Goal: Task Accomplishment & Management: Use online tool/utility

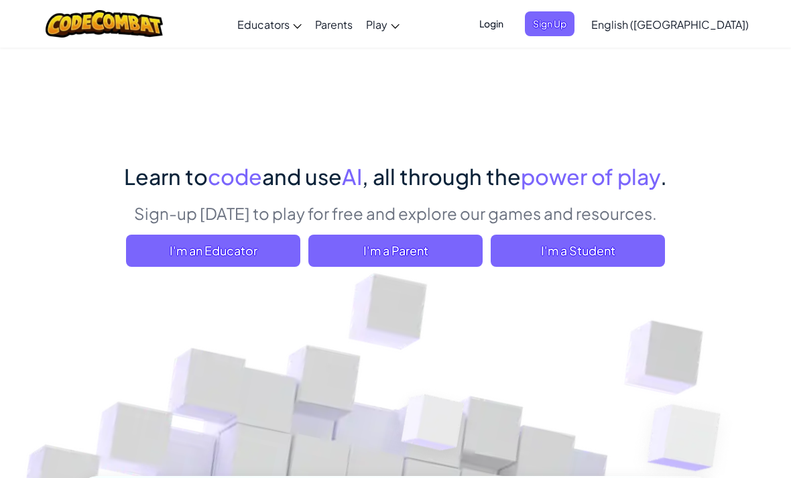
click at [622, 247] on span "I'm a Student" at bounding box center [578, 251] width 174 height 32
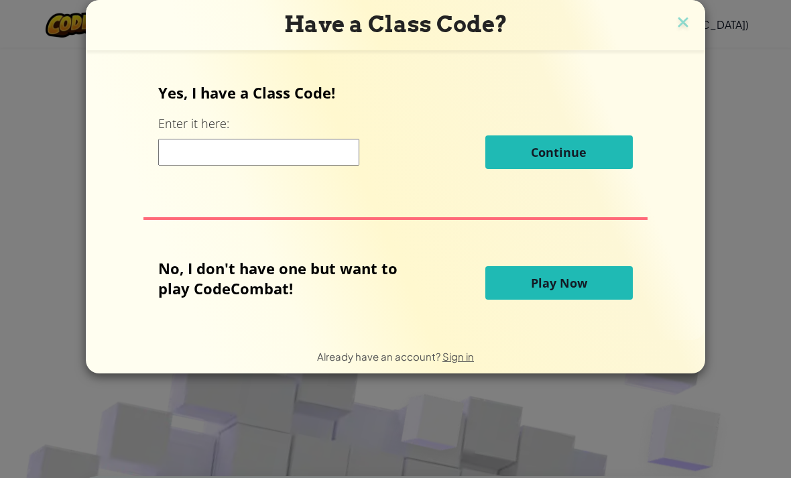
click at [191, 155] on input at bounding box center [258, 152] width 201 height 27
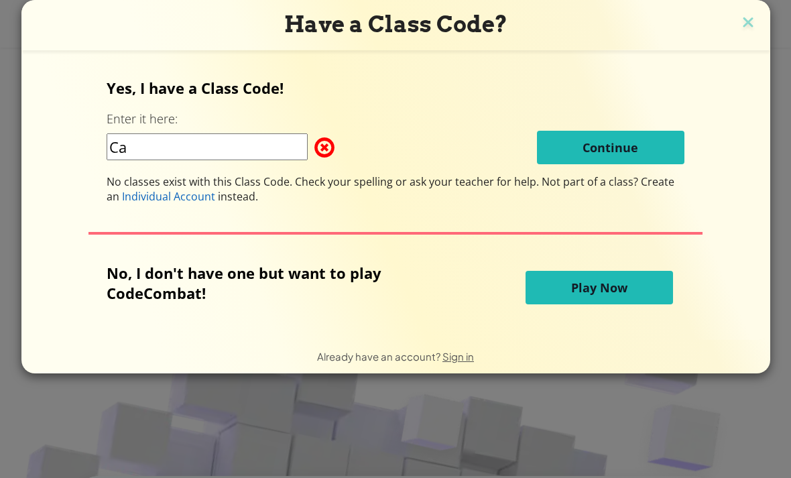
type input "C"
type input "DryFlagGift"
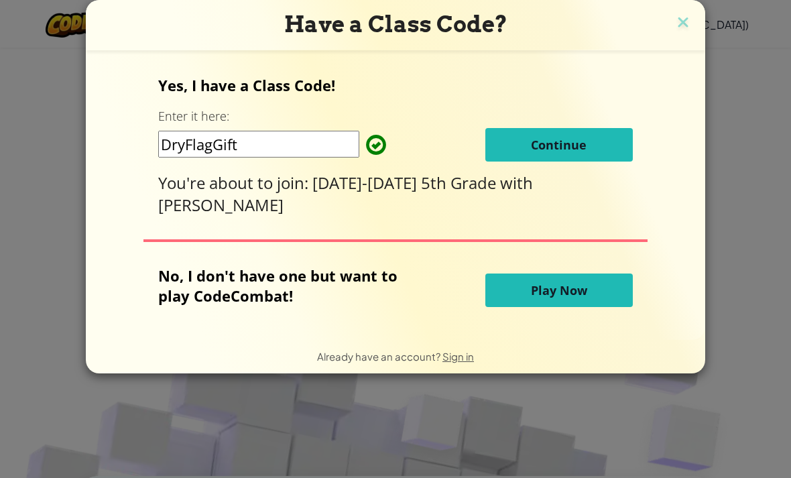
click at [607, 158] on button "Continue" at bounding box center [558, 145] width 147 height 34
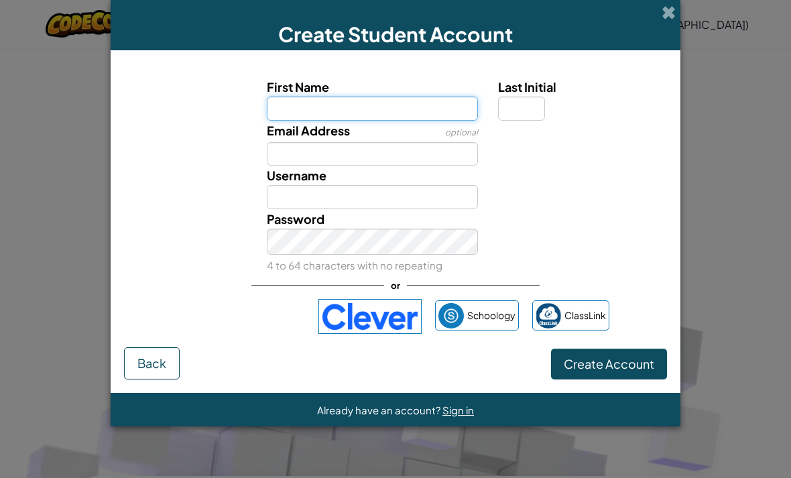
click at [469, 111] on input "First Name" at bounding box center [373, 109] width 212 height 24
click at [269, 331] on div "Sign in with Google. Opens in new tab" at bounding box center [243, 316] width 123 height 29
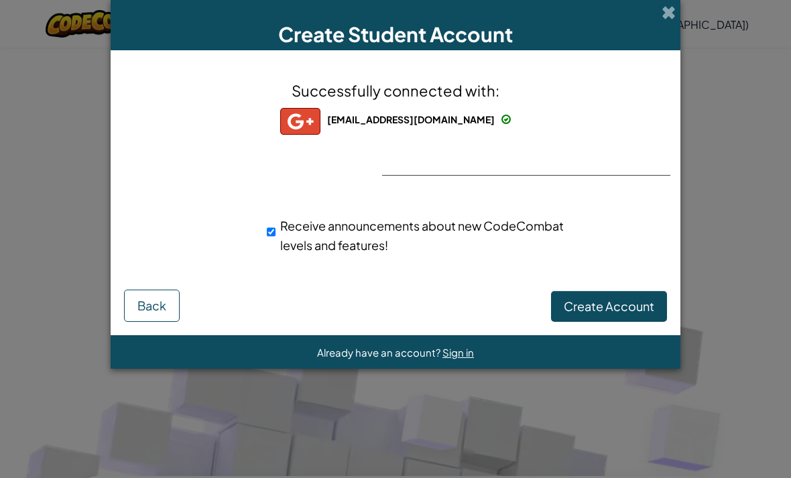
click at [639, 289] on div "Create Account Back" at bounding box center [395, 304] width 543 height 35
click at [651, 309] on span "Create Account" at bounding box center [609, 305] width 91 height 15
click at [642, 319] on button "Create Account" at bounding box center [609, 306] width 116 height 31
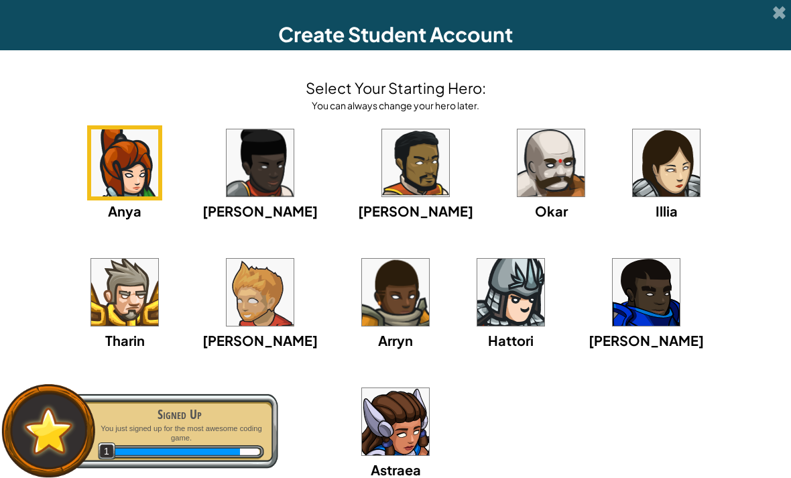
click at [158, 259] on img at bounding box center [124, 292] width 67 height 67
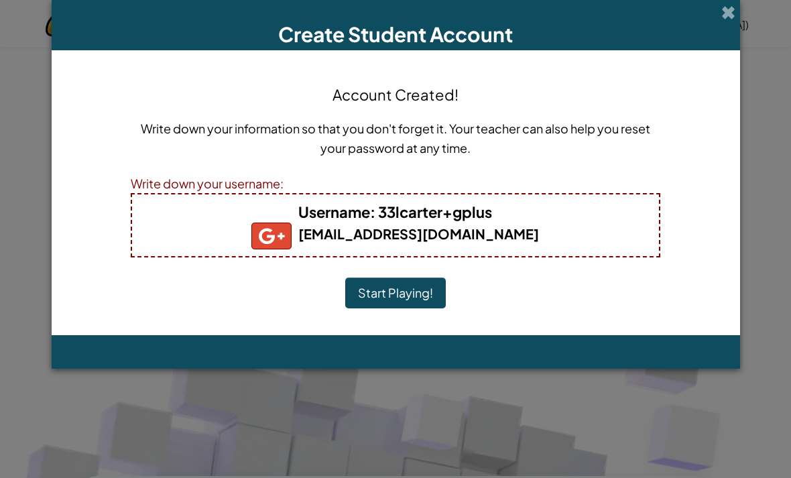
click at [407, 308] on button "Start Playing!" at bounding box center [395, 293] width 101 height 31
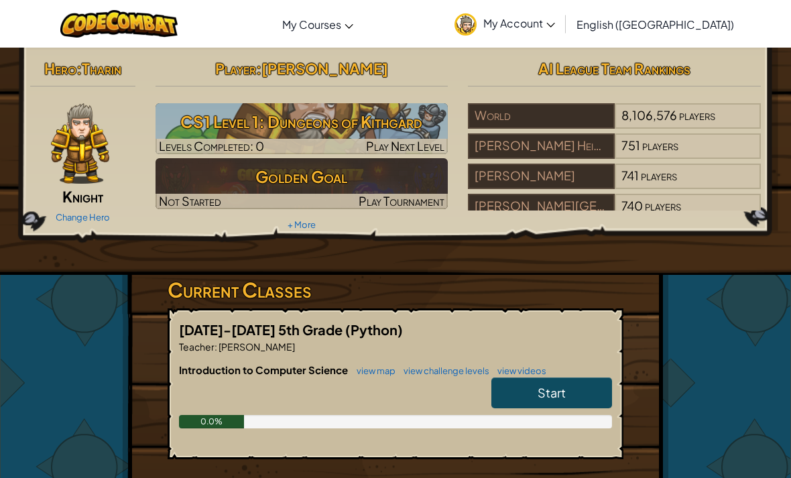
click at [582, 392] on link "Start" at bounding box center [551, 392] width 121 height 31
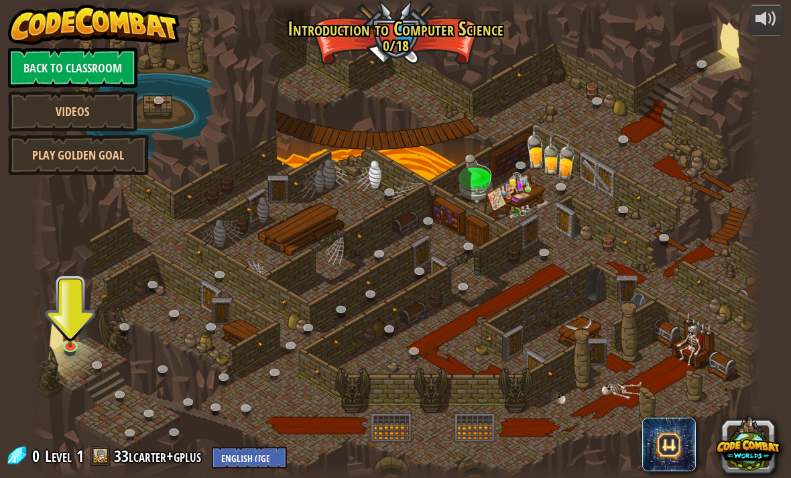
click at [72, 345] on img at bounding box center [70, 331] width 18 height 31
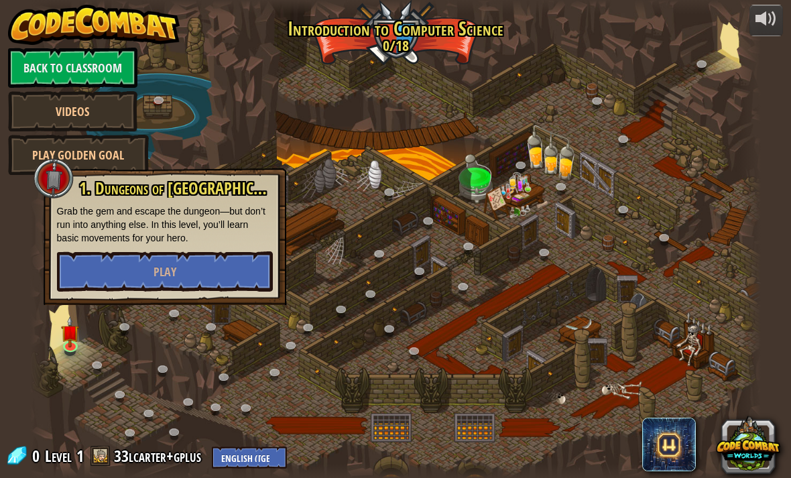
click at [48, 366] on div at bounding box center [41, 239] width 22 height 478
click at [99, 280] on button "Play" at bounding box center [165, 271] width 216 height 40
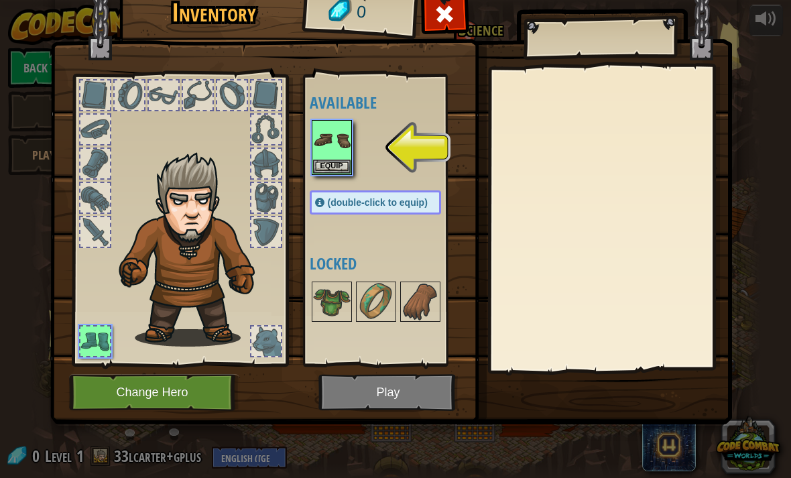
click at [344, 150] on img at bounding box center [332, 140] width 38 height 38
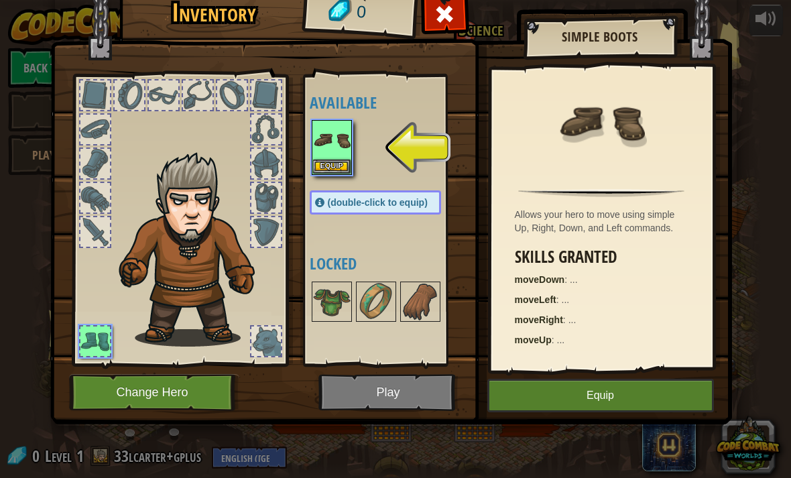
click at [340, 160] on button "Equip" at bounding box center [332, 167] width 38 height 14
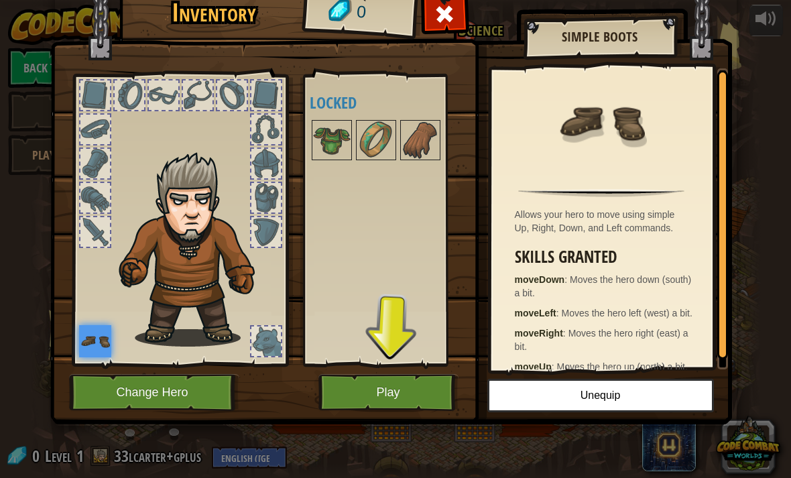
click at [429, 398] on button "Play" at bounding box center [388, 392] width 140 height 37
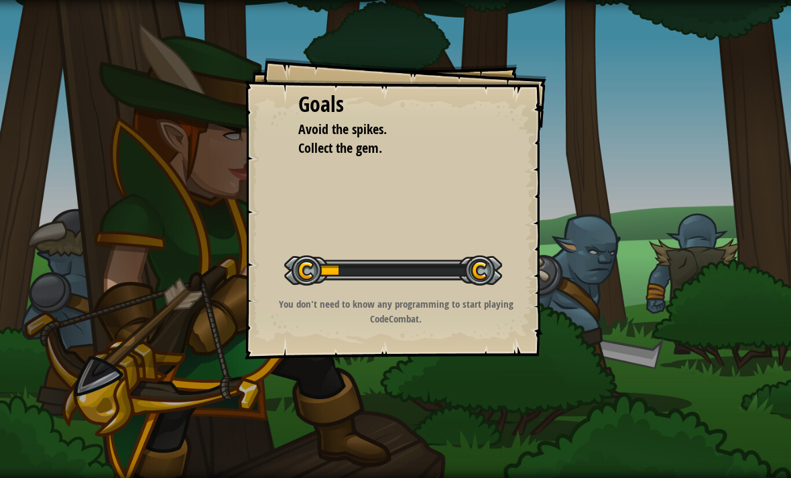
click at [522, 330] on div "You don't need to know any programming to start playing CodeCombat." at bounding box center [395, 315] width 269 height 36
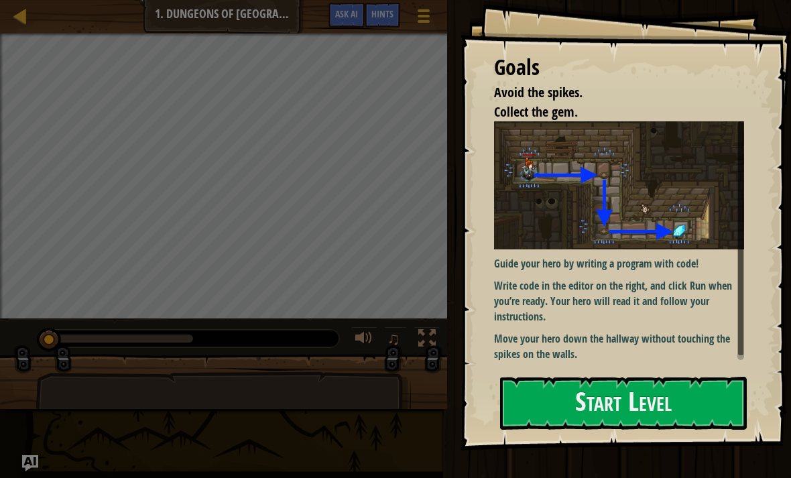
click at [680, 377] on button "Start Level" at bounding box center [623, 403] width 247 height 53
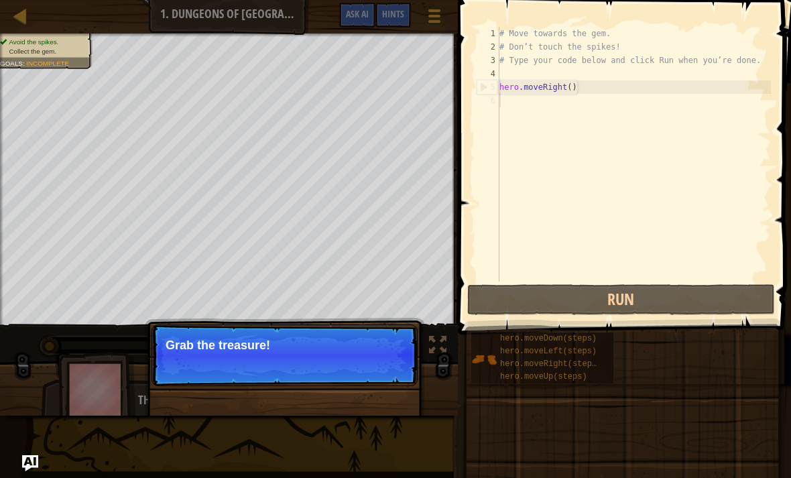
click at [180, 363] on p "Skip (esc) Continue Grab the treasure!" at bounding box center [285, 355] width 266 height 62
click at [185, 365] on p "Skip (esc) Continue Grab the treasure!" at bounding box center [285, 355] width 266 height 62
click at [627, 295] on button "Run" at bounding box center [621, 299] width 308 height 31
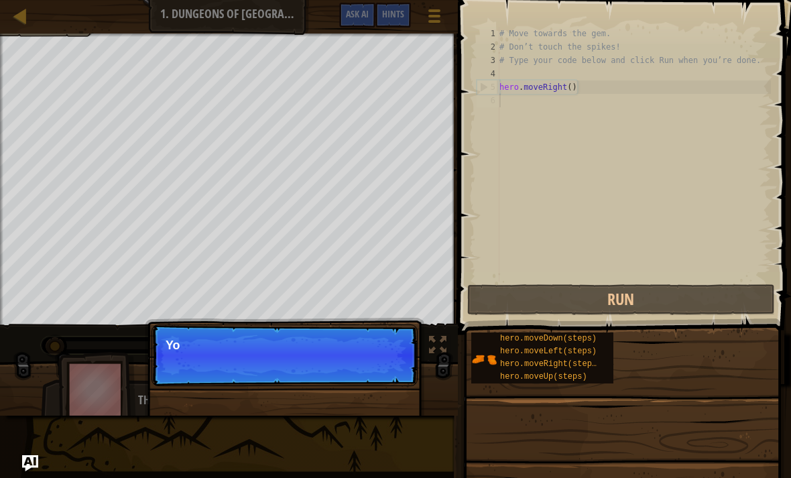
scroll to position [7, 0]
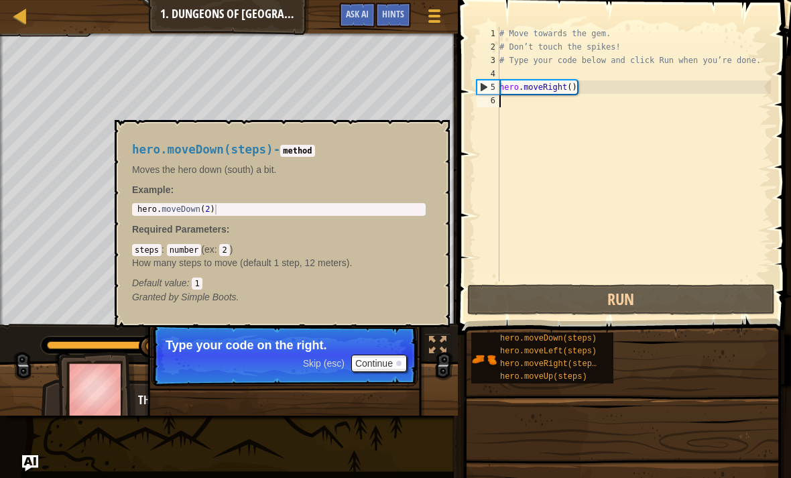
click at [578, 339] on span "hero.moveDown(steps)" at bounding box center [548, 338] width 97 height 9
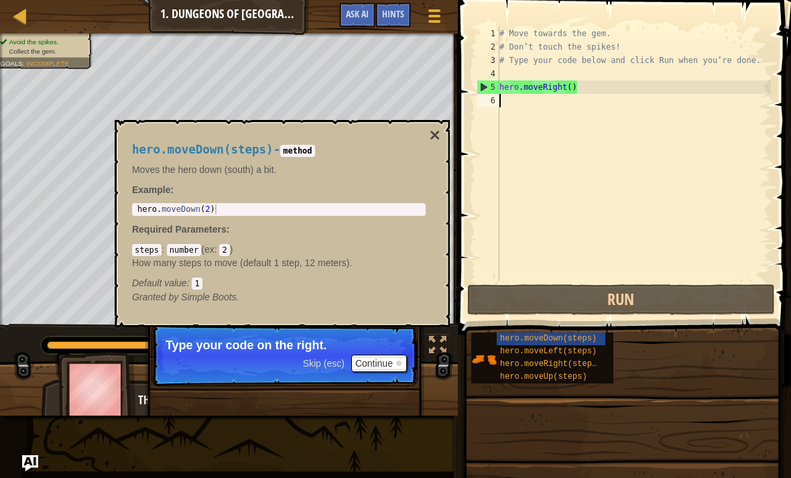
click at [382, 361] on button "Continue" at bounding box center [379, 363] width 56 height 17
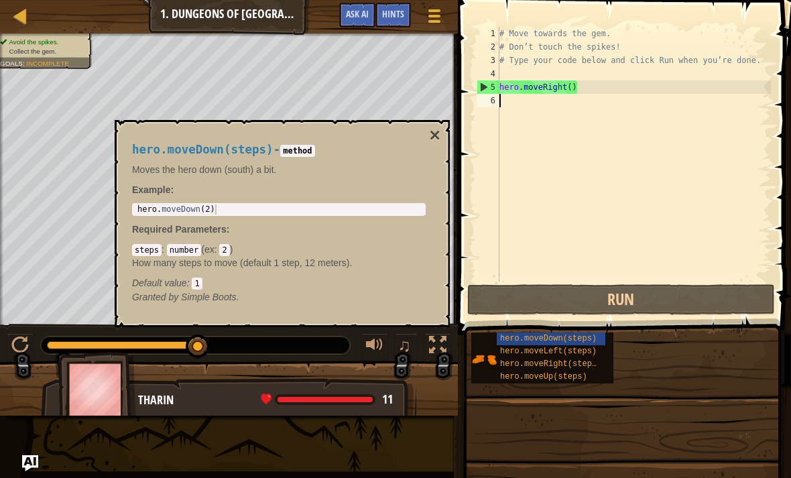
click at [252, 294] on p "Granted by Simple Boots." at bounding box center [279, 296] width 294 height 13
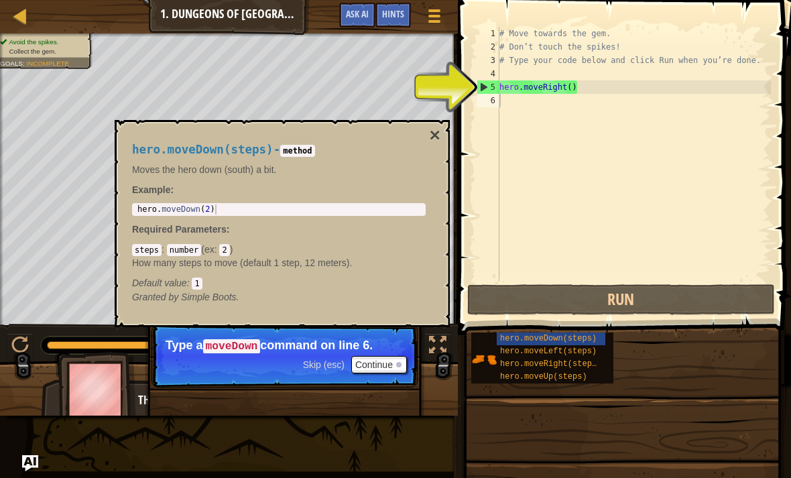
click at [481, 89] on div "5" at bounding box center [488, 86] width 22 height 13
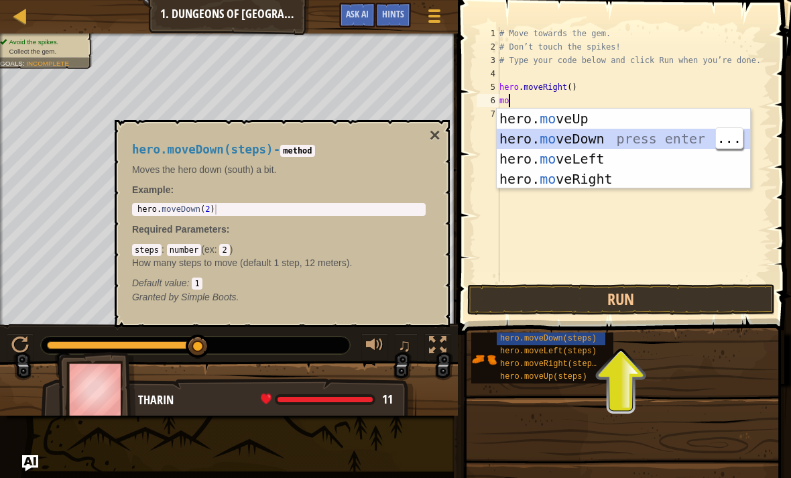
click at [645, 306] on button "Run" at bounding box center [621, 299] width 308 height 31
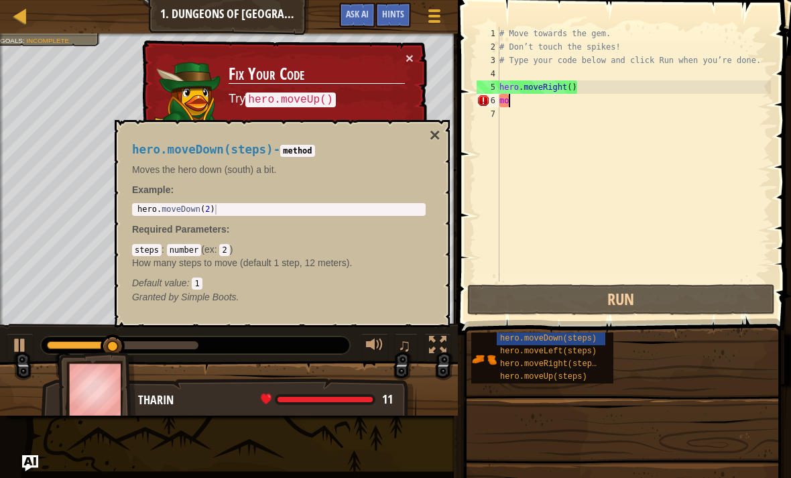
click at [436, 144] on button "×" at bounding box center [435, 135] width 11 height 19
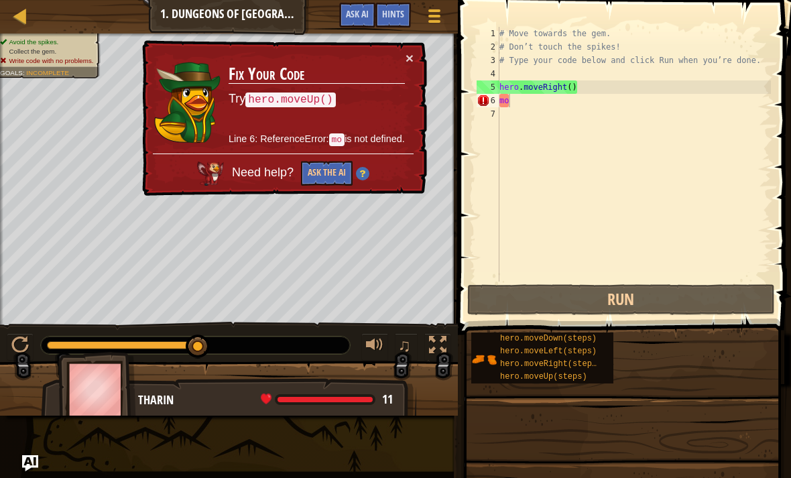
click at [412, 57] on button "×" at bounding box center [410, 58] width 8 height 14
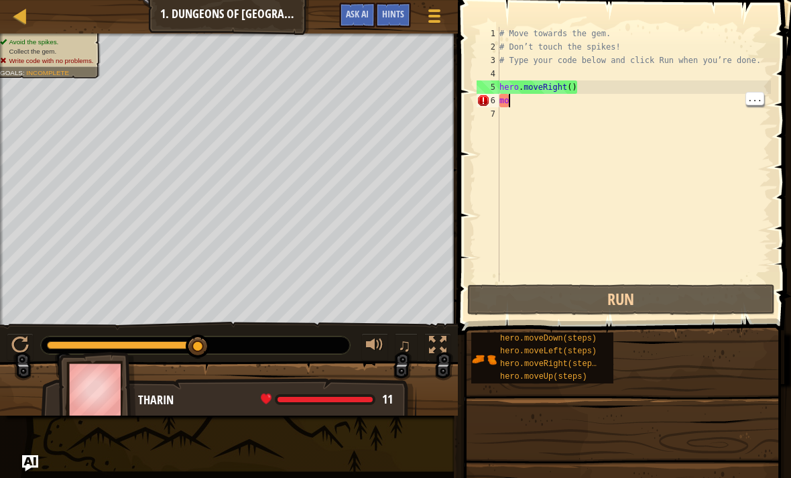
type textarea "mov"
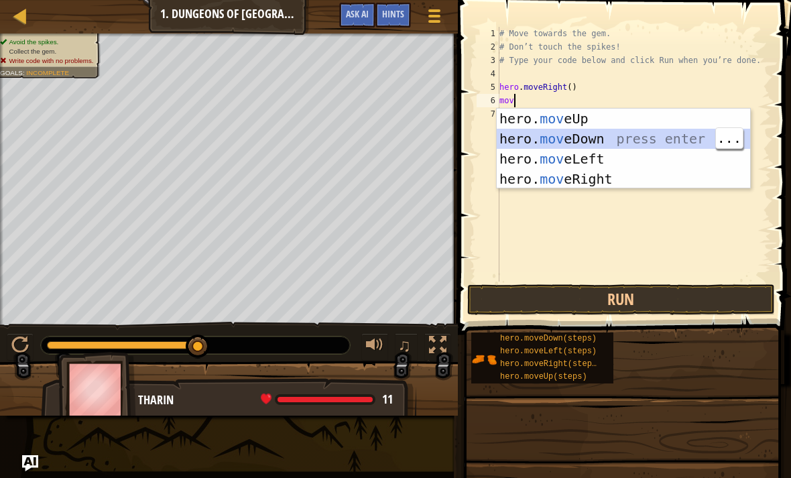
click at [583, 137] on div "hero. mov eUp press enter hero. mov eDown press enter hero. mov eLeft press ent…" at bounding box center [623, 169] width 253 height 121
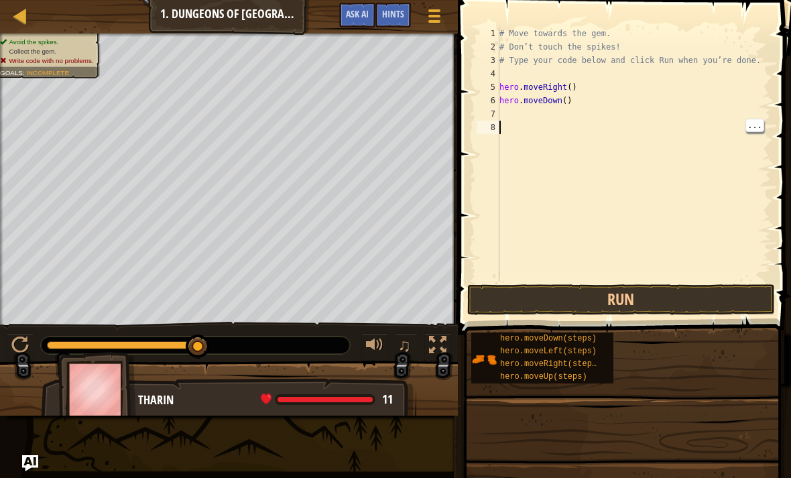
click at [505, 115] on div "# Move towards the gem. # Don’t touch the spikes! # Type your code below and cl…" at bounding box center [634, 168] width 274 height 282
type textarea "hero.moveDown()"
click at [569, 103] on div "# Move towards the gem. # Don’t touch the spikes! # Type your code below and cl…" at bounding box center [634, 168] width 274 height 282
click at [559, 305] on button "Run" at bounding box center [621, 299] width 308 height 31
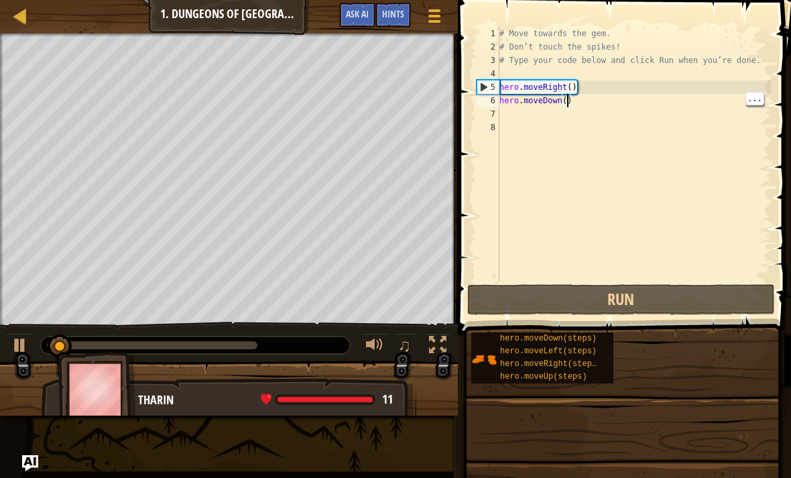
click at [581, 302] on button "Run" at bounding box center [621, 299] width 308 height 31
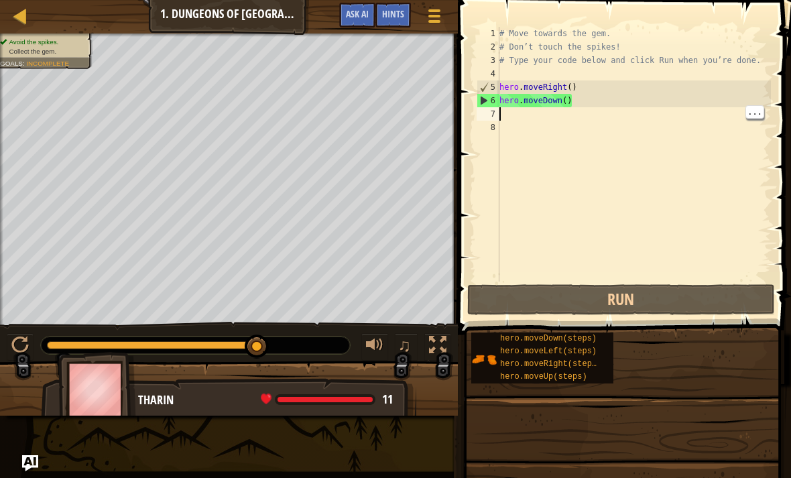
click at [497, 115] on div "7" at bounding box center [488, 113] width 23 height 13
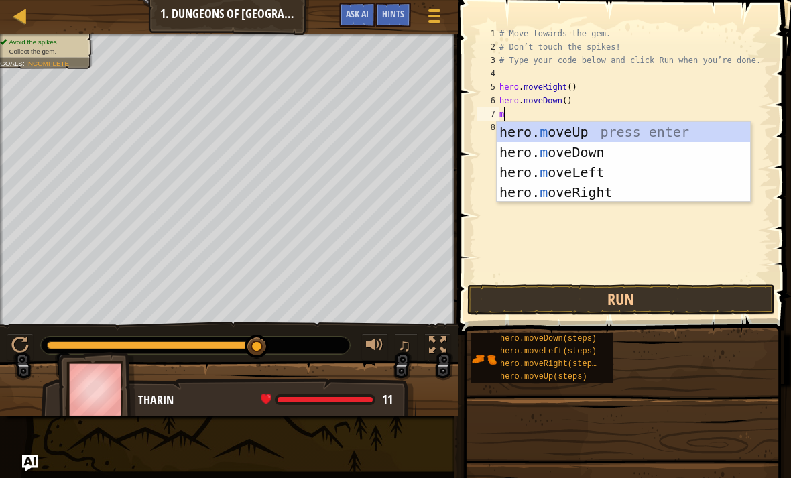
type textarea "mo"
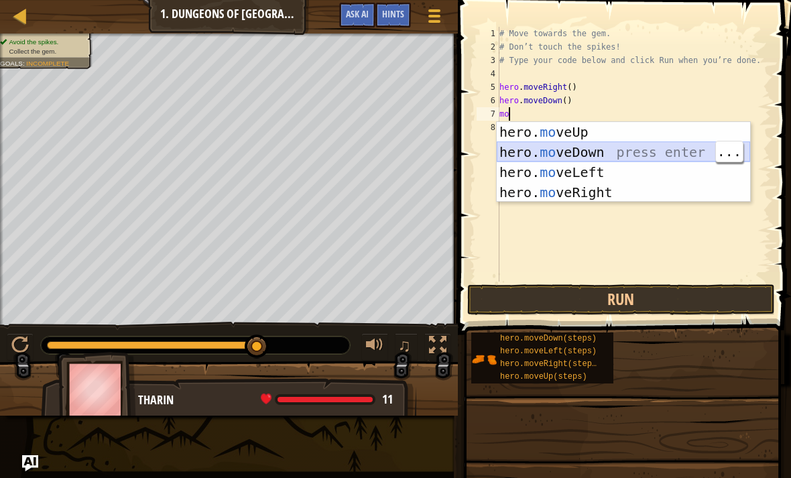
click at [613, 150] on div "hero. mo veUp press enter hero. mo veDown press enter hero. mo veLeft press ent…" at bounding box center [623, 182] width 253 height 121
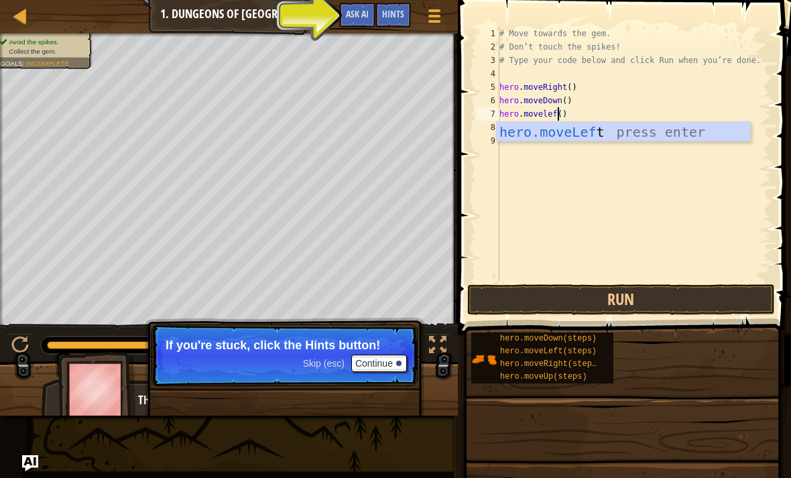
scroll to position [7, 5]
type textarea "hero.moveleft()"
click at [656, 301] on button "Run" at bounding box center [621, 299] width 308 height 31
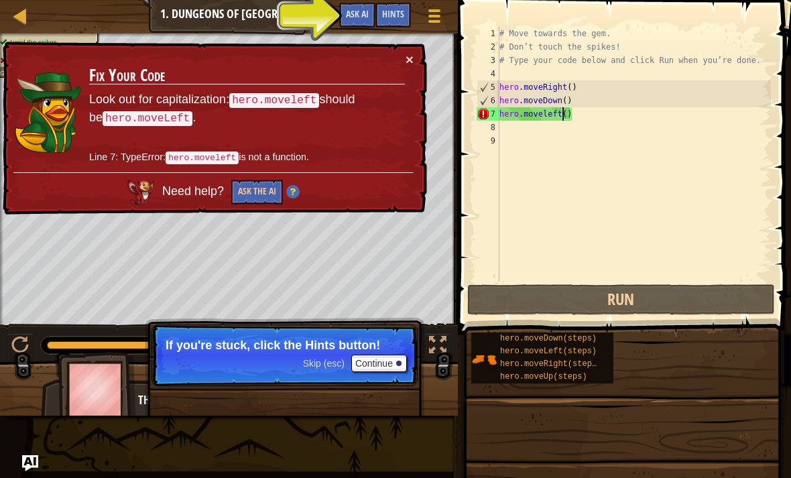
click at [423, 50] on div "× Fix Your Code Look out for capitalization: hero.moveleft should be hero.moveL…" at bounding box center [213, 129] width 427 height 174
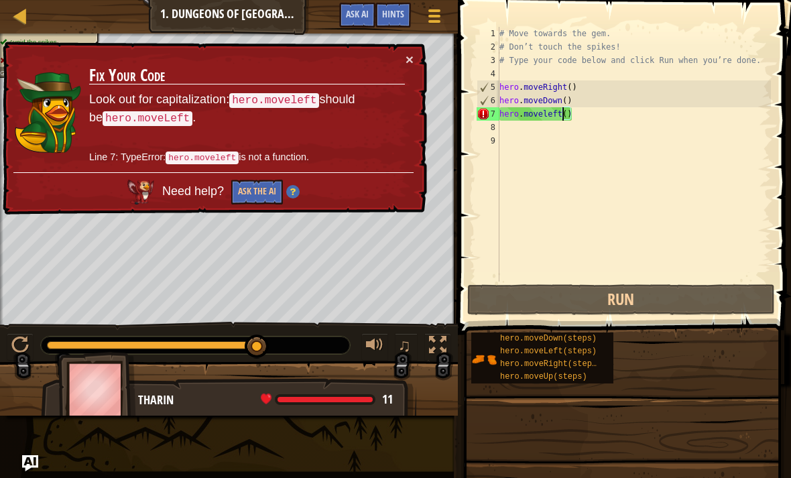
click at [409, 58] on button "×" at bounding box center [410, 60] width 8 height 14
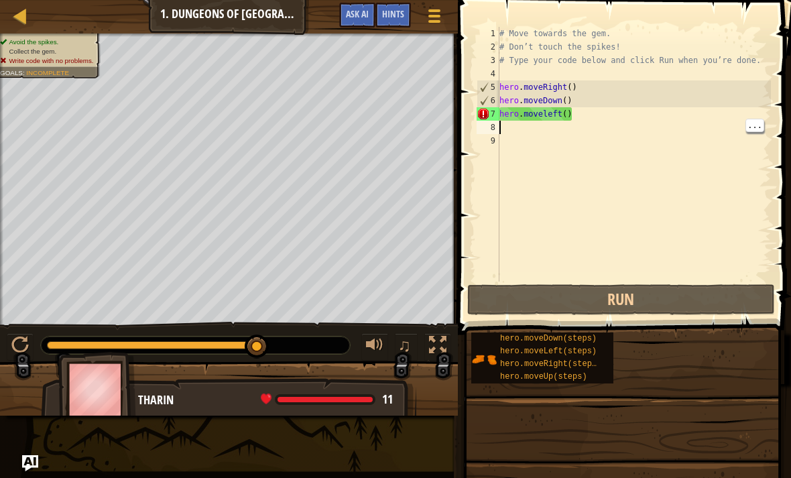
scroll to position [7, 0]
type textarea "hero.moveleft()"
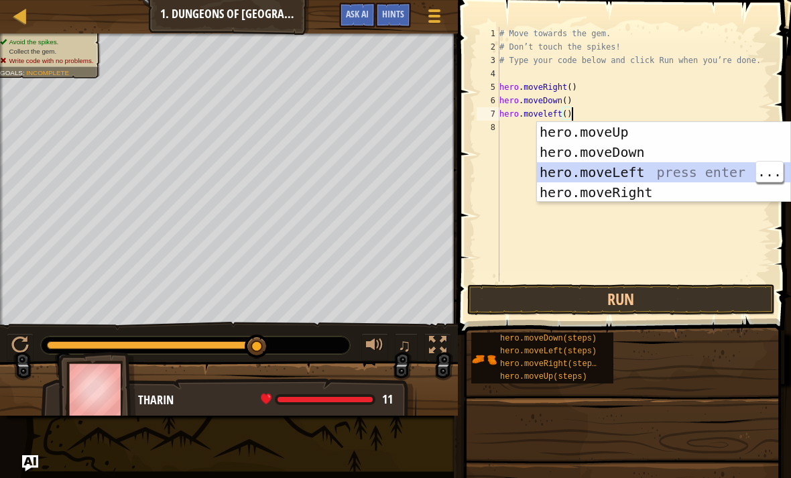
click at [613, 166] on div "hero.moveUp press enter hero.moveDown press enter hero.moveLeft press enter her…" at bounding box center [663, 182] width 253 height 121
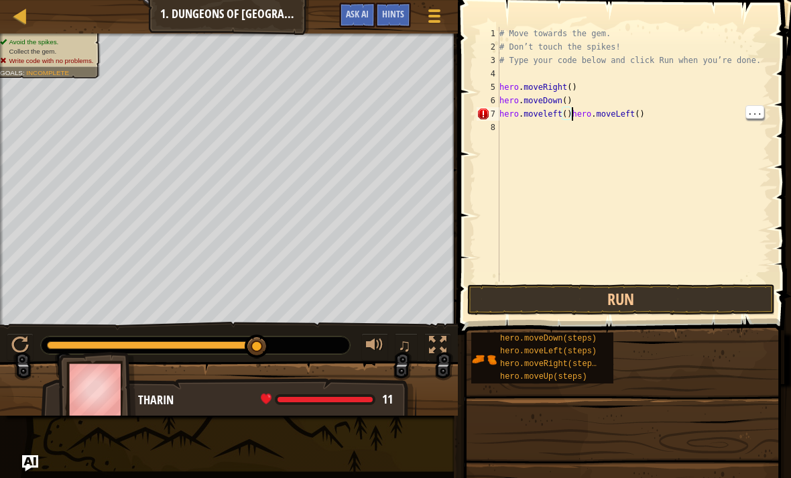
click at [572, 117] on div "# Move towards the gem. # Don’t touch the spikes! # Type your code below and cl…" at bounding box center [634, 168] width 274 height 282
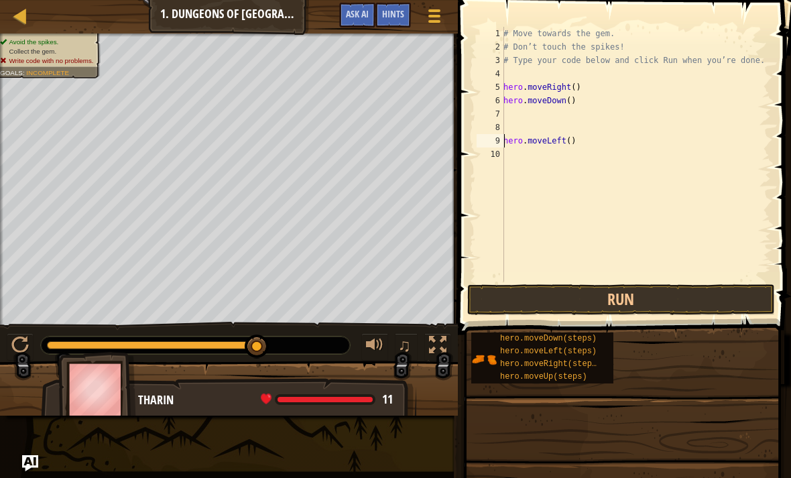
click at [676, 288] on button "Run" at bounding box center [621, 299] width 308 height 31
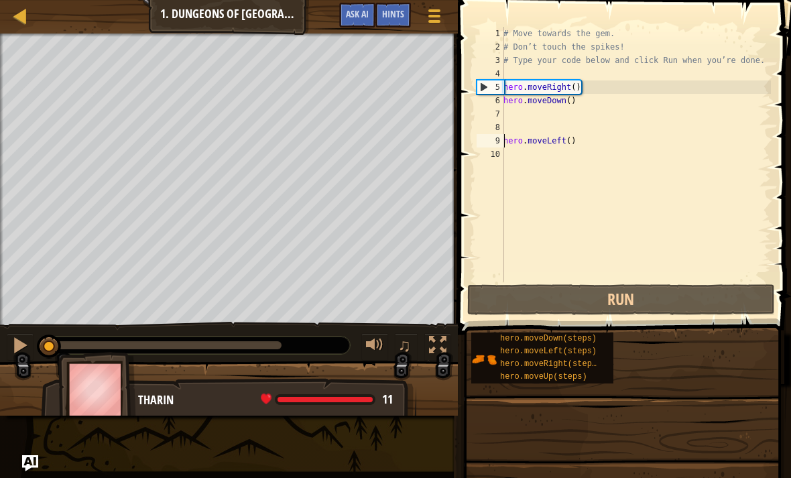
type textarea "hero.moveDown()"
click at [516, 120] on div "# Move towards the gem. # Don’t touch the spikes! # Type your code below and cl…" at bounding box center [636, 168] width 270 height 282
type textarea "hero.moveLeft()"
click at [508, 142] on div "# Move towards the gem. # Don’t touch the spikes! # Type your code below and cl…" at bounding box center [636, 168] width 270 height 282
click at [505, 158] on div "# Move towards the gem. # Don’t touch the spikes! # Type your code below and cl…" at bounding box center [636, 168] width 270 height 282
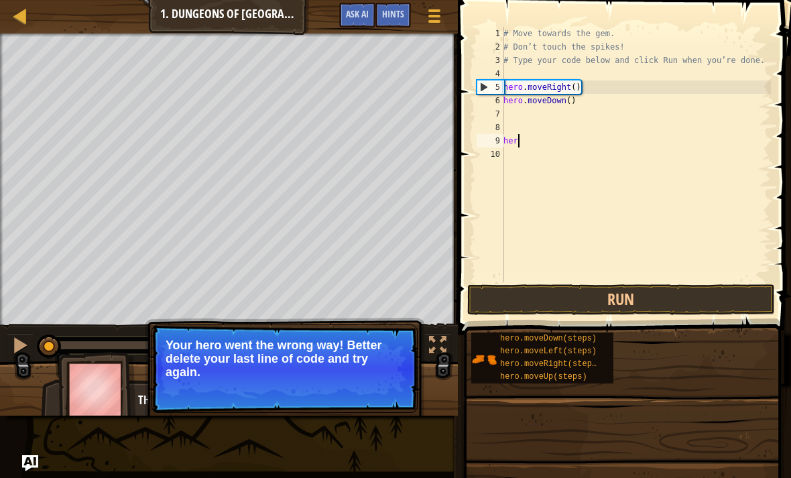
type textarea "h"
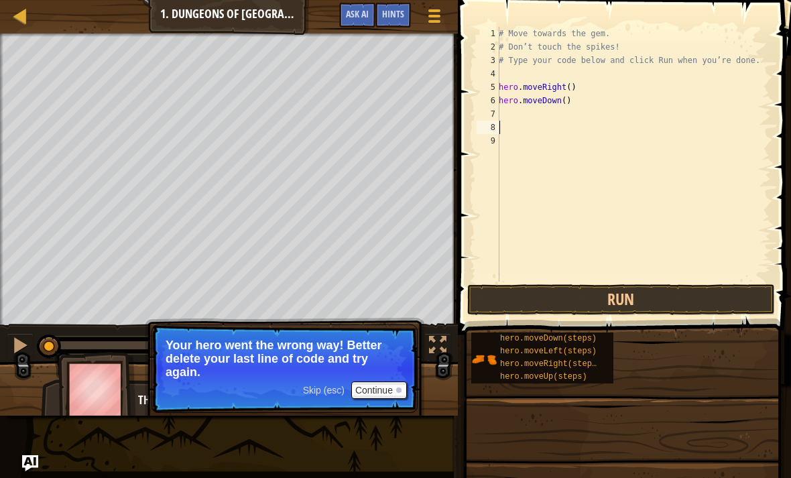
type textarea "hero.moveDown()"
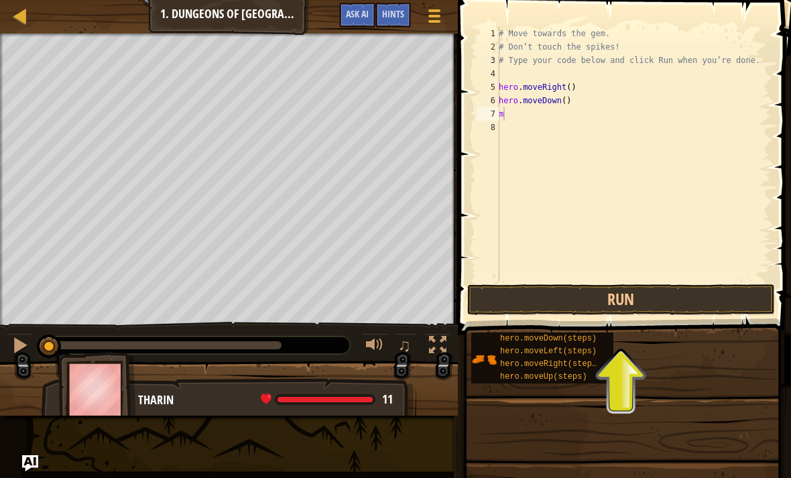
click at [620, 290] on button "Run" at bounding box center [621, 299] width 308 height 31
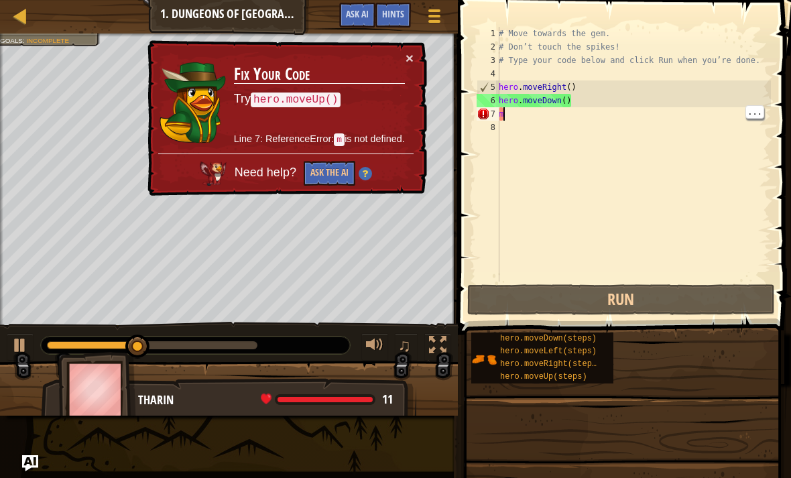
click at [412, 65] on button "×" at bounding box center [410, 58] width 8 height 14
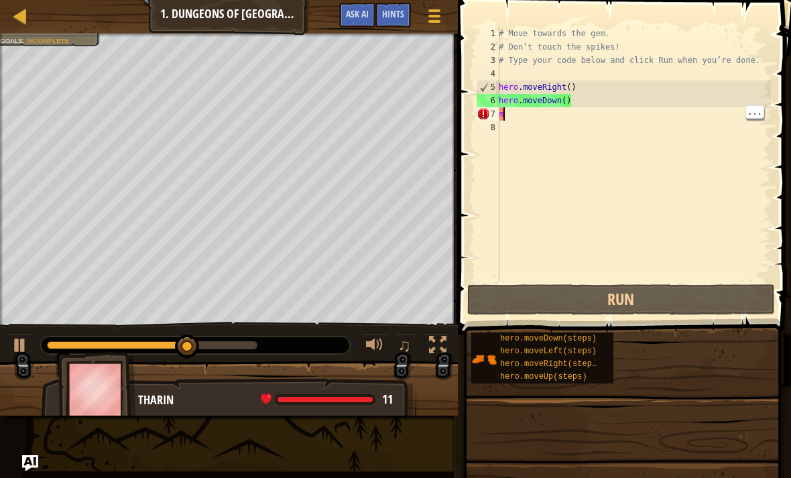
click at [509, 115] on div "# Move towards the gem. # Don’t touch the spikes! # Type your code below and cl…" at bounding box center [633, 168] width 275 height 282
type textarea "mo"
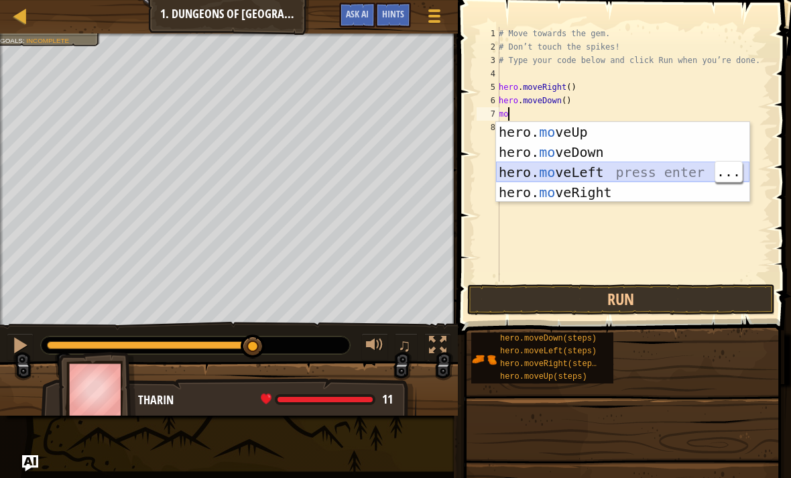
click at [512, 166] on div "hero. mo veUp press enter hero. mo veDown press enter hero. mo veLeft press ent…" at bounding box center [622, 182] width 253 height 121
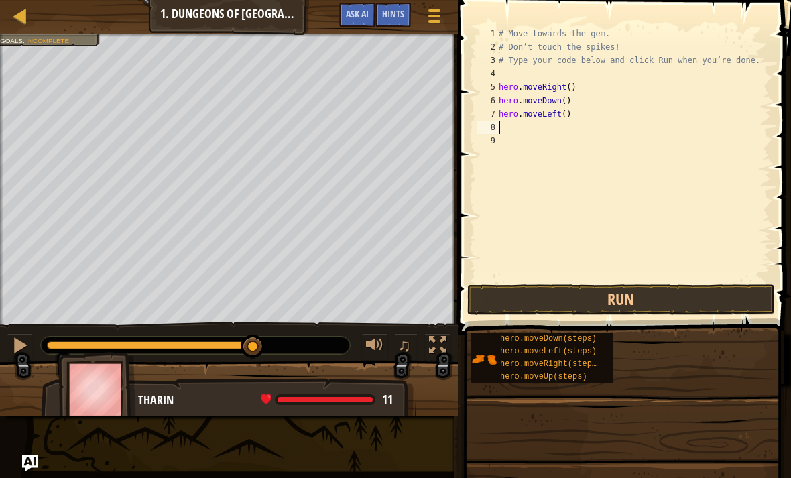
type textarea "hero.moveLeft()"
click at [546, 310] on button "Run" at bounding box center [621, 299] width 308 height 31
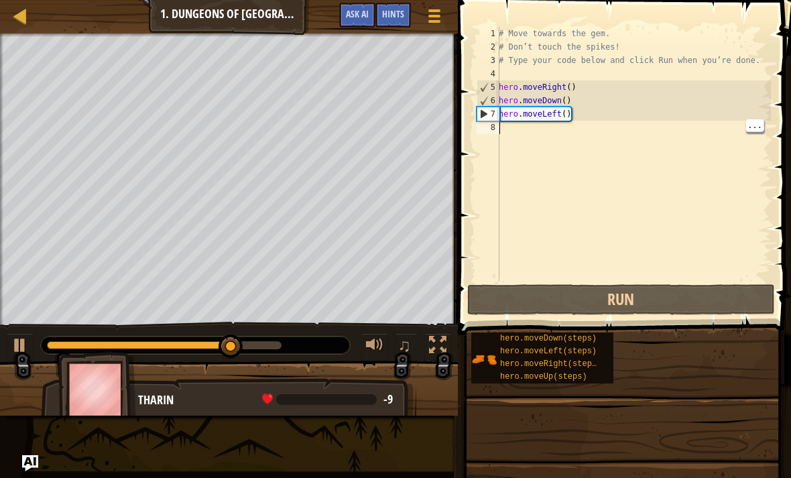
click at [558, 107] on div "# Move towards the gem. # Don’t touch the spikes! # Type your code below and cl…" at bounding box center [633, 168] width 275 height 282
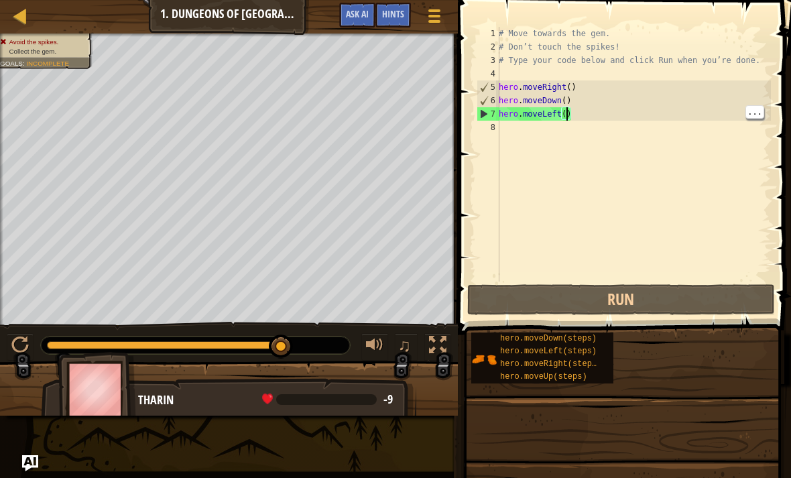
click at [568, 113] on div "# Move towards the gem. # Don’t touch the spikes! # Type your code below and cl…" at bounding box center [633, 168] width 275 height 282
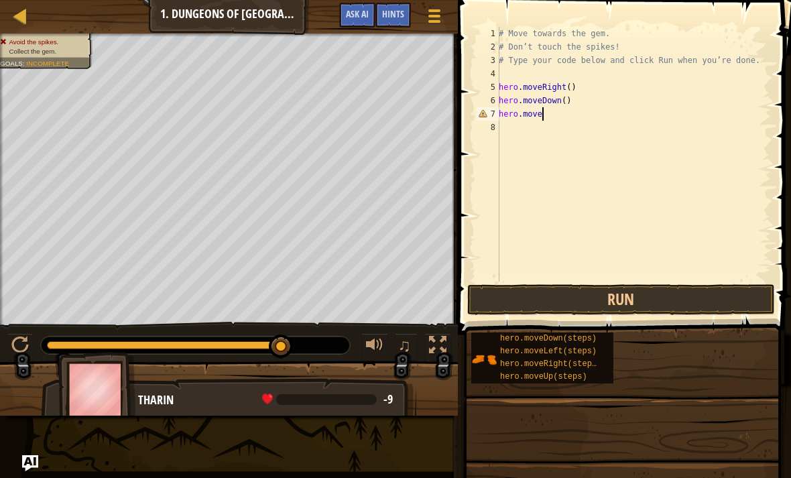
type textarea "hero.mover"
click at [584, 136] on div "# Move towards the gem. # Don’t touch the spikes! # Type your code below and cl…" at bounding box center [633, 168] width 275 height 282
click at [548, 117] on div "# Move towards the gem. # Don’t touch the spikes! # Type your code below and cl…" at bounding box center [633, 168] width 275 height 282
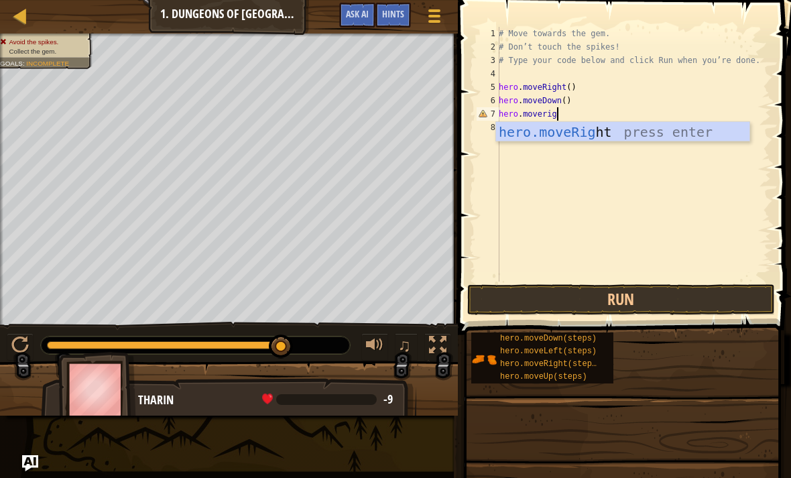
scroll to position [7, 3]
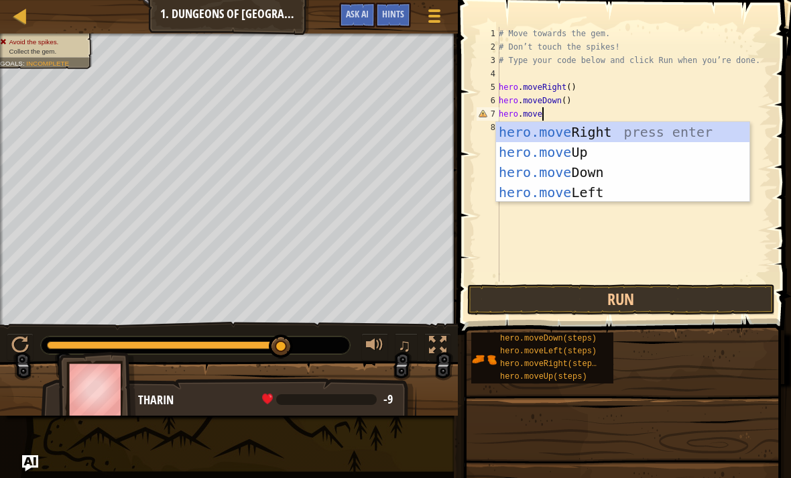
type textarea "hero.mov"
click at [599, 131] on div "hero.mov eRight press enter hero.mov eUp press enter hero.mov eDown press enter…" at bounding box center [622, 182] width 253 height 121
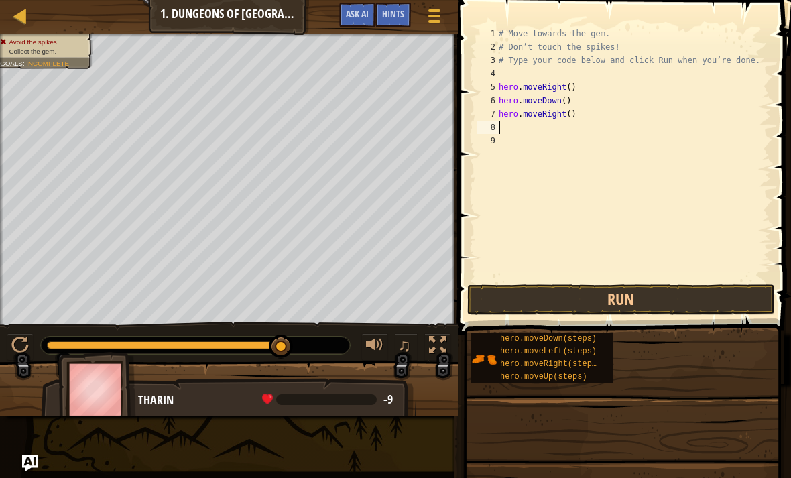
scroll to position [7, 0]
type textarea "hero.moveRight()"
click at [627, 314] on button "Run" at bounding box center [621, 299] width 308 height 31
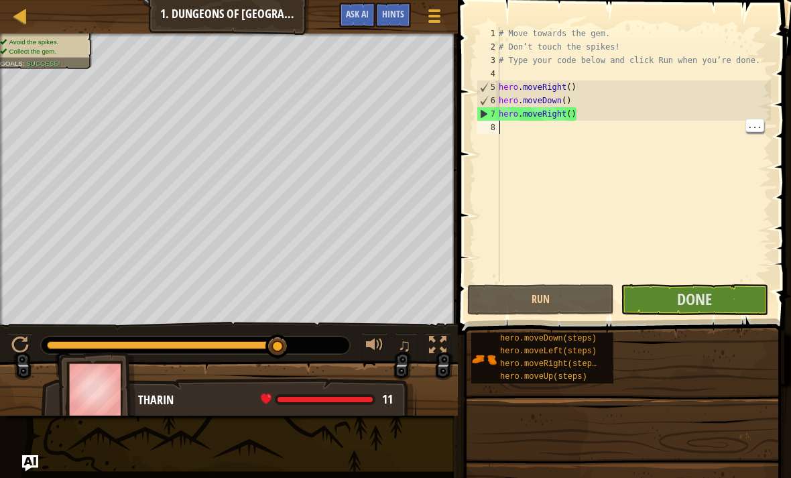
click at [739, 296] on button "Done" at bounding box center [694, 299] width 147 height 31
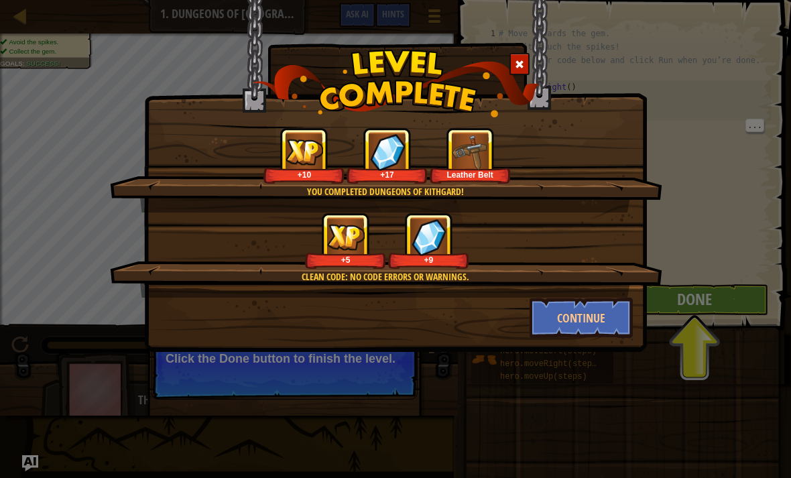
click at [605, 306] on button "Continue" at bounding box center [582, 318] width 104 height 40
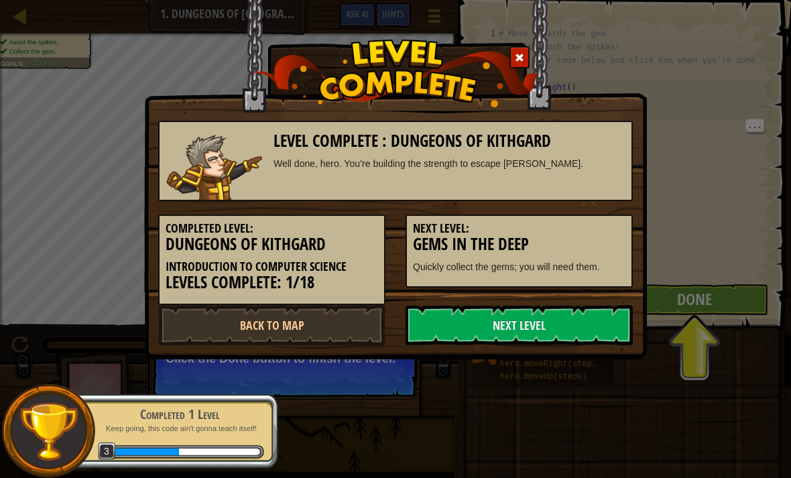
click at [595, 318] on link "Next Level" at bounding box center [519, 325] width 227 height 40
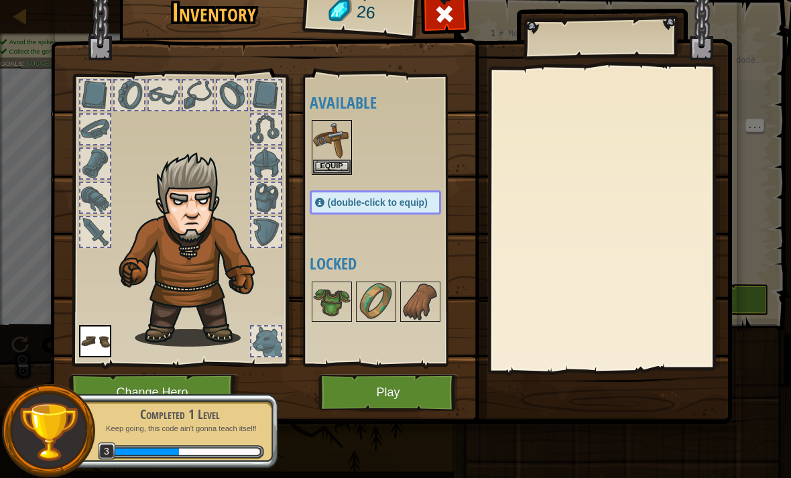
click at [328, 311] on img at bounding box center [332, 302] width 38 height 38
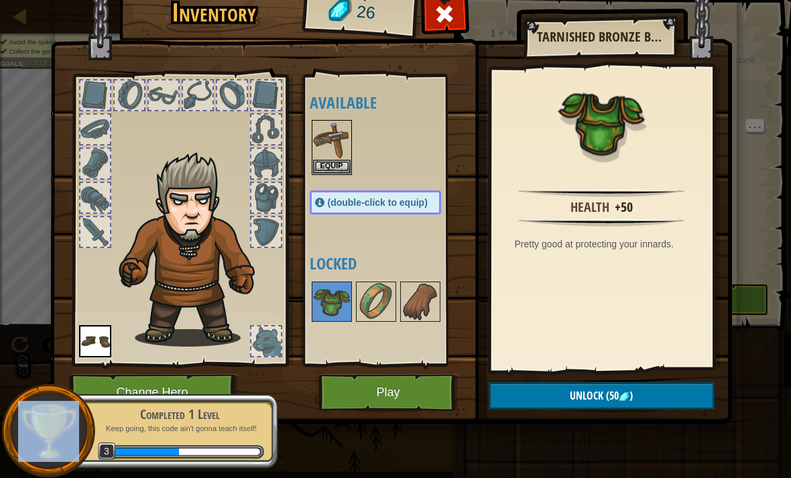
click at [327, 161] on button "Equip" at bounding box center [332, 167] width 38 height 14
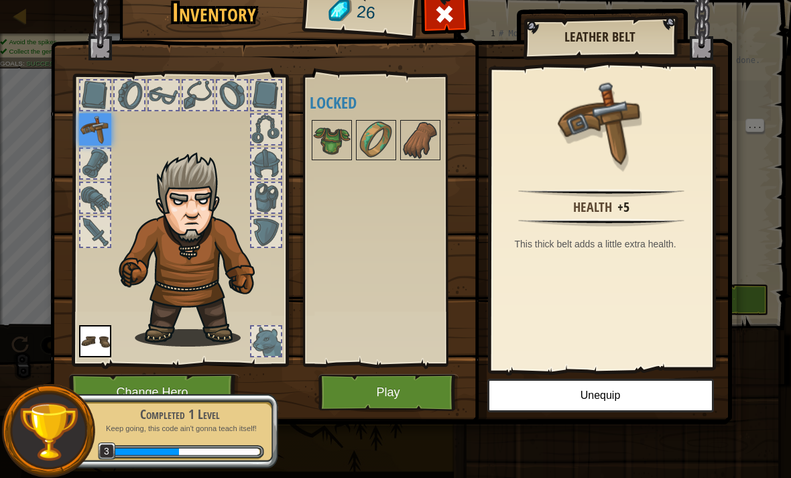
click at [332, 143] on img at bounding box center [332, 140] width 38 height 38
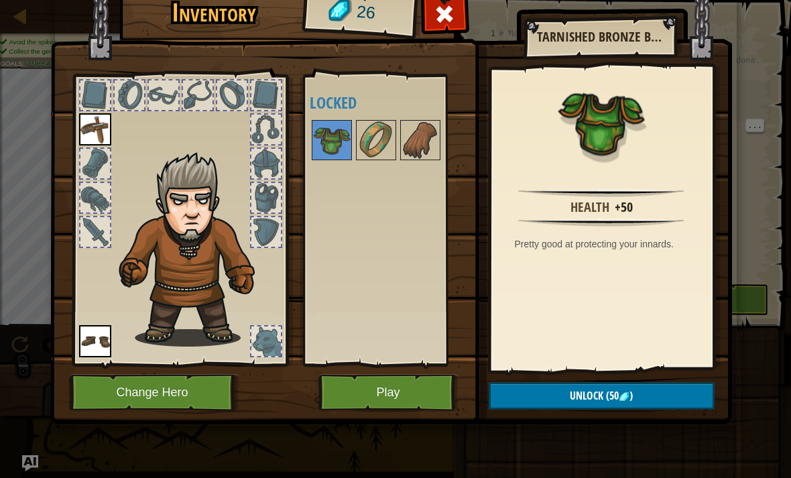
click at [353, 397] on button "Play" at bounding box center [388, 392] width 140 height 37
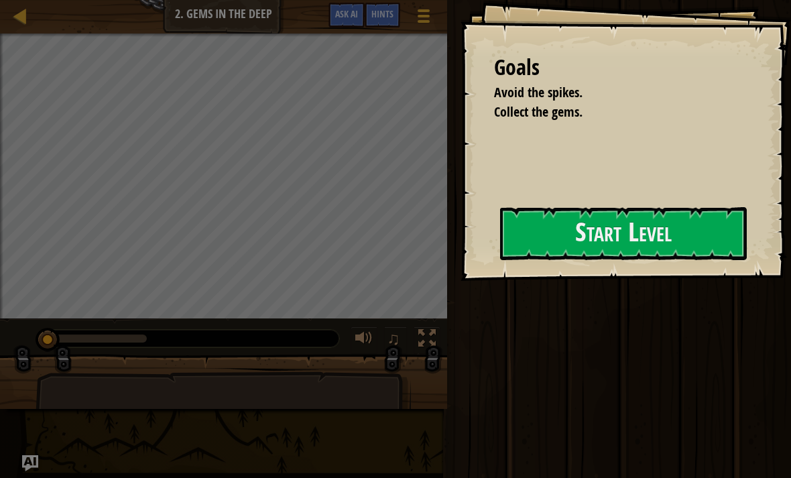
click at [568, 236] on button "Start Level" at bounding box center [623, 233] width 247 height 53
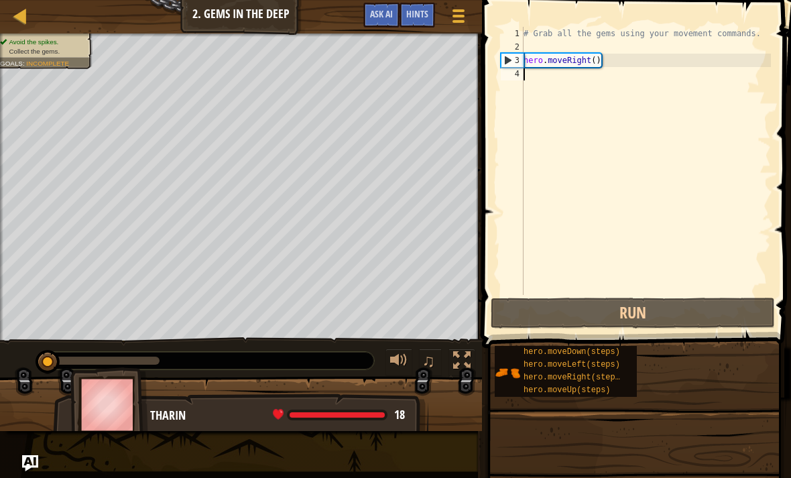
click at [668, 313] on button "Run" at bounding box center [633, 313] width 284 height 31
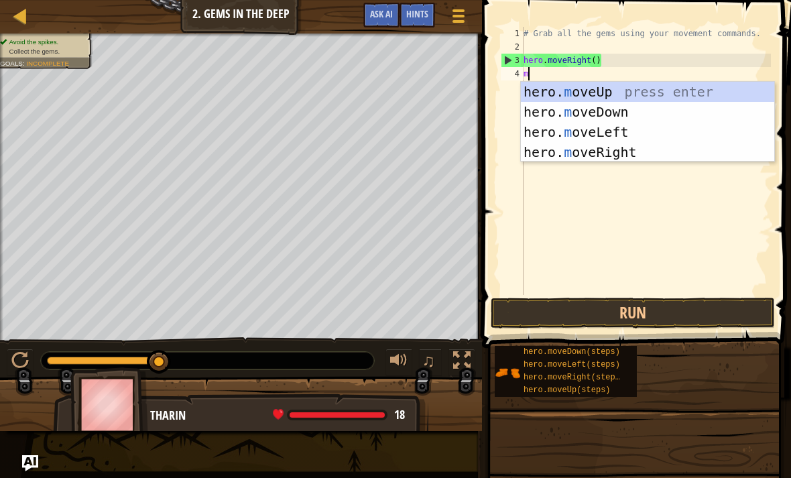
scroll to position [7, 0]
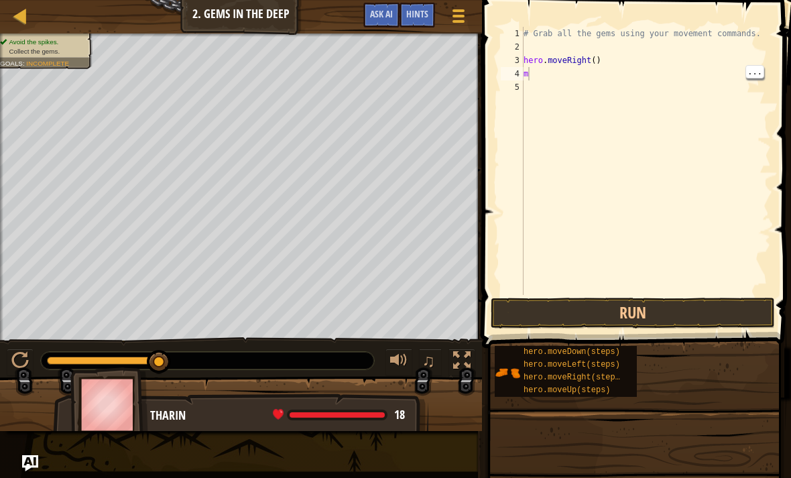
click at [527, 73] on div "# Grab all the gems using your movement commands. hero . moveRight ( ) m" at bounding box center [646, 174] width 250 height 295
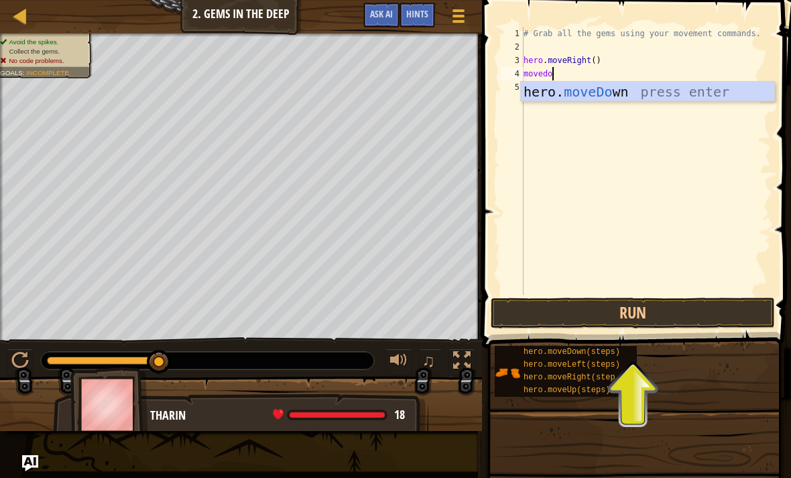
scroll to position [7, 2]
click at [672, 308] on button "Run" at bounding box center [633, 313] width 284 height 31
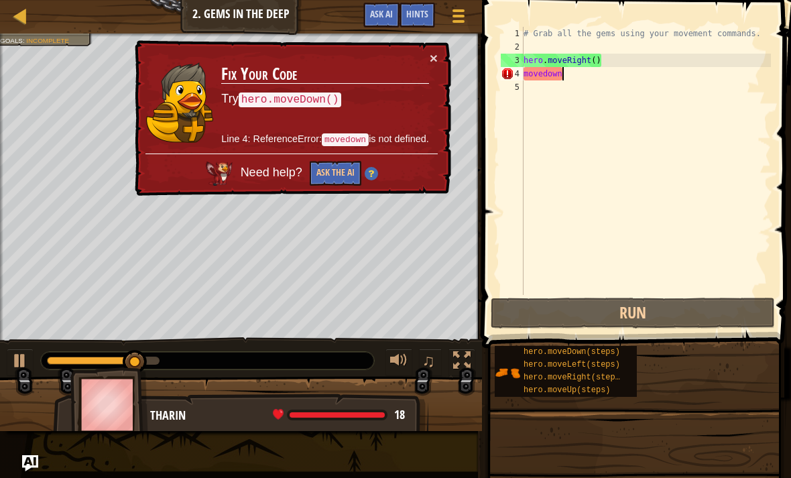
click at [428, 66] on h3 "Fix Your Code" at bounding box center [324, 74] width 207 height 19
click at [435, 62] on button "×" at bounding box center [434, 58] width 8 height 14
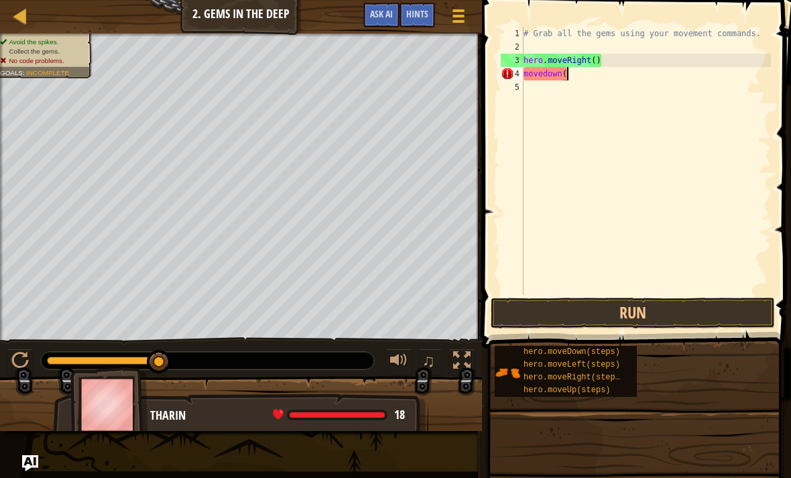
scroll to position [7, 3]
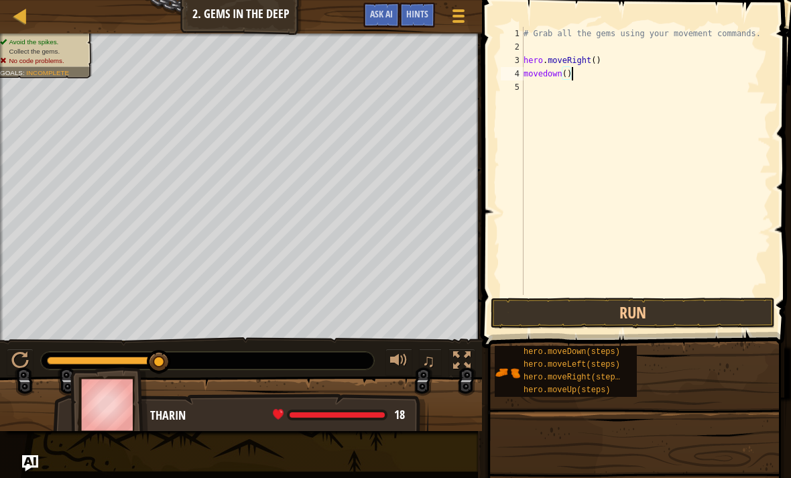
click at [704, 308] on button "Run" at bounding box center [633, 313] width 284 height 31
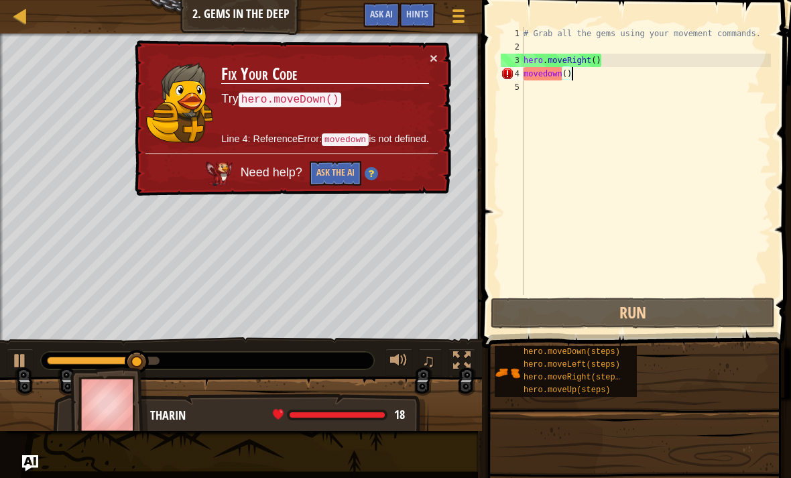
click at [337, 166] on button "Ask the AI" at bounding box center [336, 173] width 52 height 25
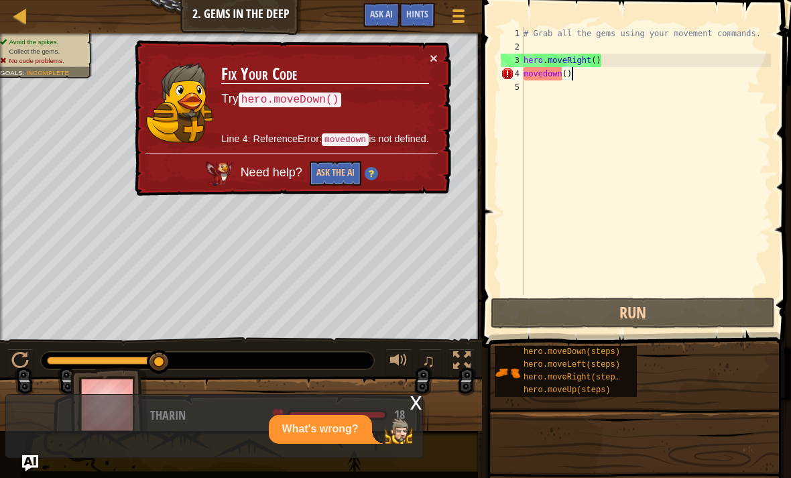
click at [354, 182] on button "Ask the AI" at bounding box center [336, 173] width 52 height 25
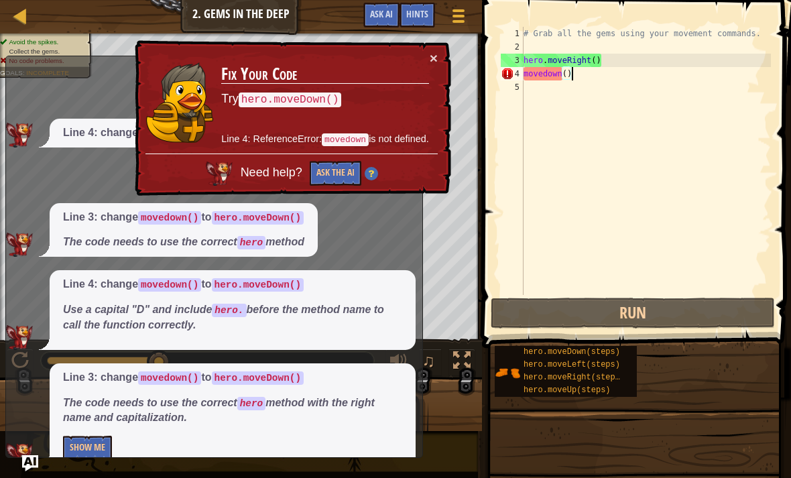
scroll to position [17, 0]
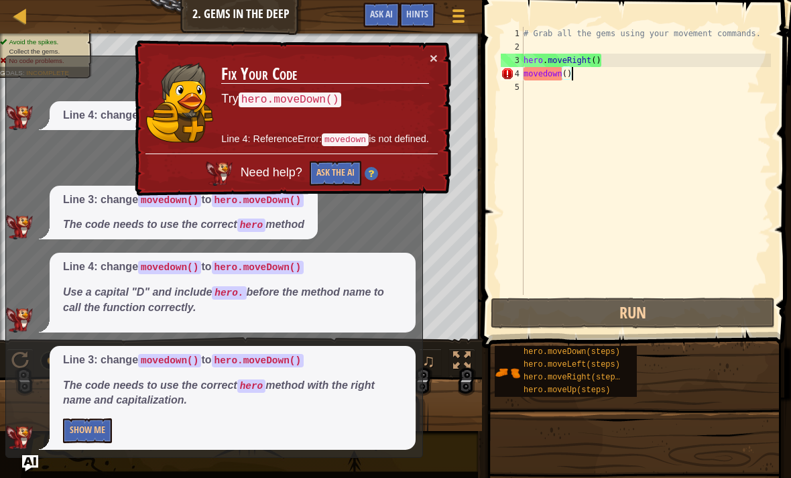
click at [437, 53] on button "×" at bounding box center [434, 58] width 8 height 14
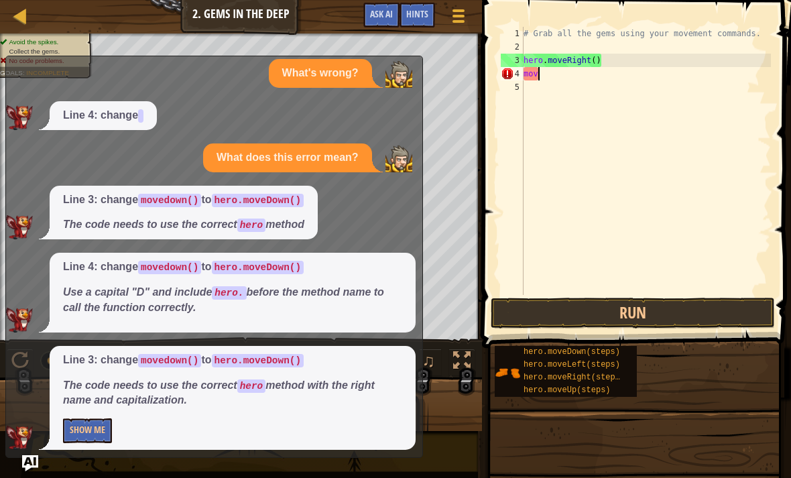
scroll to position [7, 0]
type textarea "m"
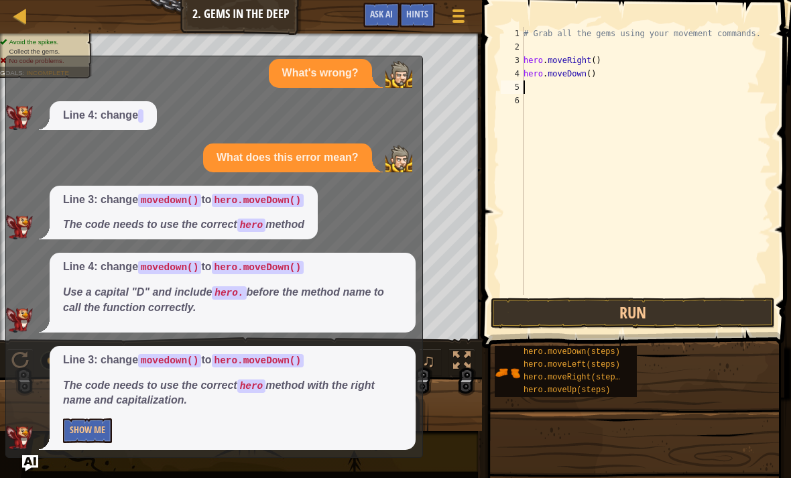
click at [581, 316] on button "Run" at bounding box center [633, 313] width 284 height 31
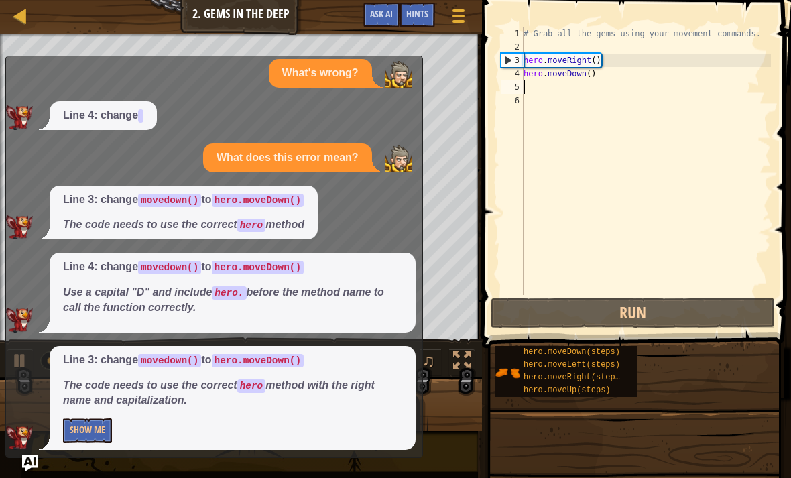
click at [385, 14] on span "Ask AI" at bounding box center [381, 13] width 23 height 13
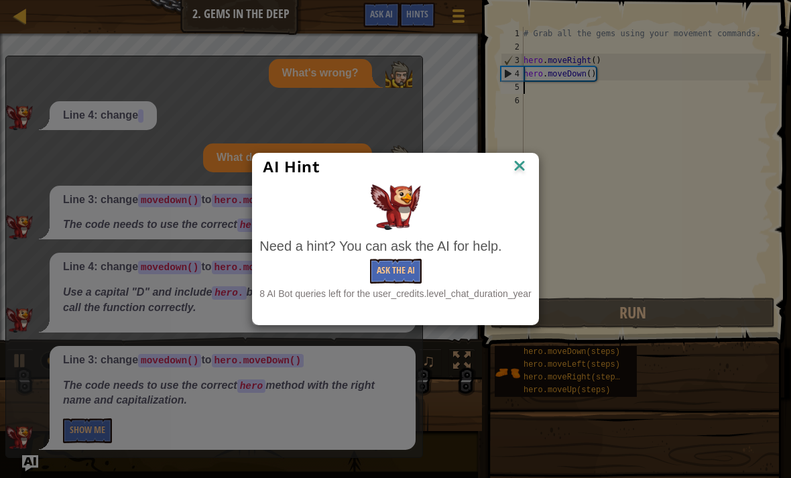
click at [527, 162] on img at bounding box center [519, 167] width 17 height 20
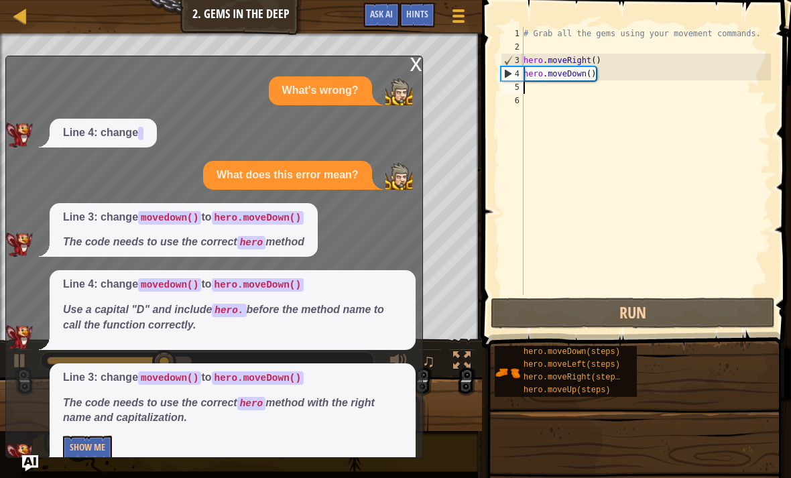
scroll to position [0, 0]
click at [414, 70] on div "x" at bounding box center [416, 62] width 12 height 13
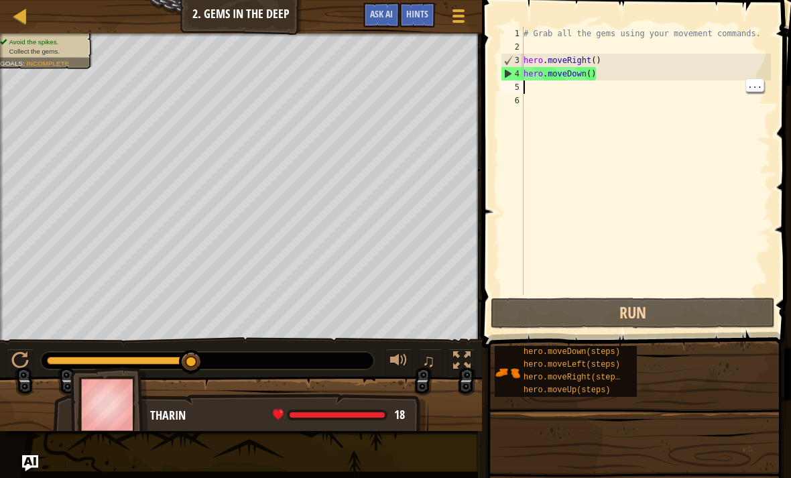
type textarea "m"
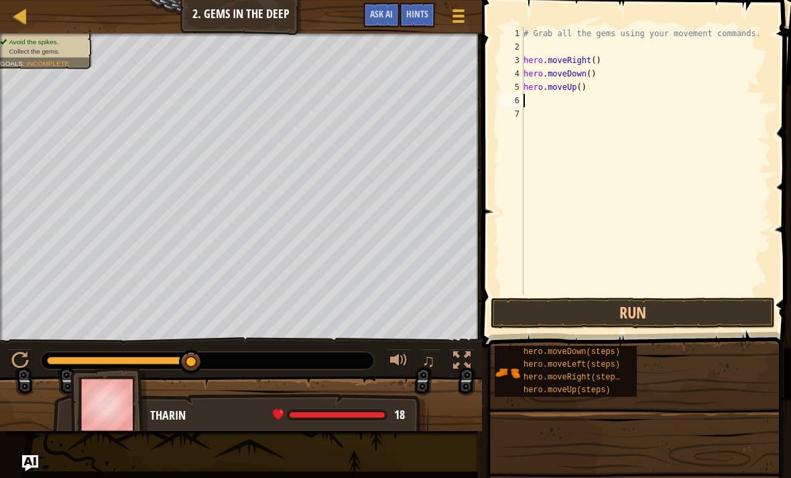
type textarea "m"
click at [633, 327] on button "Run" at bounding box center [633, 313] width 284 height 31
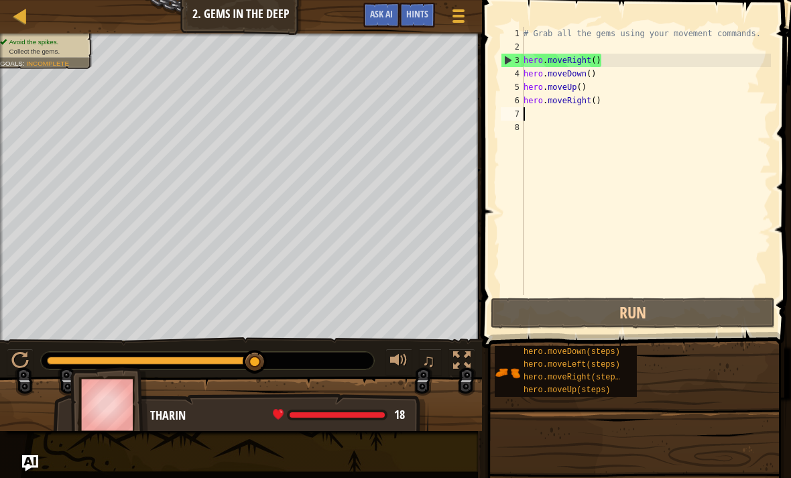
type textarea "m"
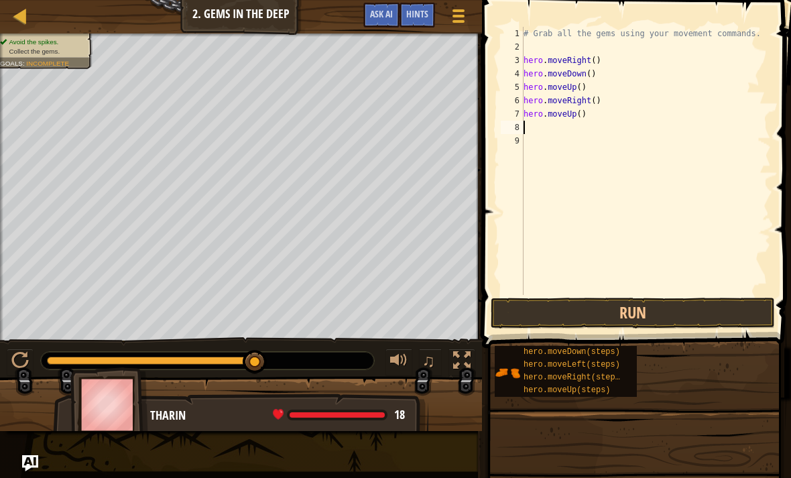
type textarea "m"
click at [620, 322] on button "Run" at bounding box center [633, 313] width 284 height 31
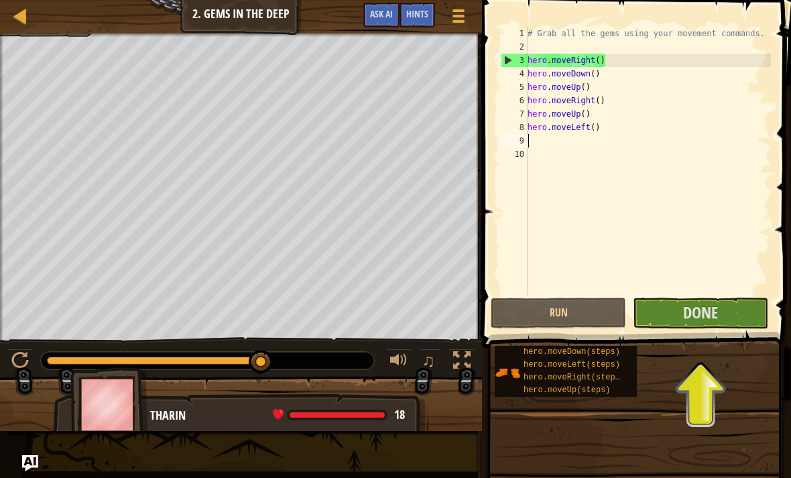
click at [724, 319] on button "Done" at bounding box center [700, 313] width 135 height 31
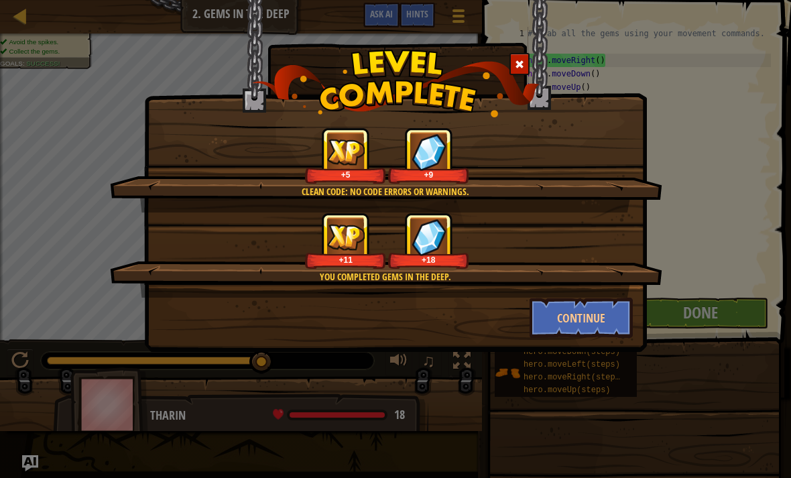
click at [611, 310] on button "Continue" at bounding box center [582, 318] width 104 height 40
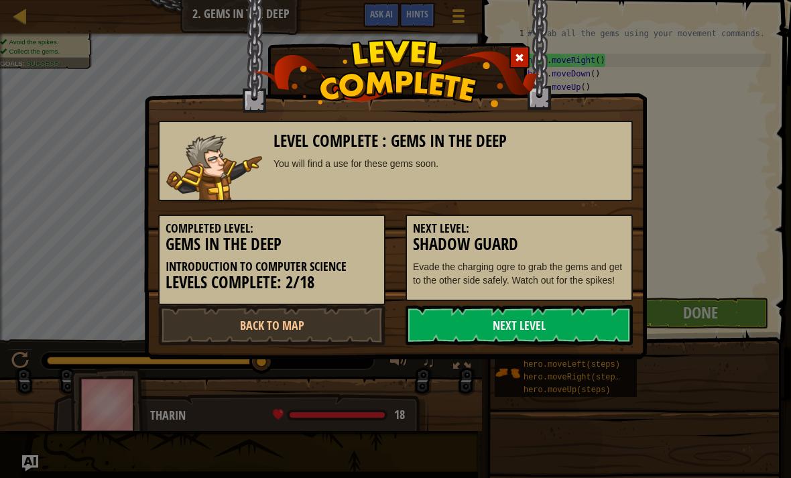
click at [337, 320] on link "Back to Map" at bounding box center [271, 325] width 227 height 40
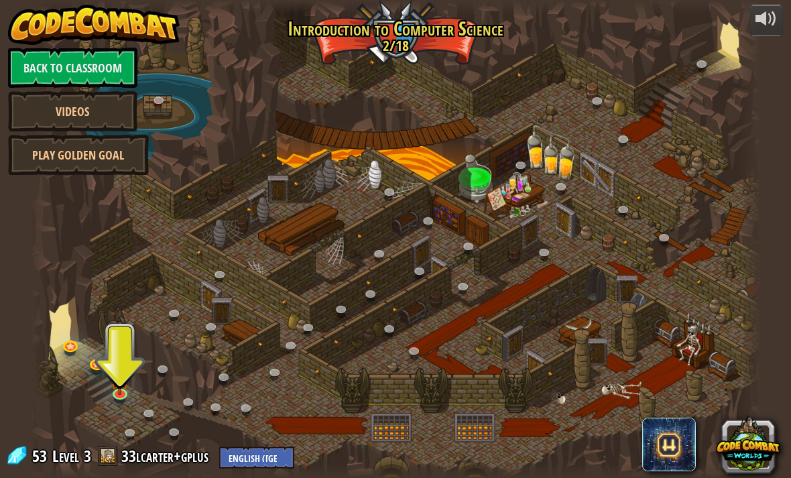
click at [74, 458] on span "Level" at bounding box center [65, 456] width 27 height 22
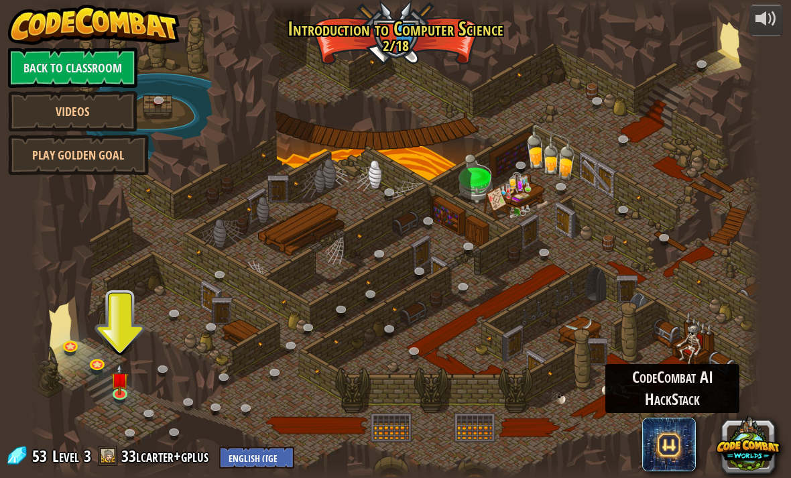
click at [678, 457] on span at bounding box center [669, 445] width 54 height 54
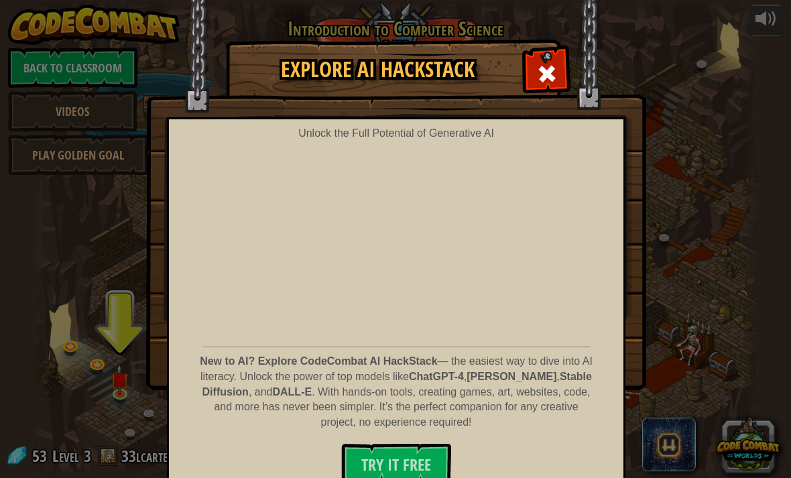
click at [542, 67] on span at bounding box center [546, 73] width 21 height 21
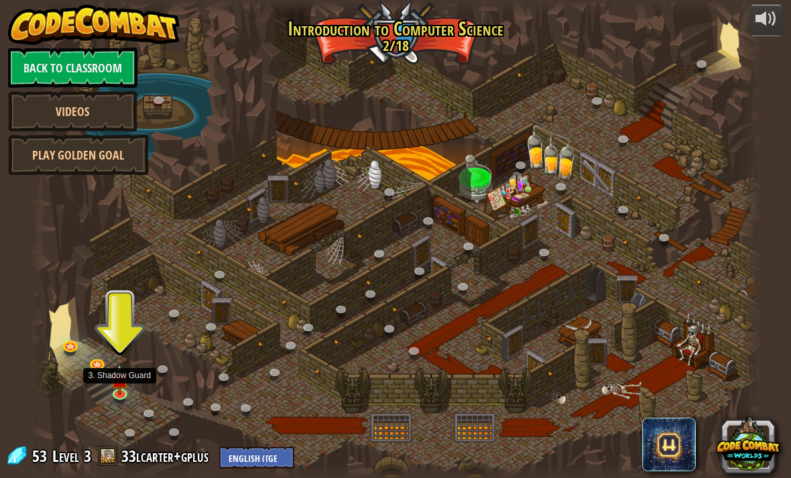
click at [125, 384] on img at bounding box center [120, 379] width 18 height 31
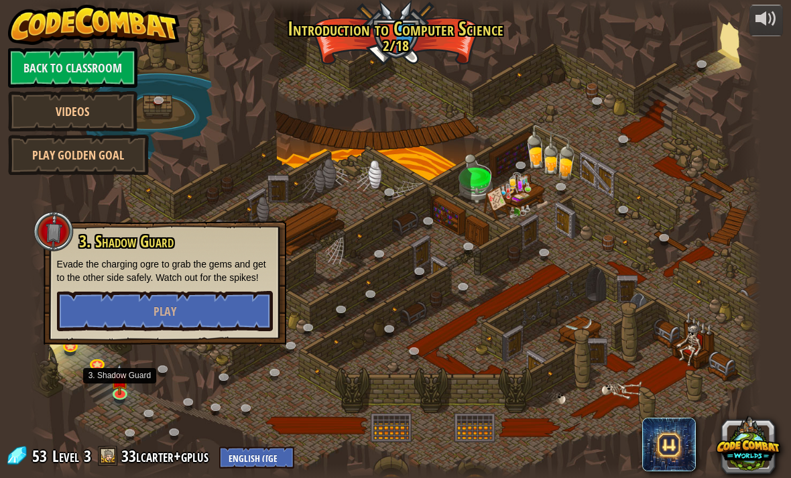
click at [197, 306] on button "Play" at bounding box center [165, 311] width 216 height 40
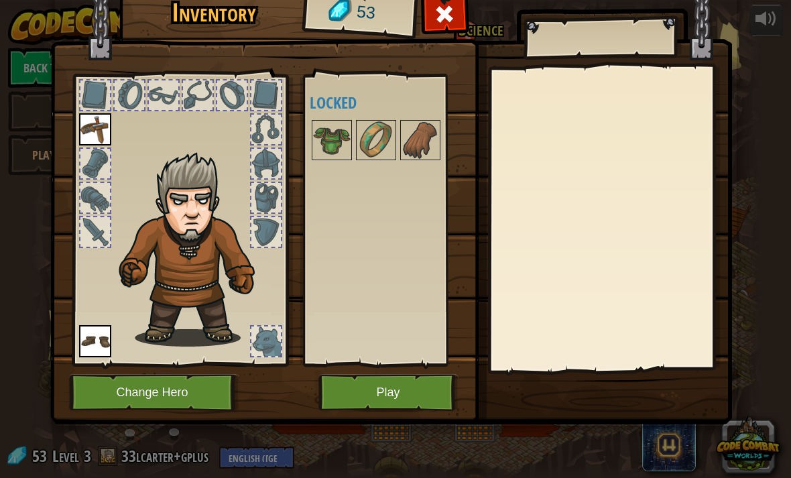
click at [359, 386] on button "Play" at bounding box center [388, 392] width 140 height 37
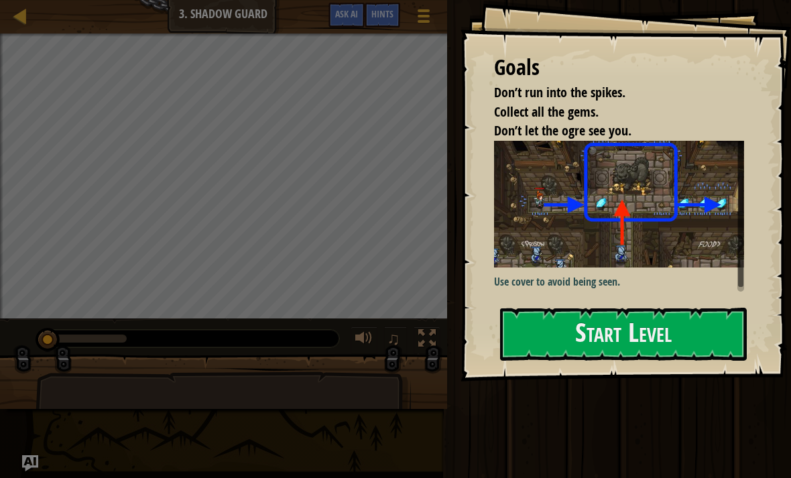
click at [554, 323] on button "Start Level" at bounding box center [623, 334] width 247 height 53
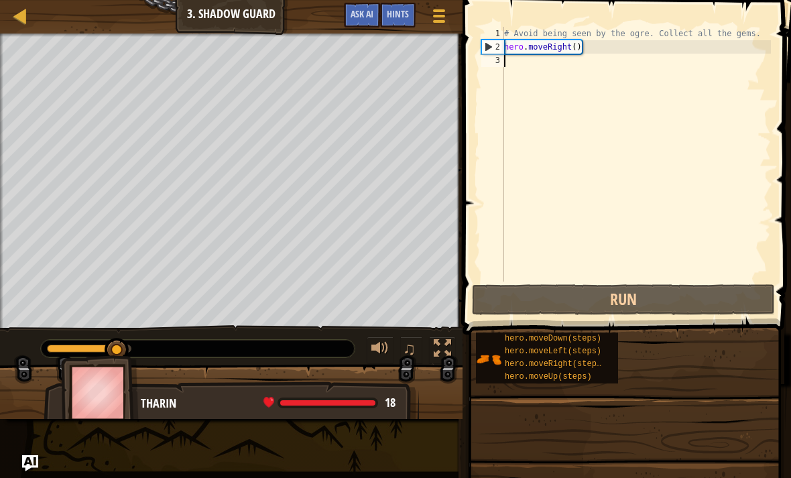
type textarea "m"
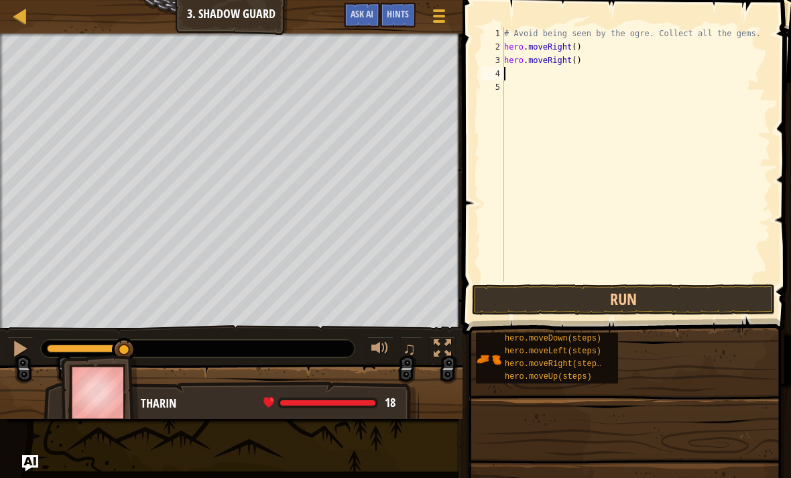
click at [691, 300] on button "Run" at bounding box center [623, 299] width 303 height 31
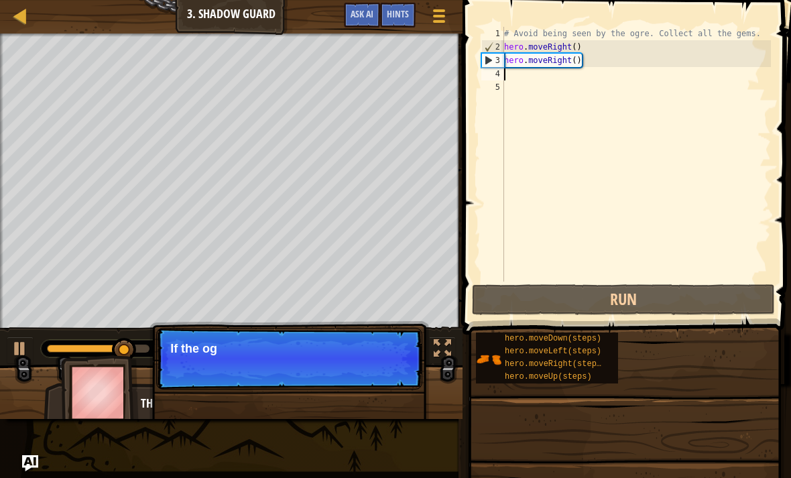
type textarea "m"
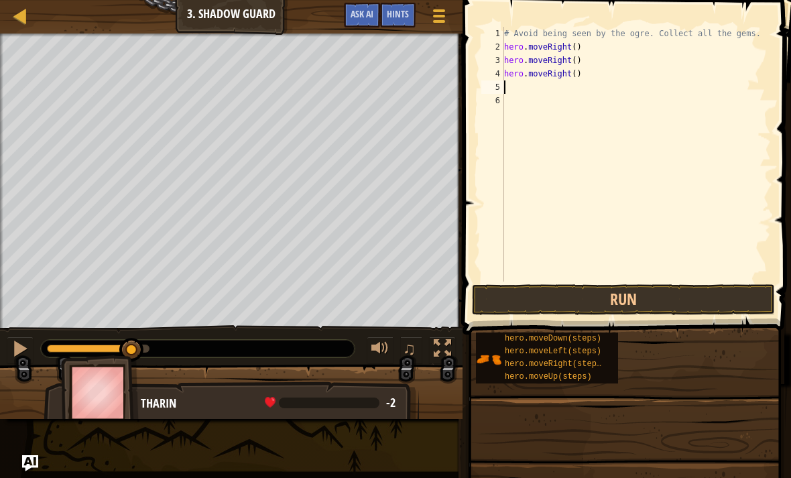
click at [632, 308] on button "Run" at bounding box center [623, 299] width 303 height 31
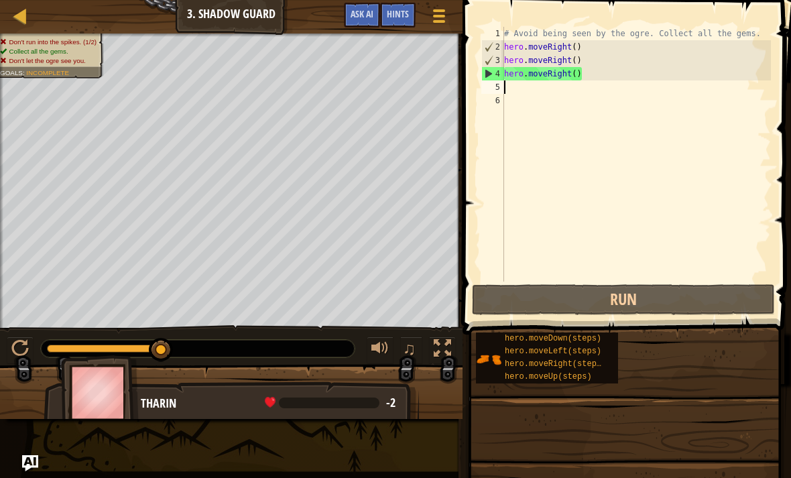
click at [643, 306] on button "Run" at bounding box center [623, 299] width 303 height 31
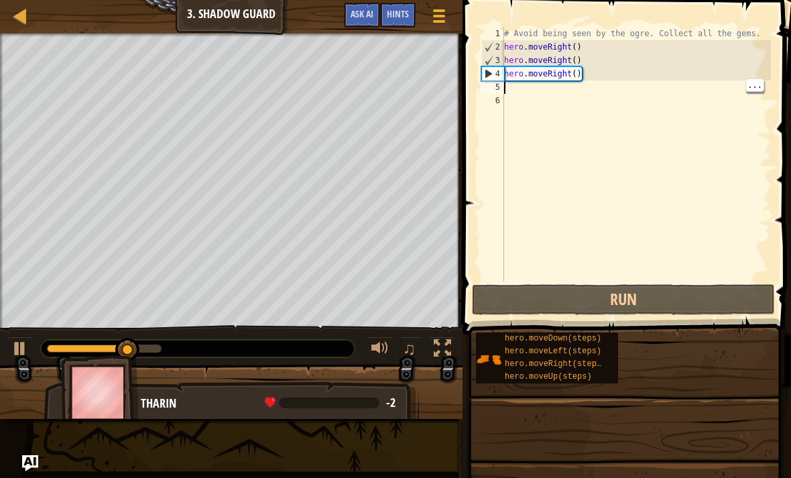
click at [514, 92] on div "# Avoid being seen by the ogre. Collect all the gems. hero . moveRight ( ) hero…" at bounding box center [635, 168] width 269 height 282
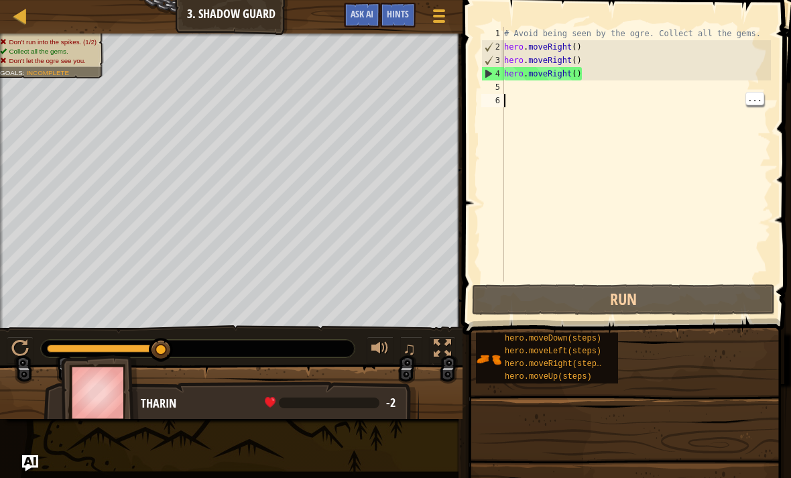
click at [684, 142] on div "# Avoid being seen by the ogre. Collect all the gems. hero . moveRight ( ) hero…" at bounding box center [635, 168] width 269 height 282
click at [502, 84] on div "5" at bounding box center [492, 86] width 23 height 13
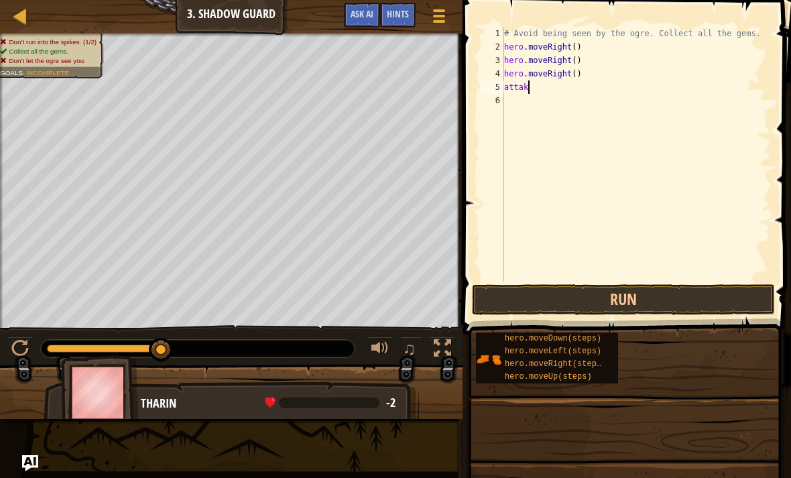
scroll to position [7, 1]
click at [672, 305] on button "Run" at bounding box center [623, 299] width 303 height 31
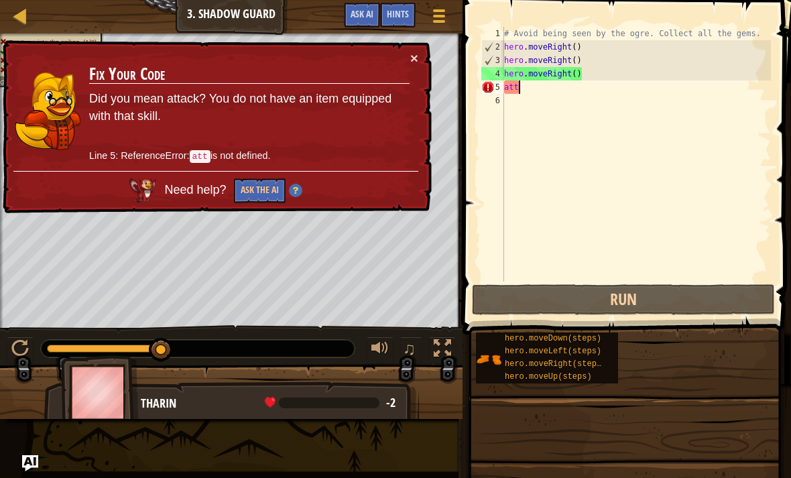
click at [412, 65] on button "×" at bounding box center [414, 58] width 8 height 14
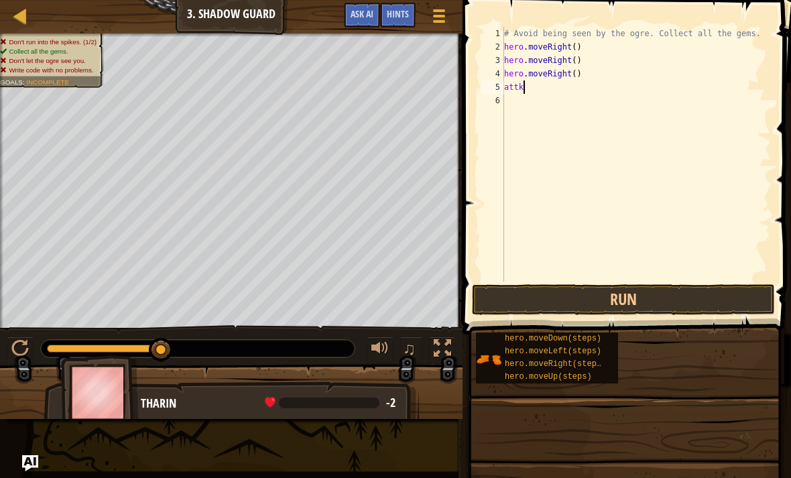
scroll to position [7, 1]
click at [531, 297] on button "Run" at bounding box center [623, 299] width 303 height 31
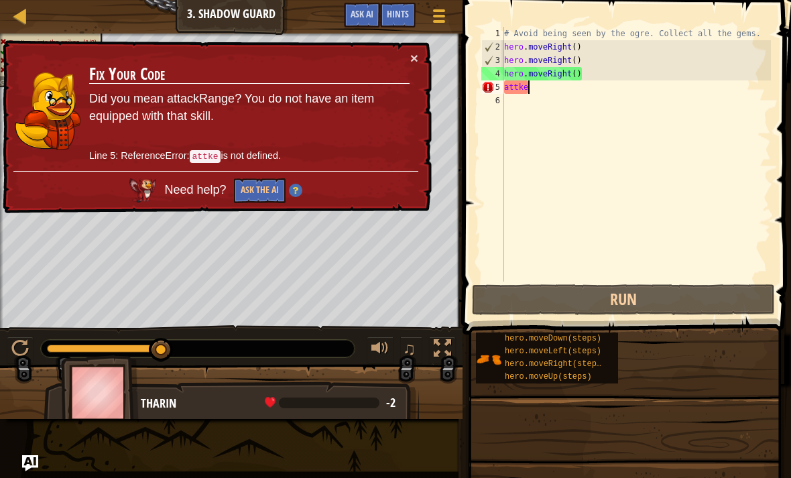
click at [416, 52] on button "×" at bounding box center [414, 58] width 8 height 14
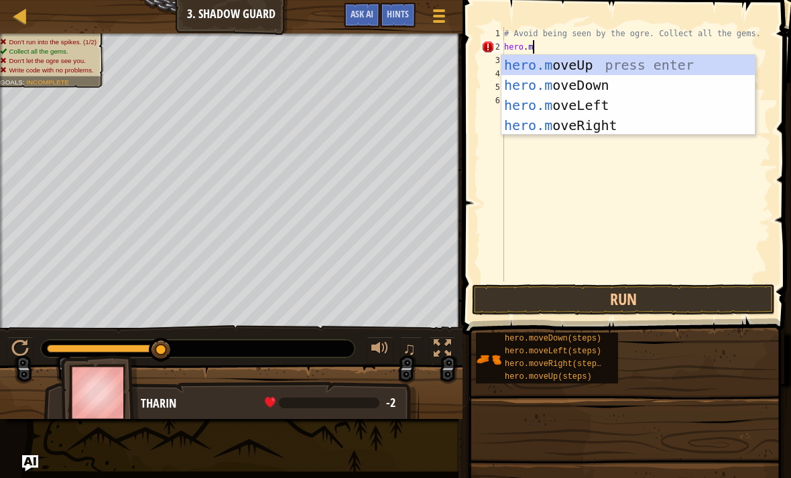
scroll to position [7, 2]
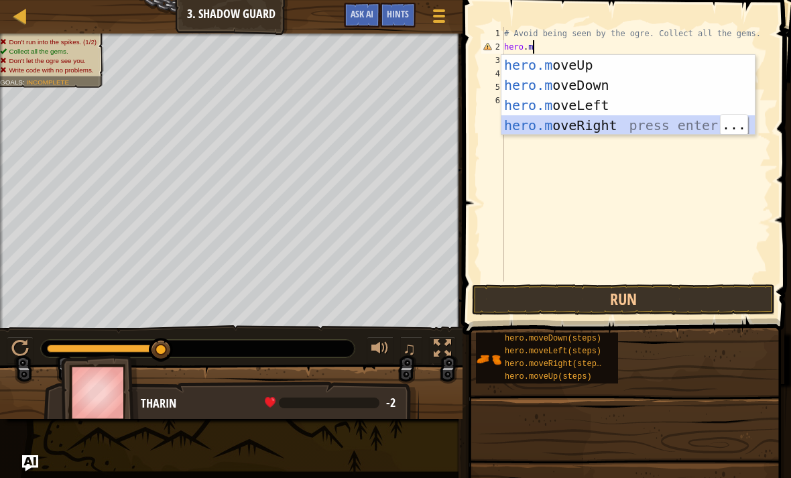
click at [672, 296] on button "Run" at bounding box center [623, 299] width 303 height 31
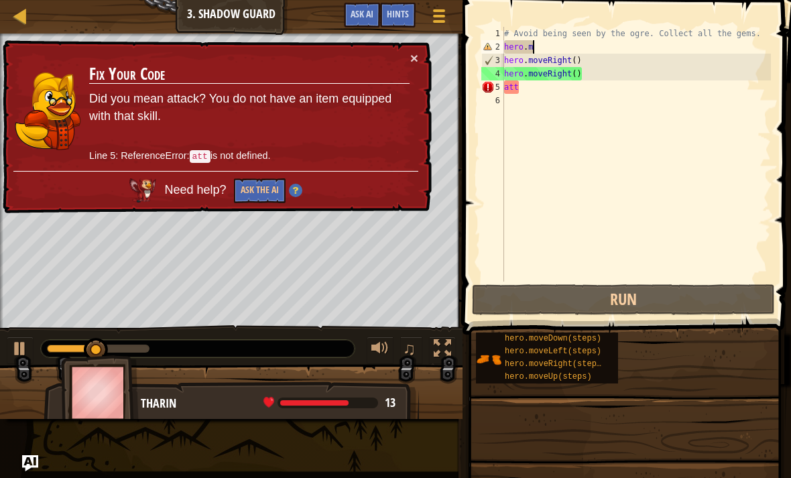
click at [425, 58] on div "× Fix Your Code Did you mean attack? You do not have an item equipped with that…" at bounding box center [216, 127] width 432 height 174
click at [412, 55] on button "×" at bounding box center [414, 58] width 8 height 14
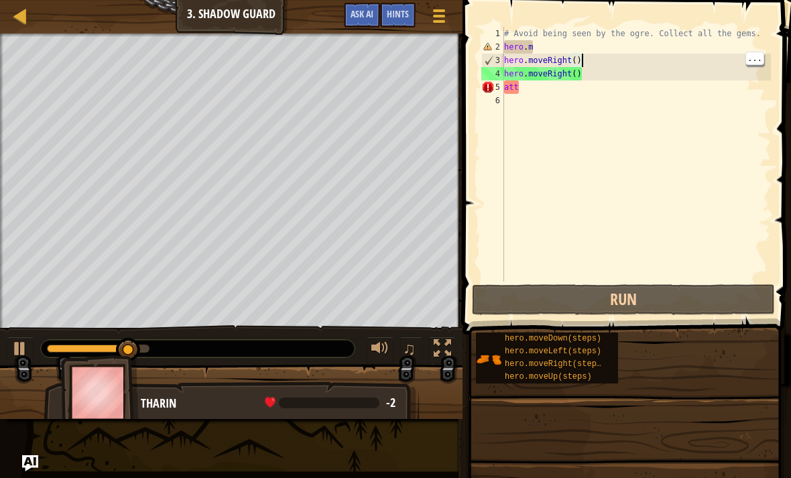
click at [582, 59] on div "# Avoid being seen by the ogre. Collect all the gems. hero . m hero . moveRight…" at bounding box center [635, 168] width 269 height 282
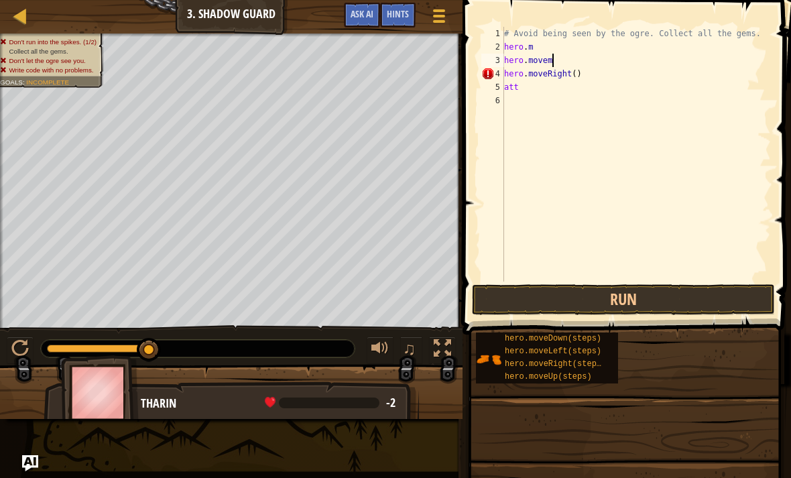
scroll to position [7, 3]
type textarea "hero.move"
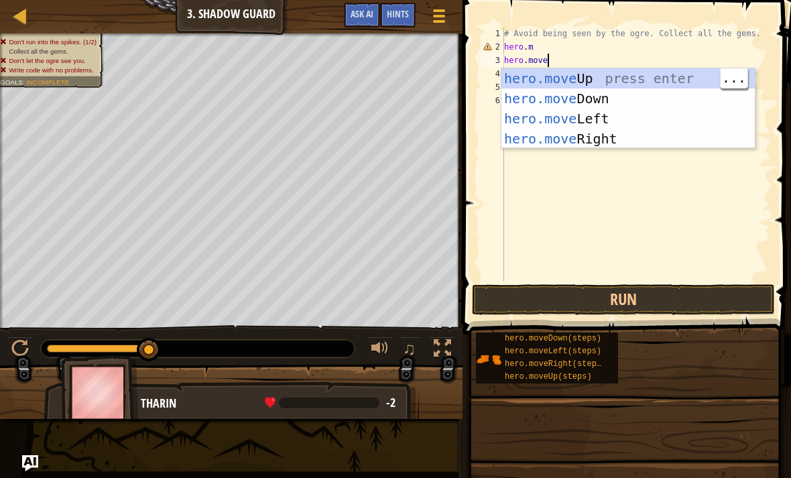
scroll to position [7, 0]
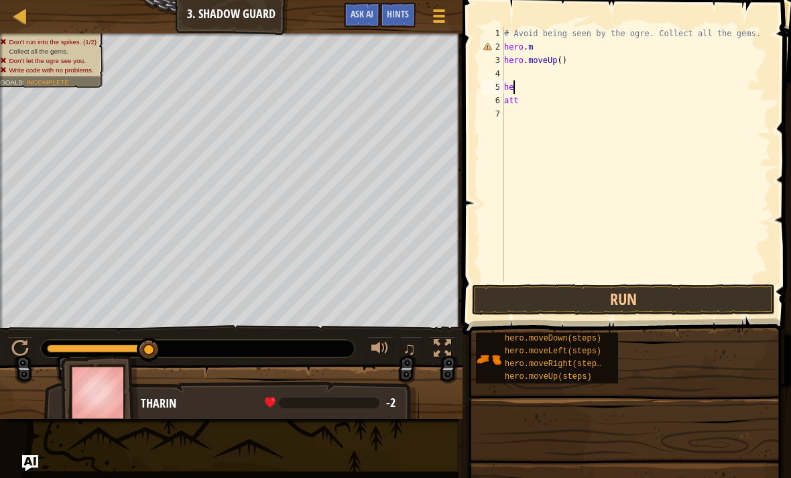
type textarea "h"
type textarea "a"
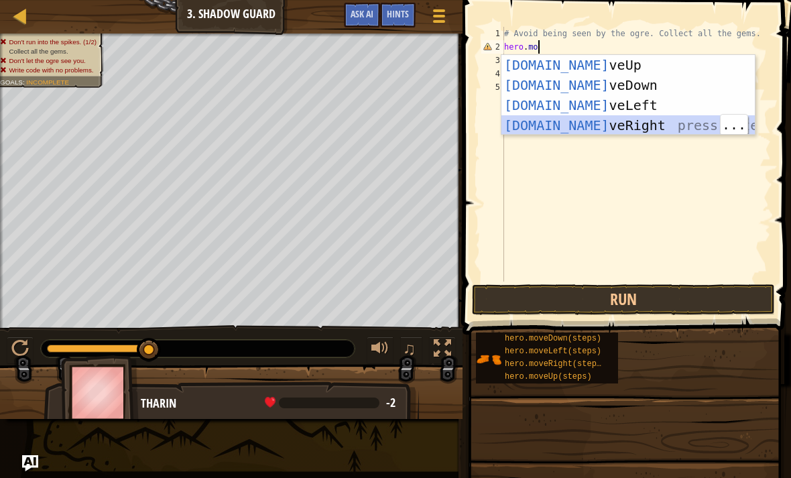
click at [639, 307] on button "Run" at bounding box center [623, 299] width 303 height 31
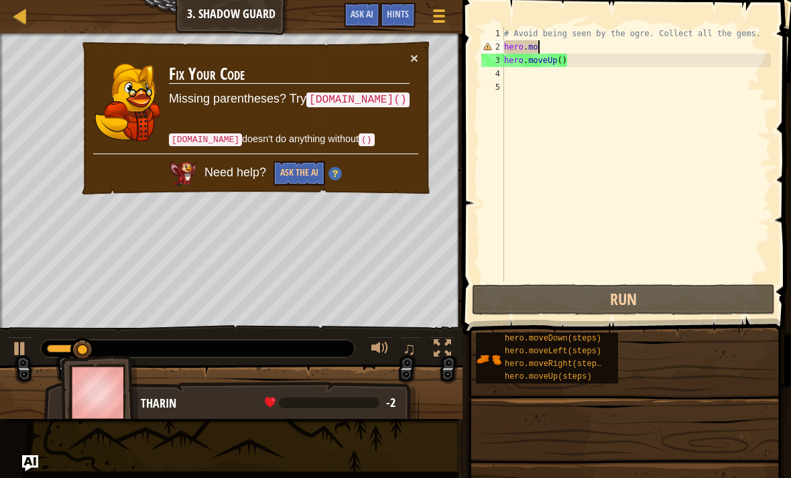
click at [412, 55] on button "×" at bounding box center [414, 58] width 8 height 14
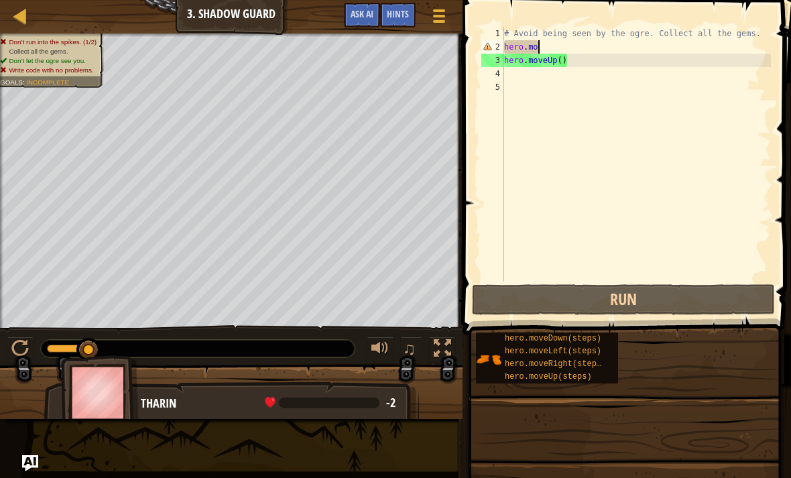
type textarea "hero.mov"
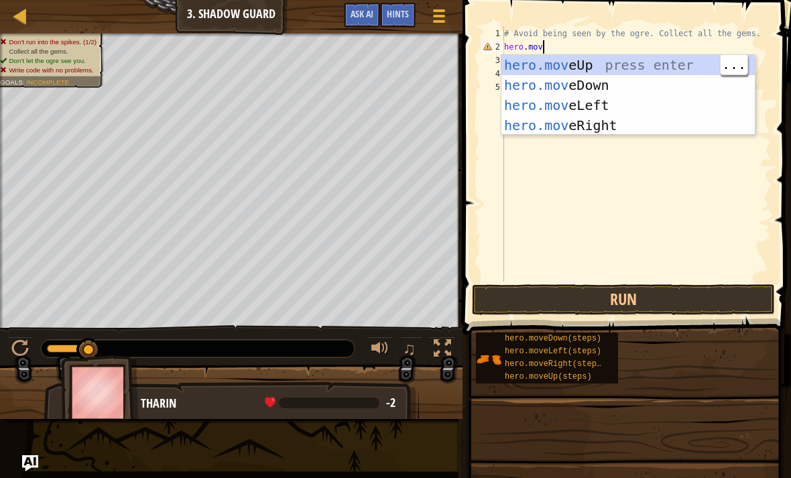
scroll to position [7, 0]
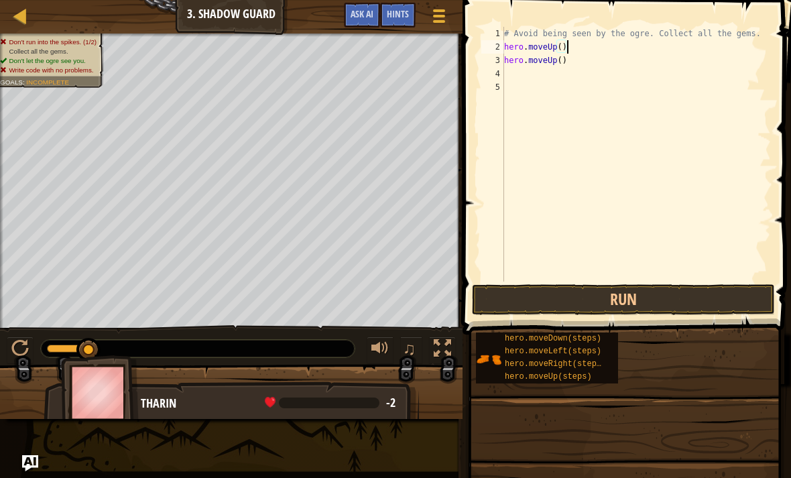
click at [574, 299] on button "Run" at bounding box center [623, 299] width 303 height 31
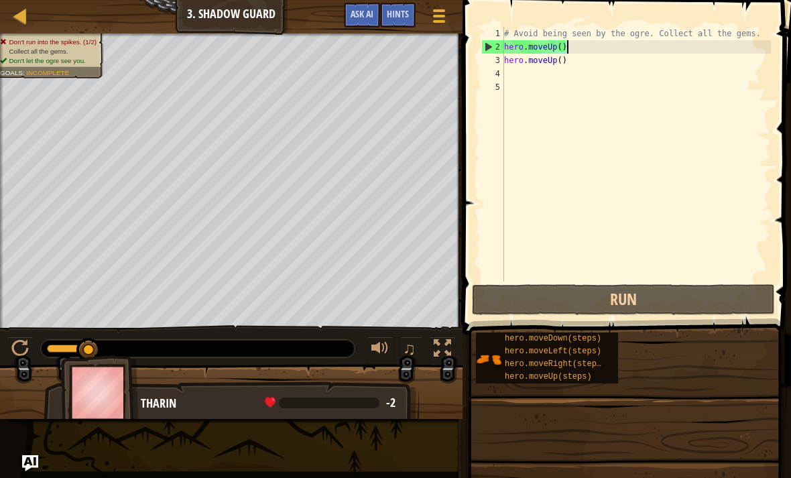
click at [536, 304] on button "Run" at bounding box center [623, 299] width 303 height 31
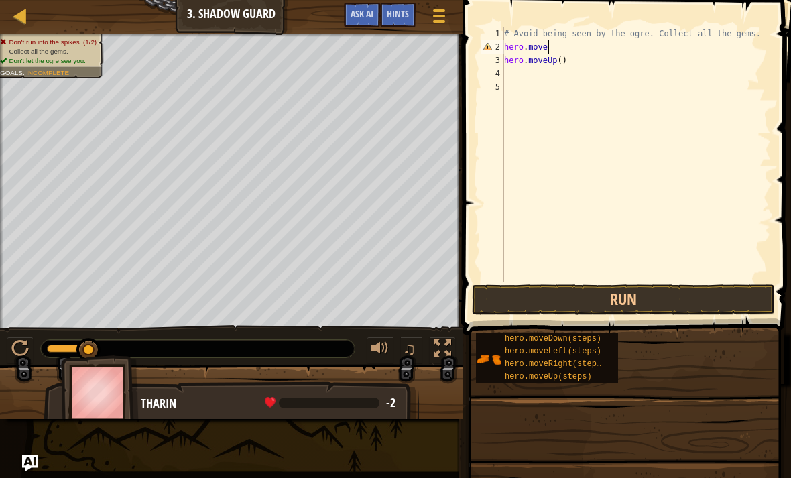
type textarea "hero.mover"
type textarea "hero.moveRight()"
click at [627, 304] on button "Run" at bounding box center [623, 299] width 303 height 31
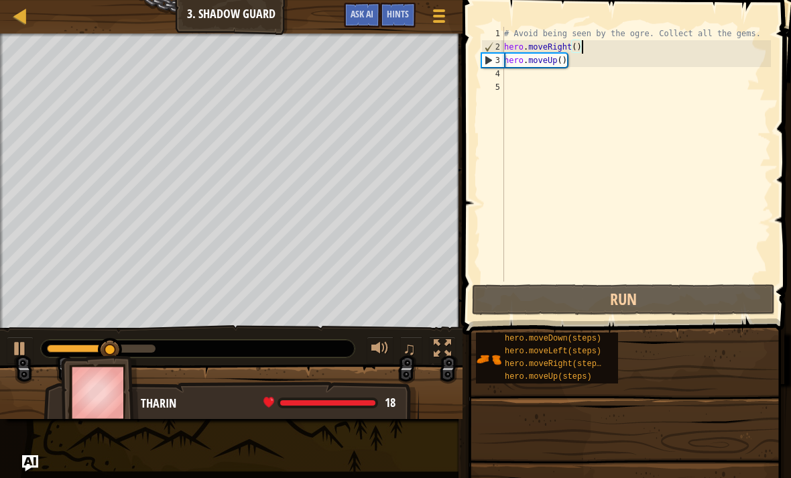
click at [500, 78] on div "4" at bounding box center [492, 73] width 23 height 13
type textarea "m"
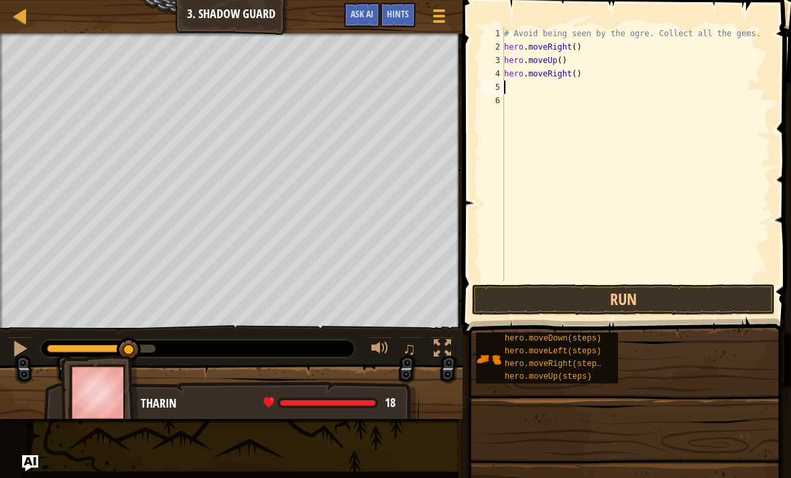
type textarea "m"
click at [671, 304] on button "Run" at bounding box center [623, 299] width 303 height 31
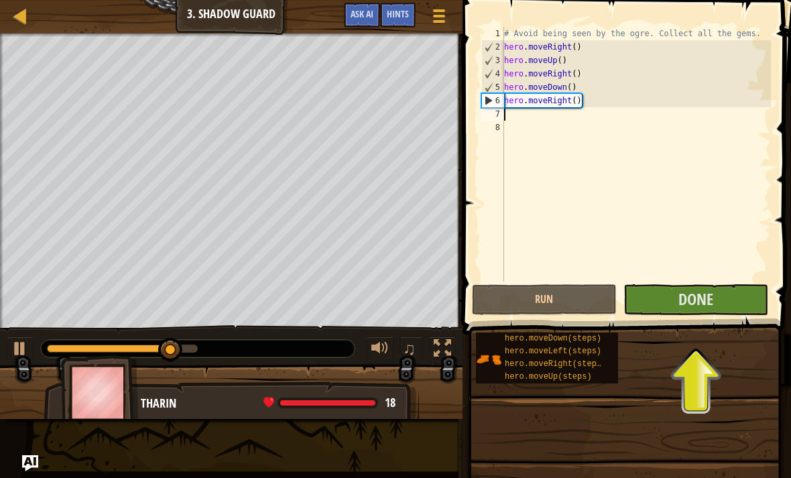
click at [719, 303] on button "Done" at bounding box center [695, 299] width 145 height 31
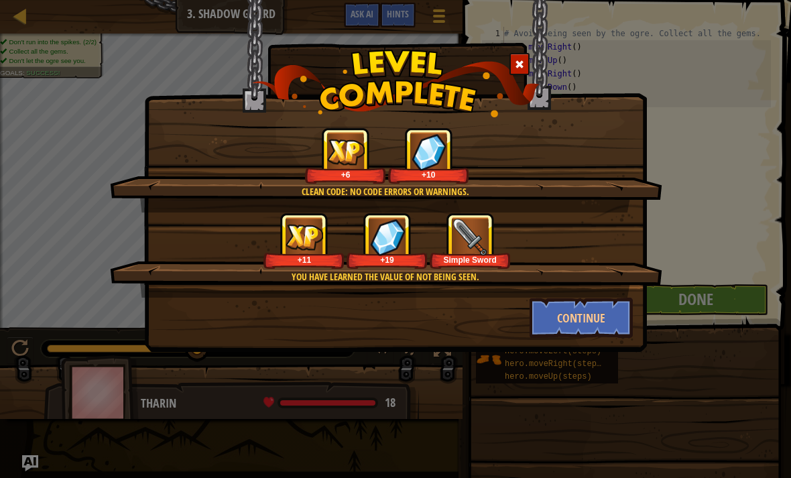
click at [580, 320] on button "Continue" at bounding box center [582, 318] width 104 height 40
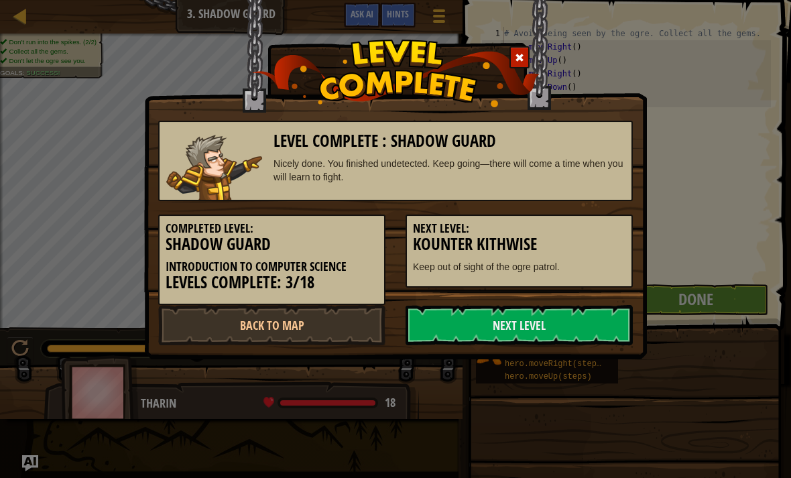
click at [444, 327] on link "Next Level" at bounding box center [519, 325] width 227 height 40
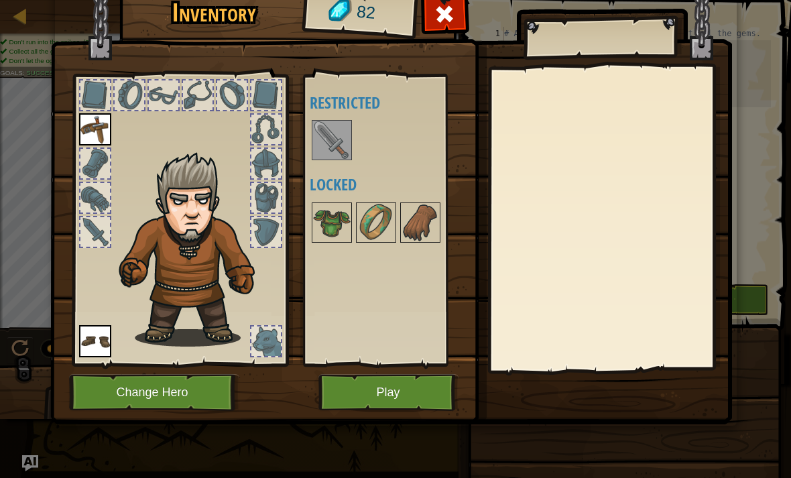
click at [334, 141] on img at bounding box center [332, 140] width 38 height 38
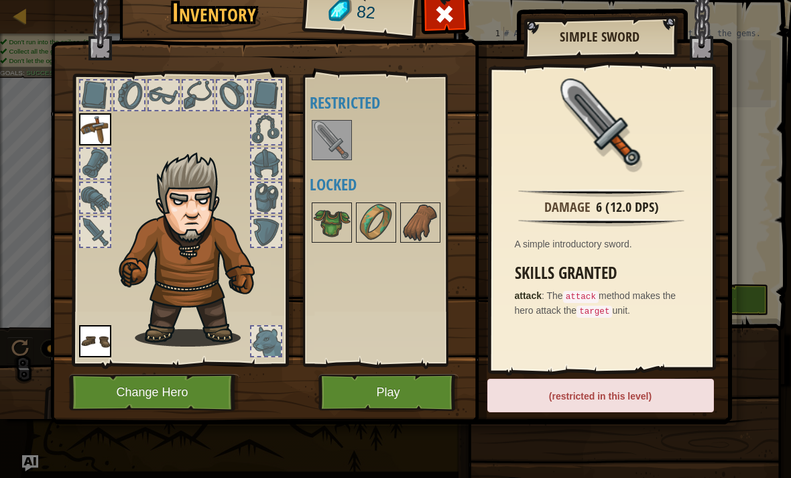
click at [424, 395] on button "Play" at bounding box center [388, 392] width 140 height 37
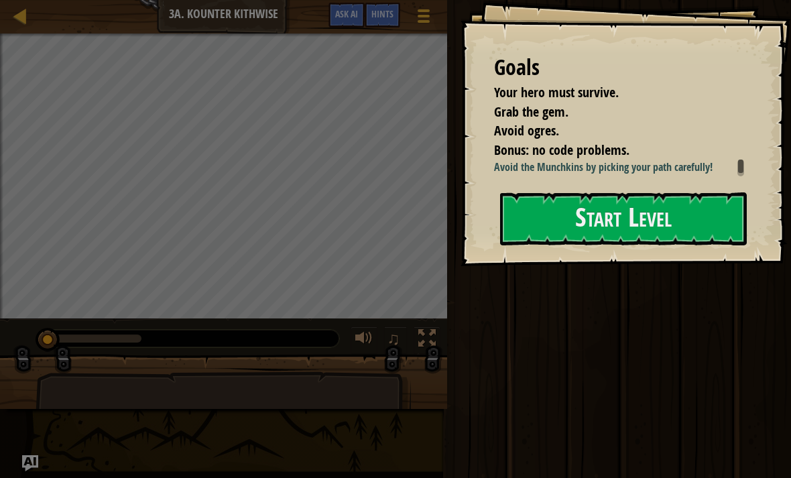
click at [647, 245] on button "Start Level" at bounding box center [623, 218] width 247 height 53
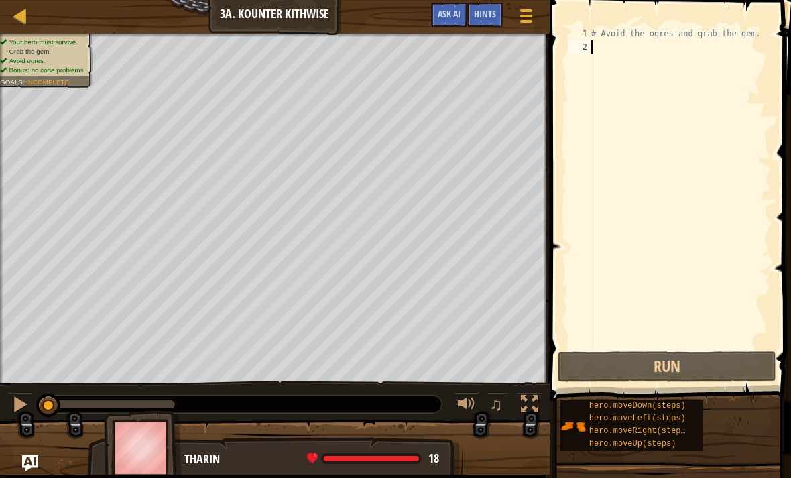
scroll to position [7, 0]
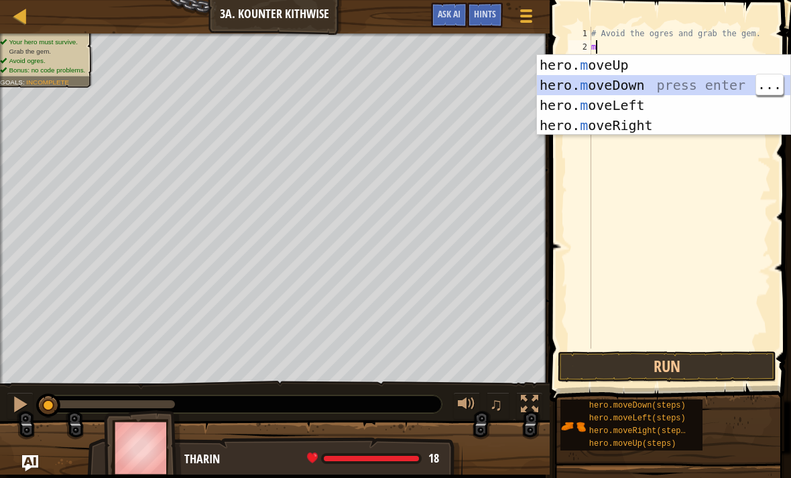
click at [684, 357] on button "Run" at bounding box center [667, 366] width 219 height 31
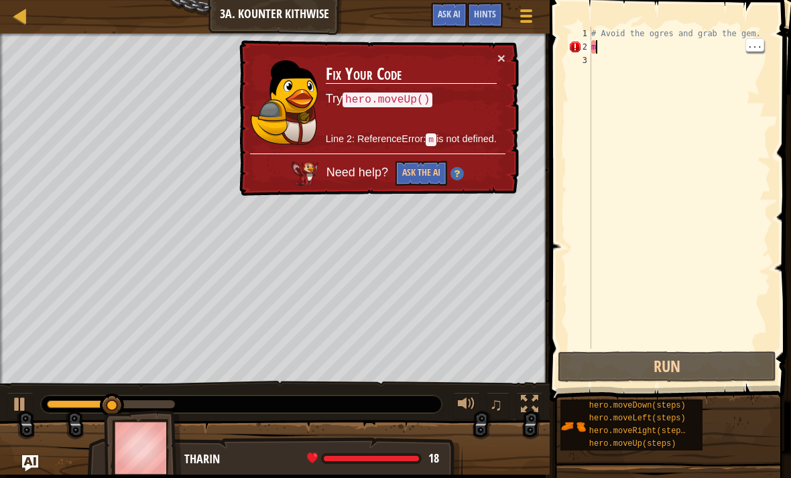
type textarea "mo"
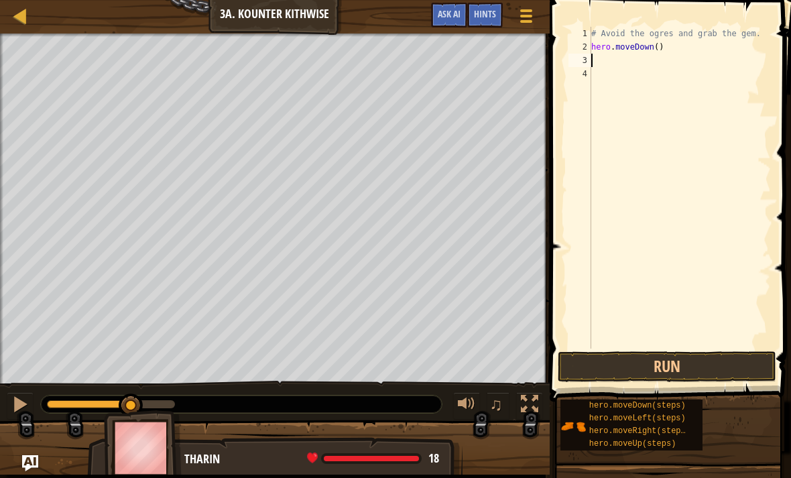
click at [682, 368] on button "Run" at bounding box center [667, 366] width 219 height 31
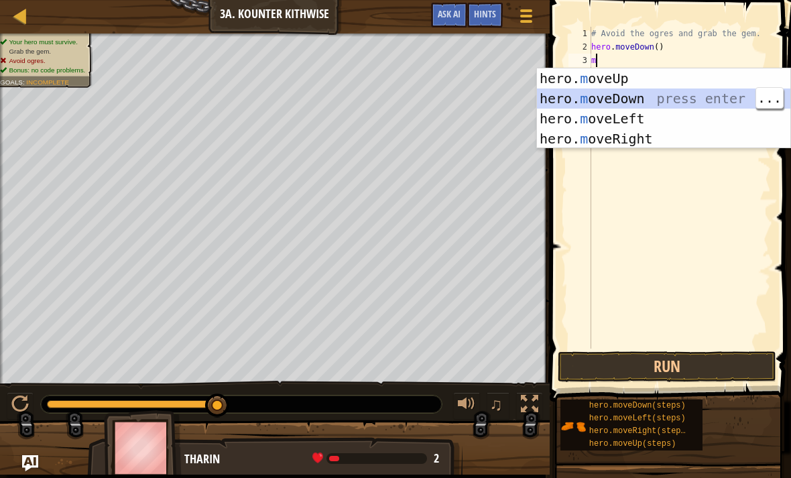
type textarea "m"
click at [677, 377] on button "Run" at bounding box center [667, 366] width 219 height 31
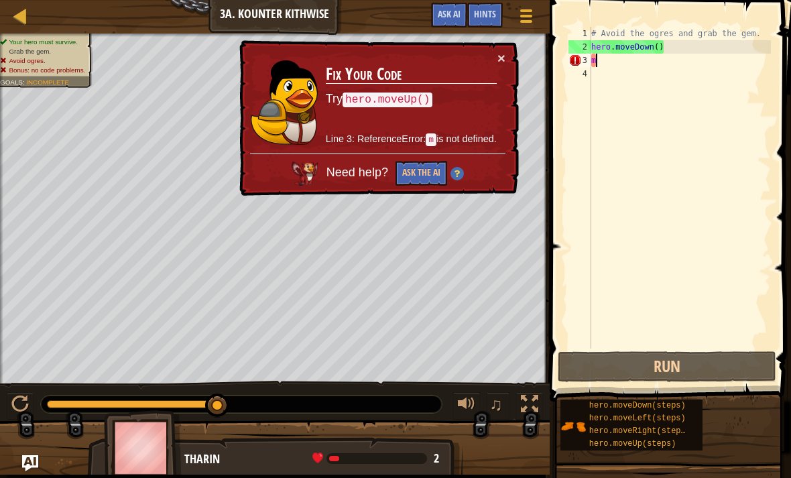
click at [678, 302] on div "# Avoid the ogres and grab the gem. hero . moveDown ( ) m" at bounding box center [680, 201] width 182 height 349
type textarea "mo"
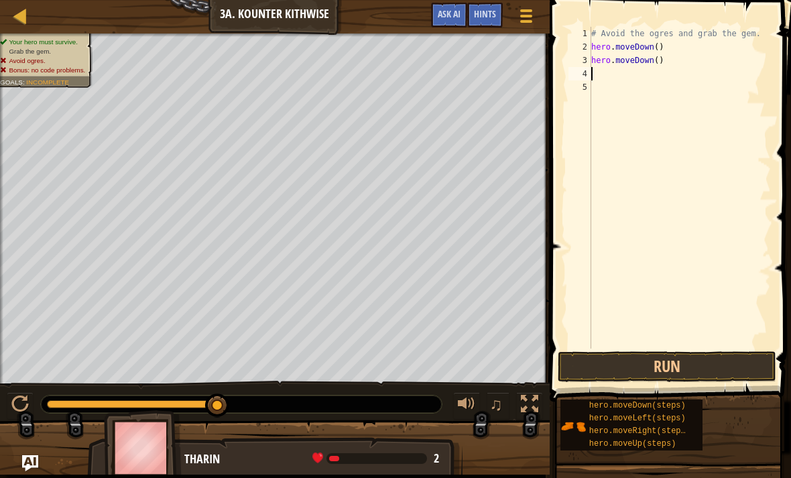
click at [668, 355] on button "Run" at bounding box center [667, 366] width 219 height 31
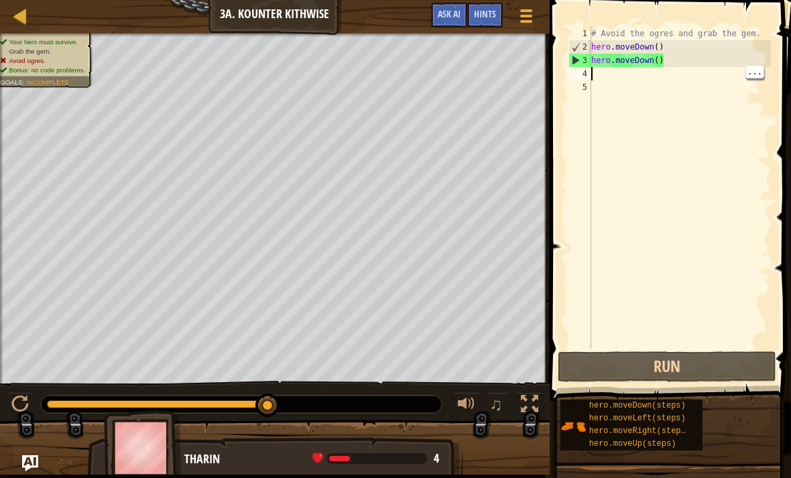
type textarea "m"
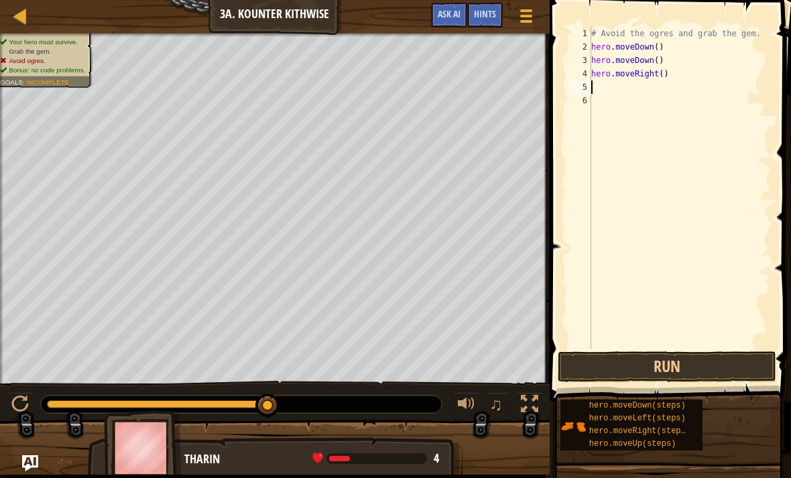
type textarea "m"
click at [706, 374] on button "Run" at bounding box center [667, 366] width 219 height 31
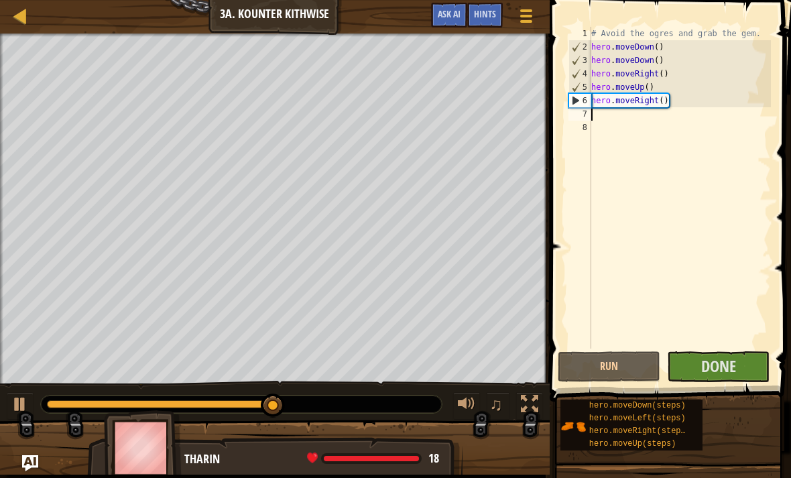
click at [727, 370] on span "Done" at bounding box center [718, 365] width 35 height 21
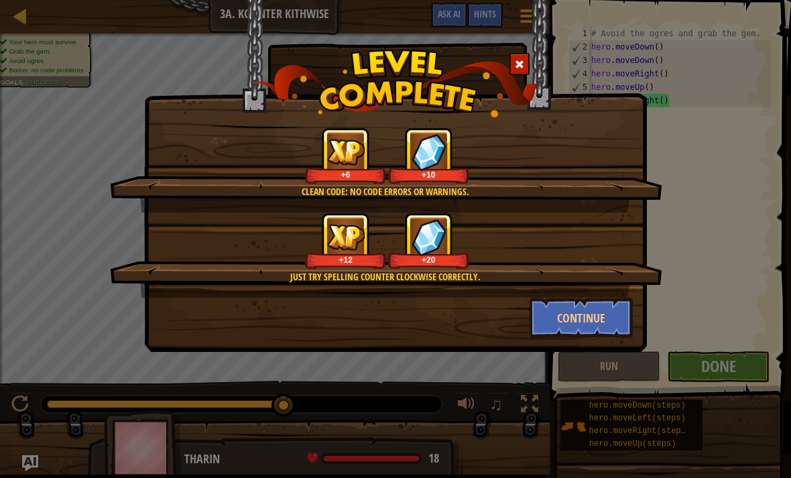
click at [615, 312] on button "Continue" at bounding box center [582, 318] width 104 height 40
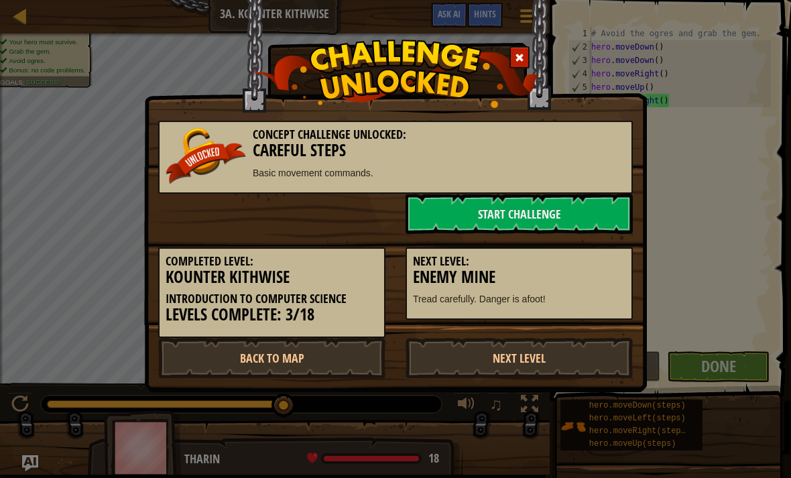
click at [599, 212] on link "Start Challenge" at bounding box center [519, 214] width 227 height 40
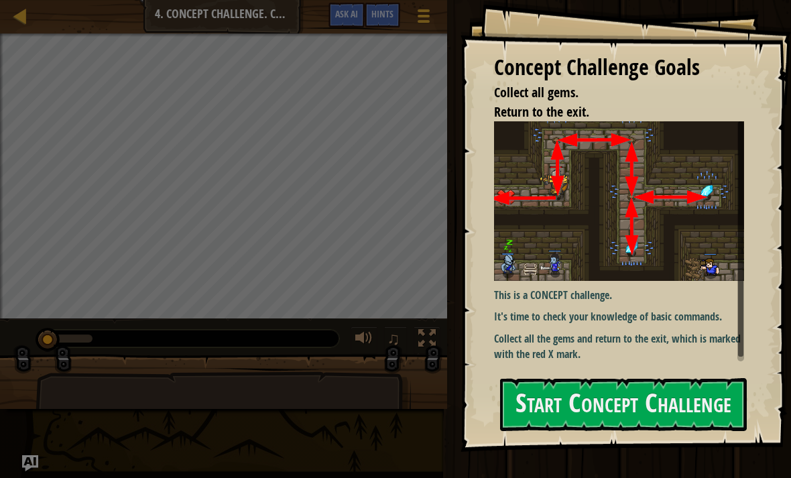
click at [634, 242] on img at bounding box center [619, 200] width 250 height 159
click at [623, 406] on button "Start Concept Challenge" at bounding box center [623, 404] width 247 height 53
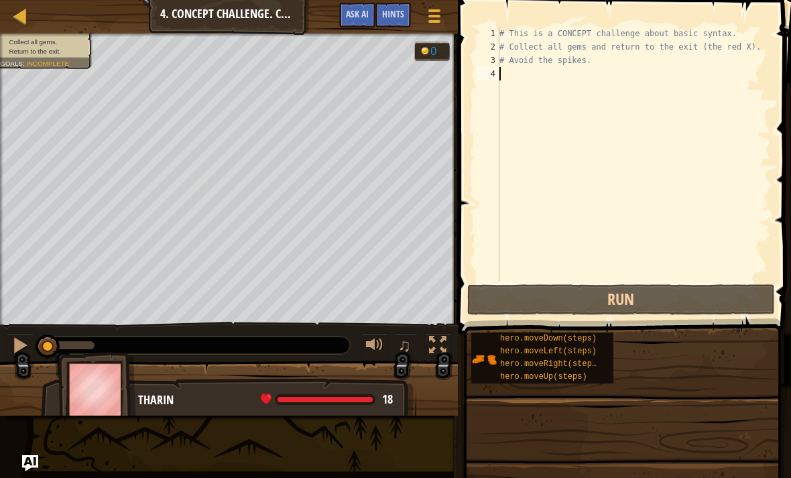
type textarea "m"
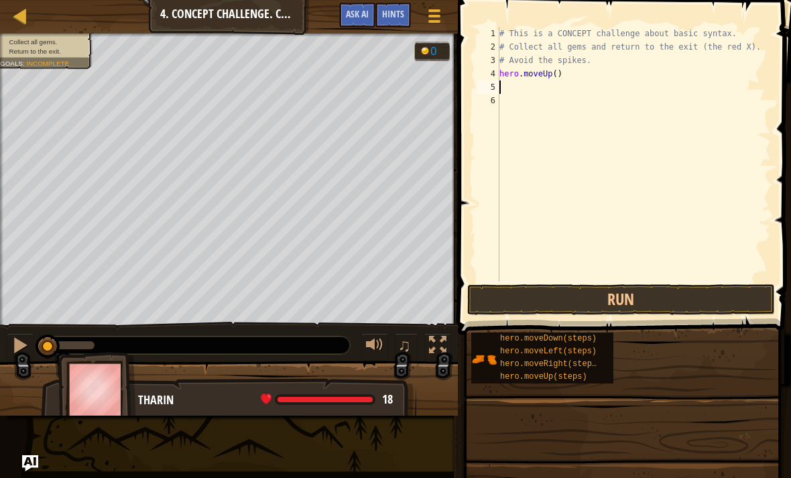
type textarea "m"
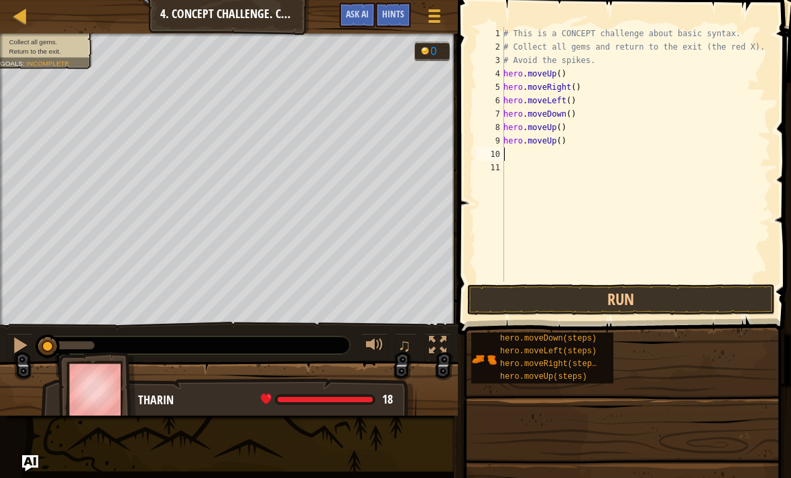
type textarea "m"
click at [697, 300] on button "Run" at bounding box center [621, 299] width 308 height 31
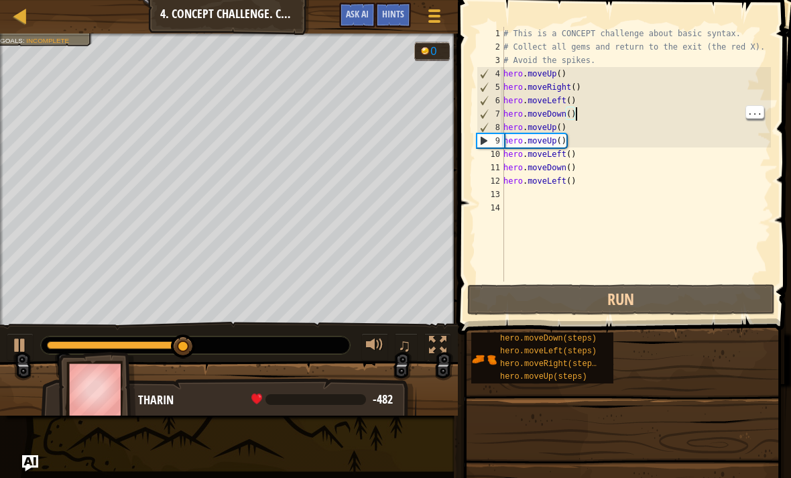
click at [644, 290] on button "Run" at bounding box center [621, 299] width 308 height 31
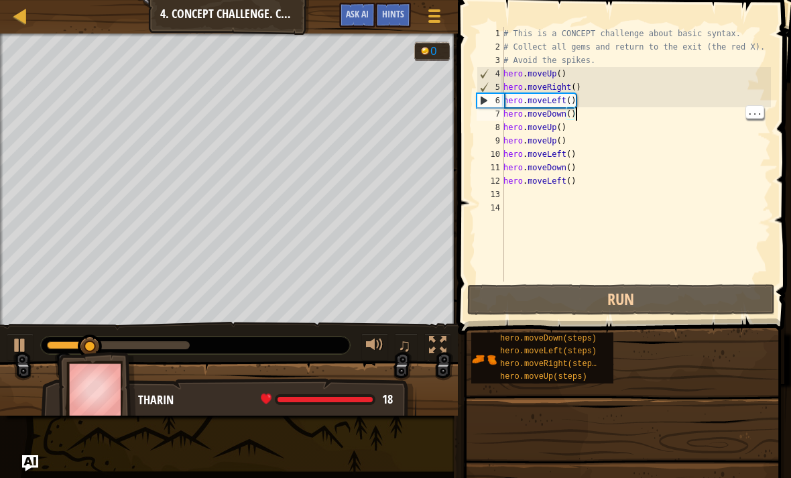
click at [650, 296] on button "Run" at bounding box center [621, 299] width 308 height 31
click at [647, 292] on button "Run" at bounding box center [621, 299] width 308 height 31
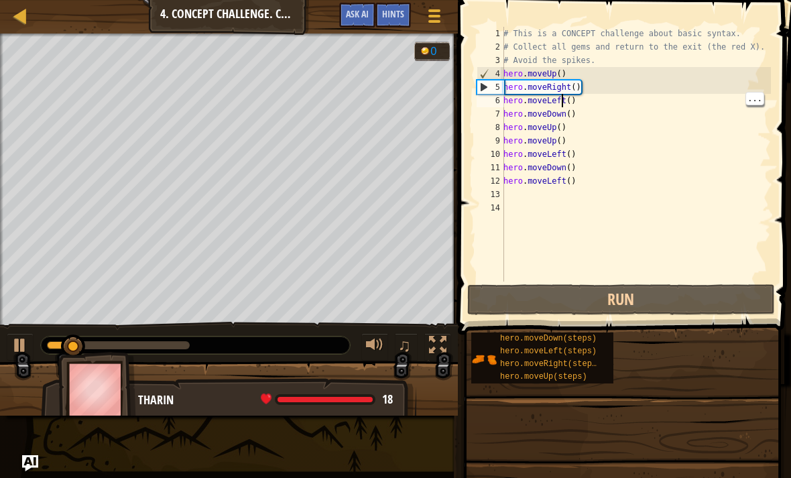
click at [564, 101] on div "# This is a CONCEPT challenge about basic syntax. # Collect all gems and return…" at bounding box center [636, 168] width 270 height 282
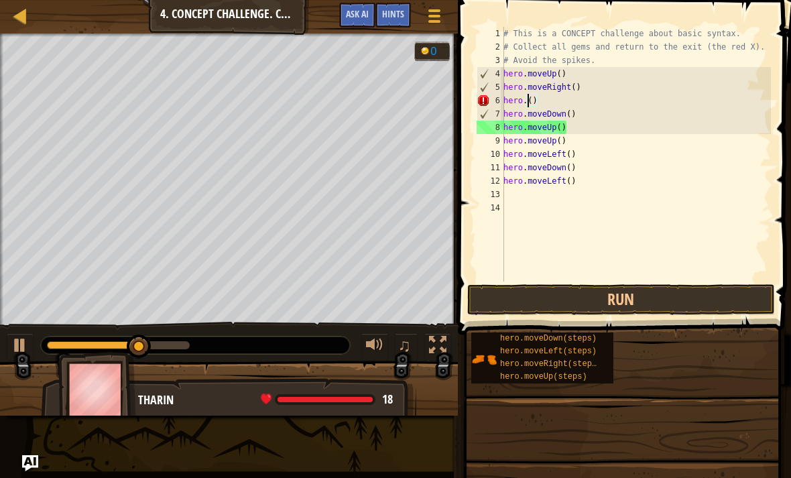
scroll to position [7, 3]
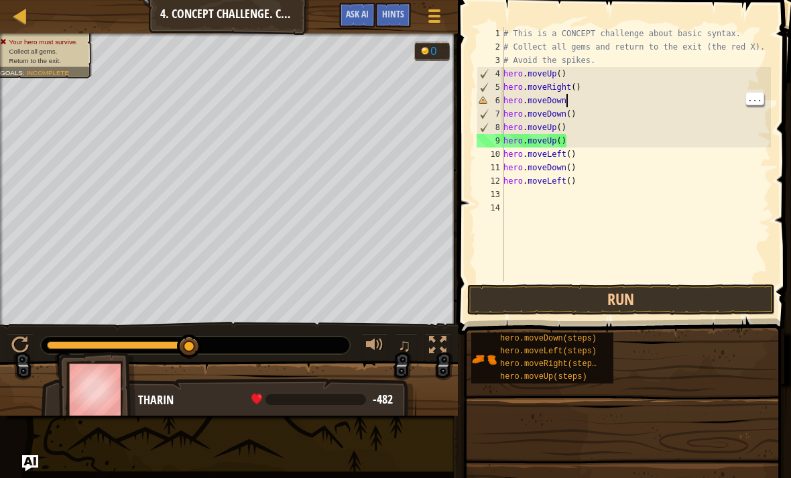
click at [635, 304] on button "Run" at bounding box center [621, 299] width 308 height 31
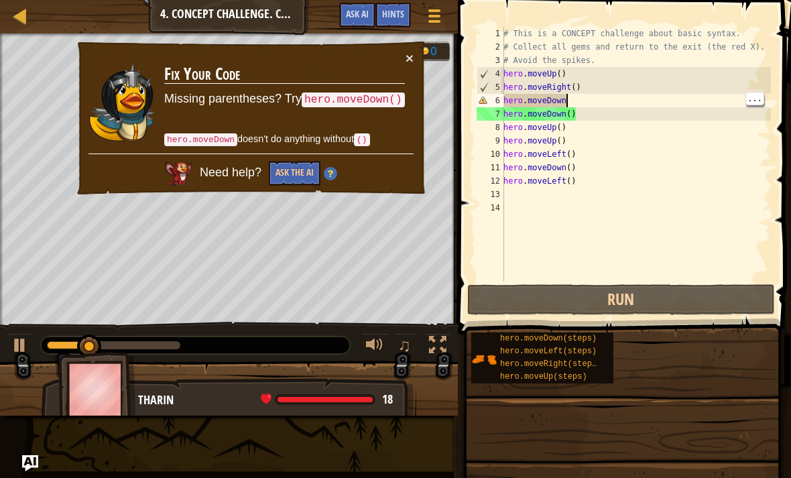
click at [412, 58] on button "×" at bounding box center [410, 58] width 8 height 14
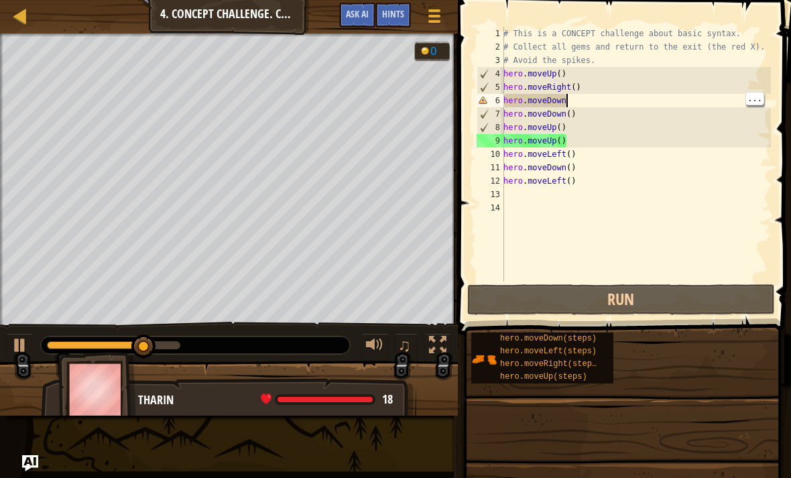
click at [568, 95] on div "# This is a CONCEPT challenge about basic syntax. # Collect all gems and return…" at bounding box center [636, 168] width 270 height 282
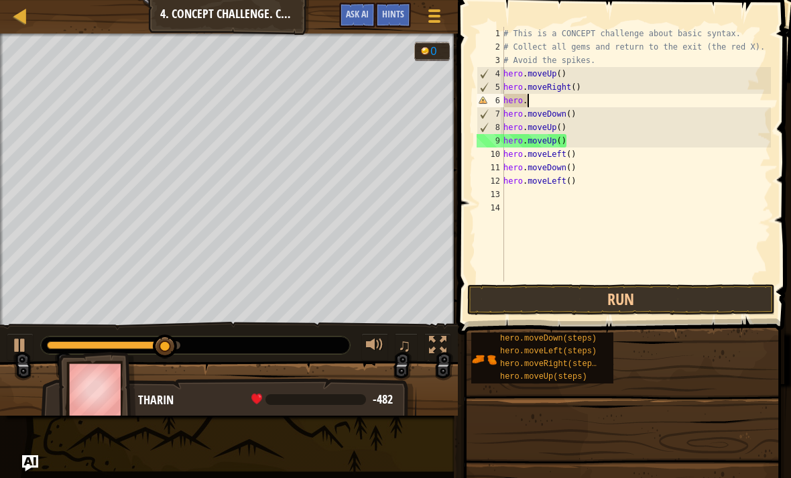
scroll to position [7, 1]
type textarea "h"
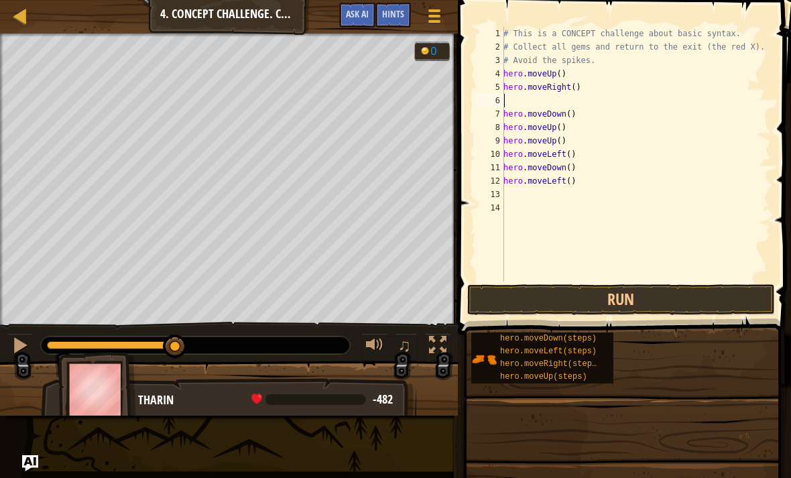
click at [668, 300] on button "Run" at bounding box center [621, 299] width 308 height 31
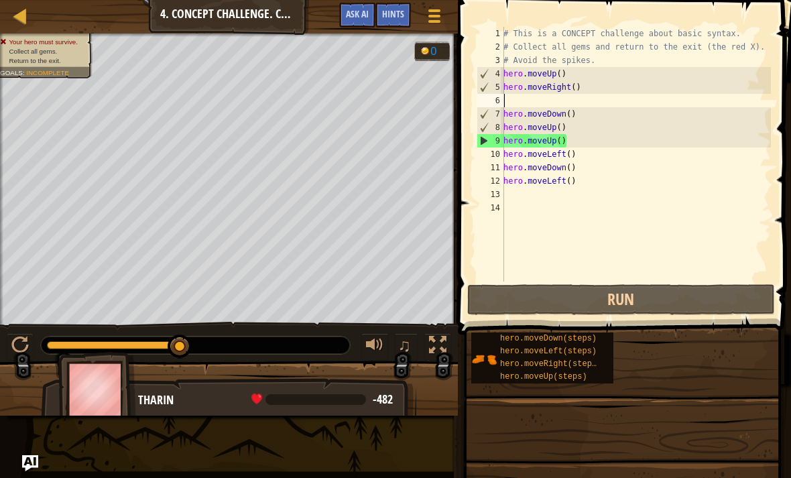
type textarea "hero.moveDown()"
click at [510, 98] on div "# This is a CONCEPT challenge about basic syntax. # Collect all gems and return…" at bounding box center [636, 168] width 270 height 282
type textarea "m"
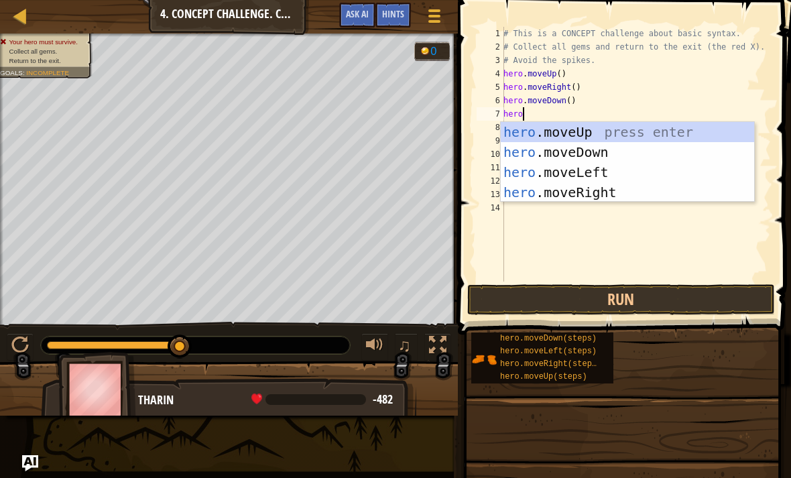
scroll to position [7, 1]
type textarea "h"
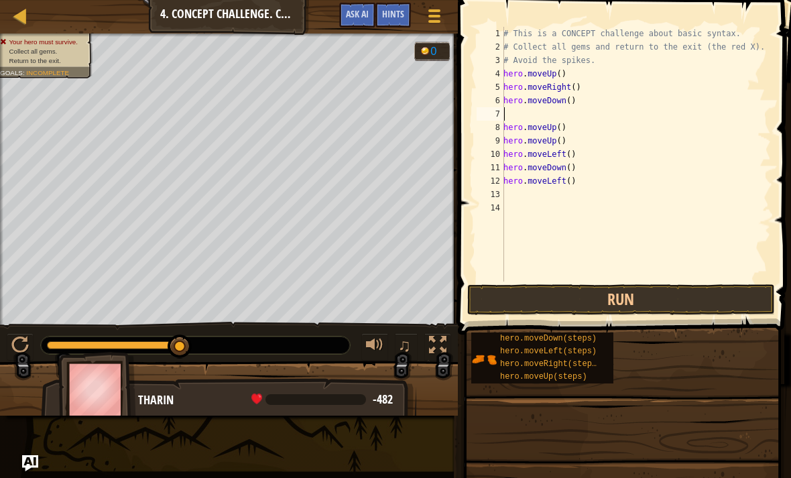
type textarea "m"
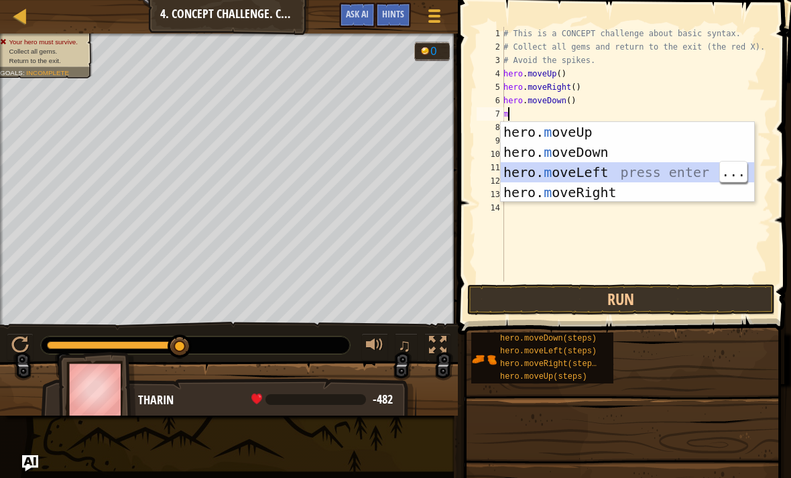
click at [640, 184] on div "hero. m oveUp press enter hero. m oveDown press enter hero. m oveLeft press ent…" at bounding box center [627, 182] width 253 height 121
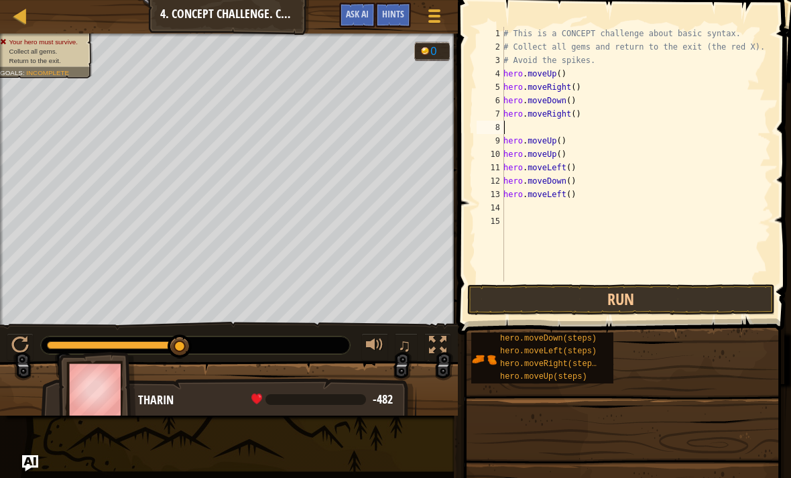
click at [652, 296] on button "Run" at bounding box center [621, 299] width 308 height 31
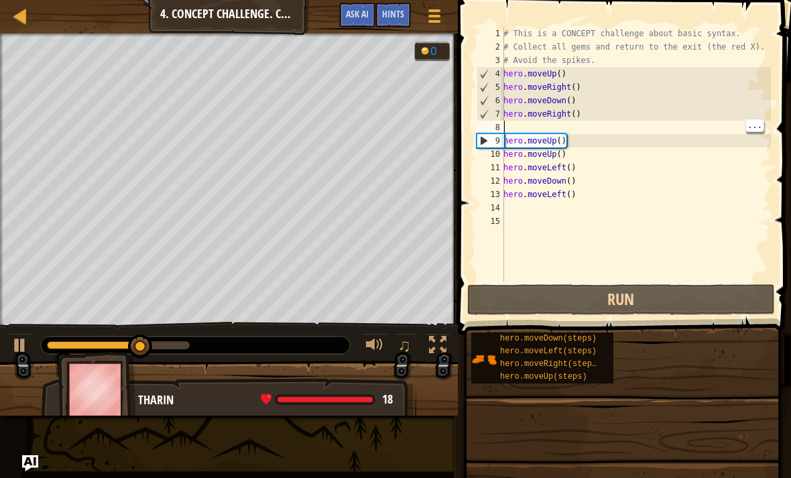
click at [560, 129] on div "# This is a CONCEPT challenge about basic syntax. # Collect all gems and return…" at bounding box center [636, 168] width 270 height 282
type textarea "m"
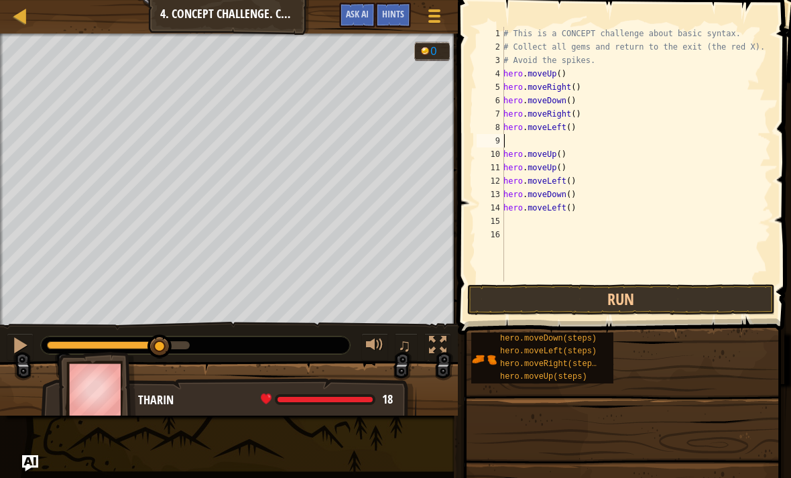
click at [665, 302] on button "Run" at bounding box center [621, 299] width 308 height 31
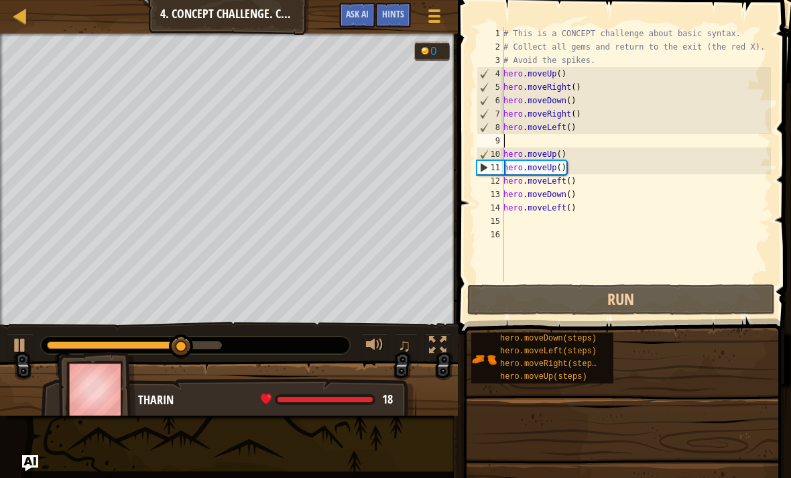
type textarea "hero.moveUp()"
click at [540, 142] on div "# This is a CONCEPT challenge about basic syntax. # Collect all gems and return…" at bounding box center [636, 168] width 270 height 282
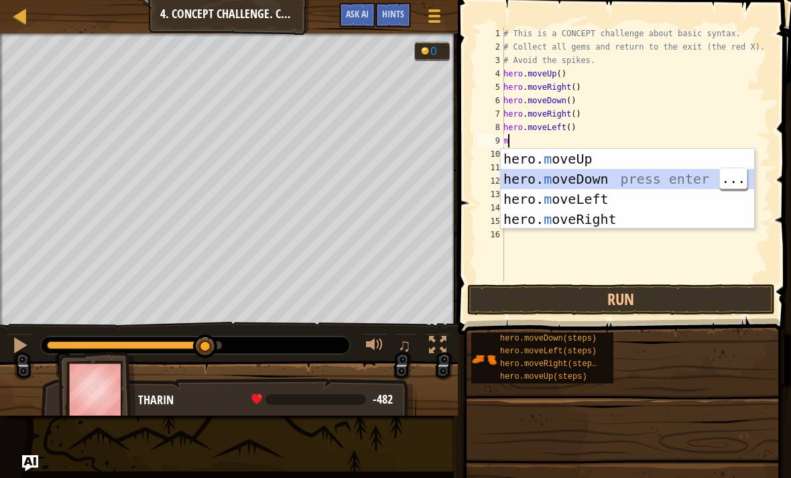
click at [637, 294] on button "Run" at bounding box center [621, 299] width 308 height 31
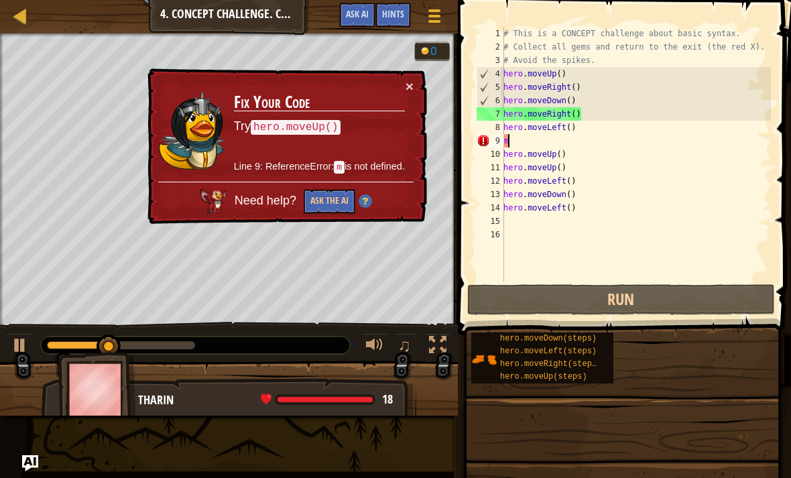
type textarea "mo"
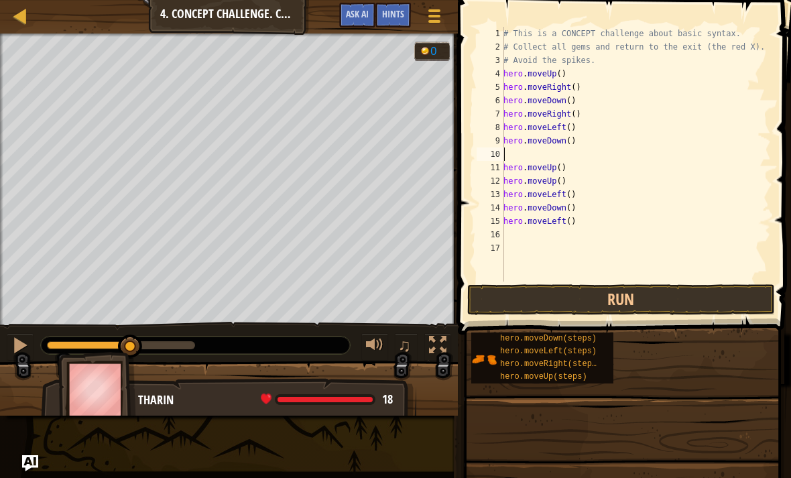
type textarea "hero.moveDown()"
click at [676, 301] on button "Run" at bounding box center [621, 299] width 308 height 31
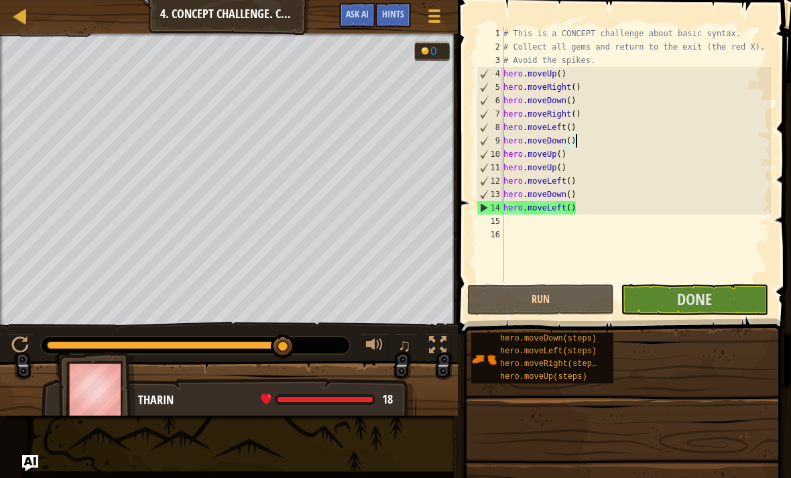
click at [721, 296] on button "Done" at bounding box center [694, 299] width 147 height 31
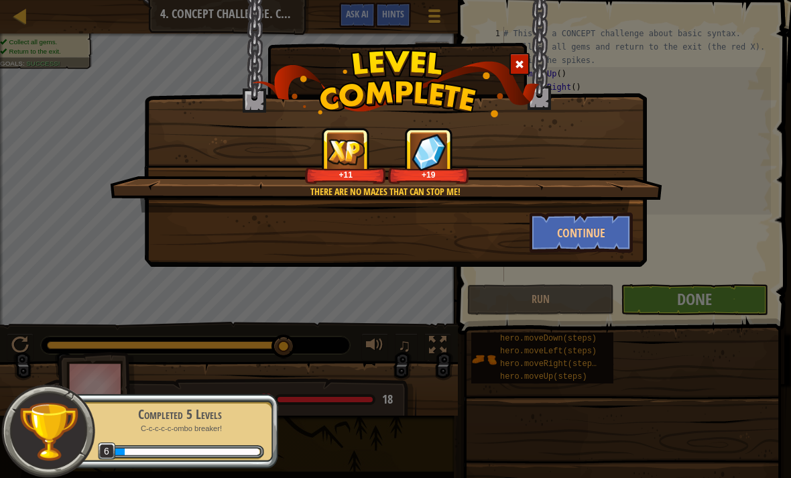
click at [607, 223] on button "Continue" at bounding box center [582, 233] width 104 height 40
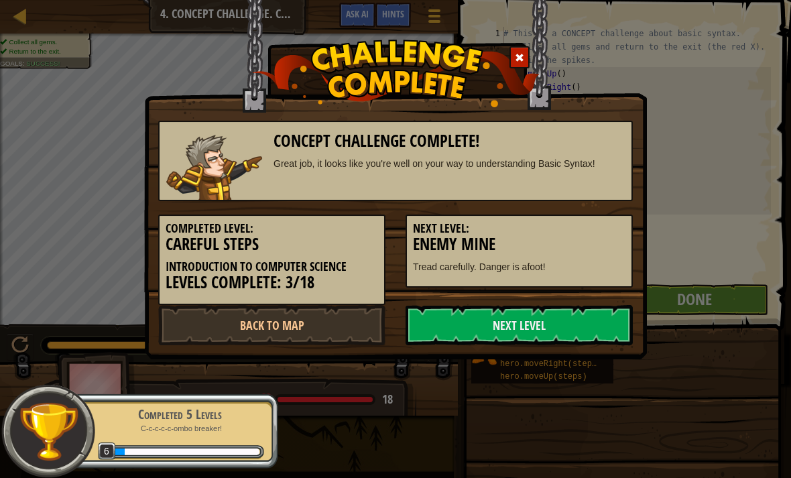
click at [599, 316] on link "Next Level" at bounding box center [519, 325] width 227 height 40
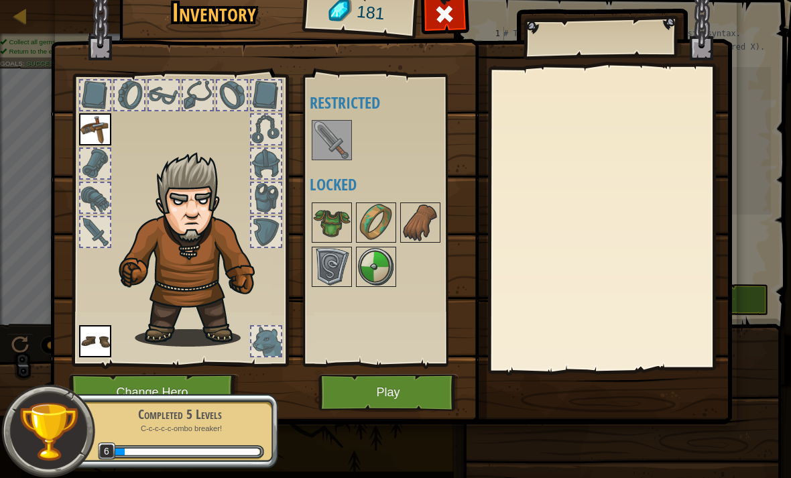
click at [341, 146] on img at bounding box center [332, 140] width 38 height 38
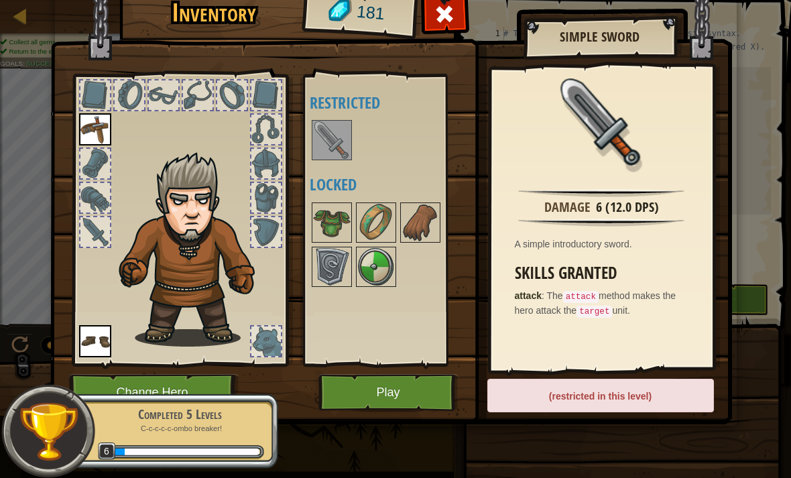
click at [331, 168] on div "Available Equip Equip (double-click to equip) Restricted Locked" at bounding box center [389, 220] width 158 height 280
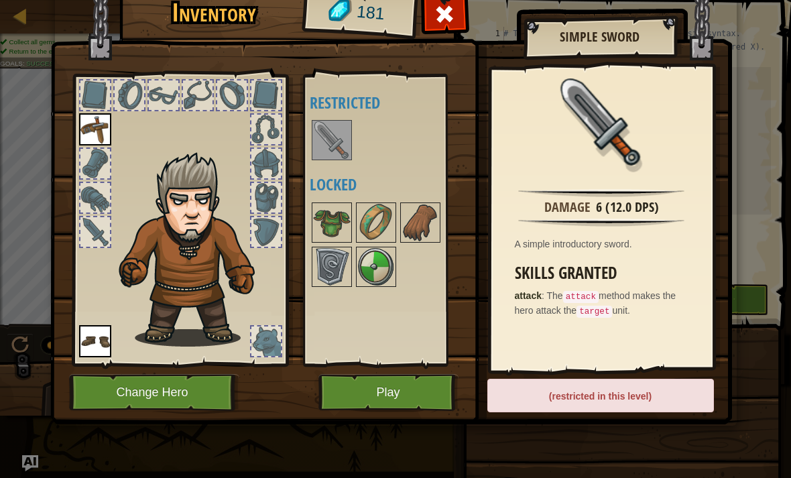
click at [407, 375] on button "Play" at bounding box center [388, 392] width 140 height 37
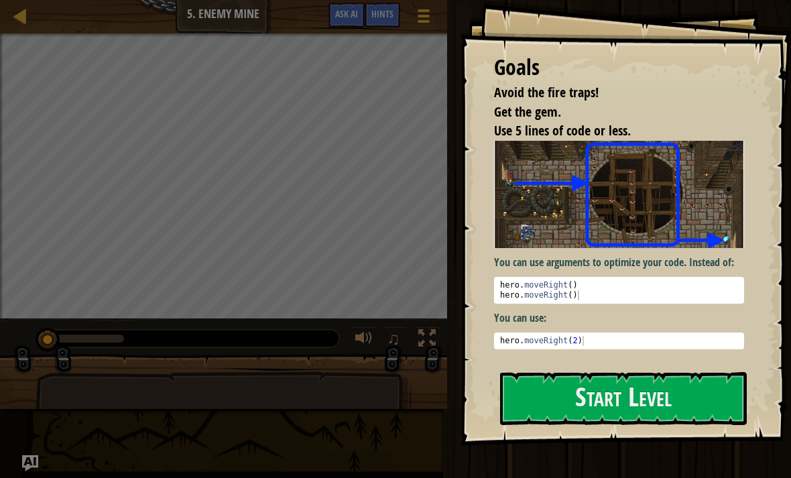
click at [581, 400] on button "Start Level" at bounding box center [623, 398] width 247 height 53
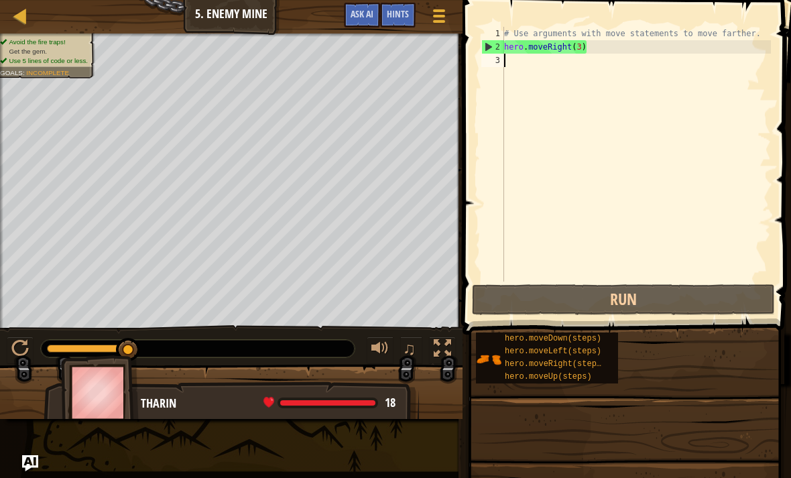
type textarea "m"
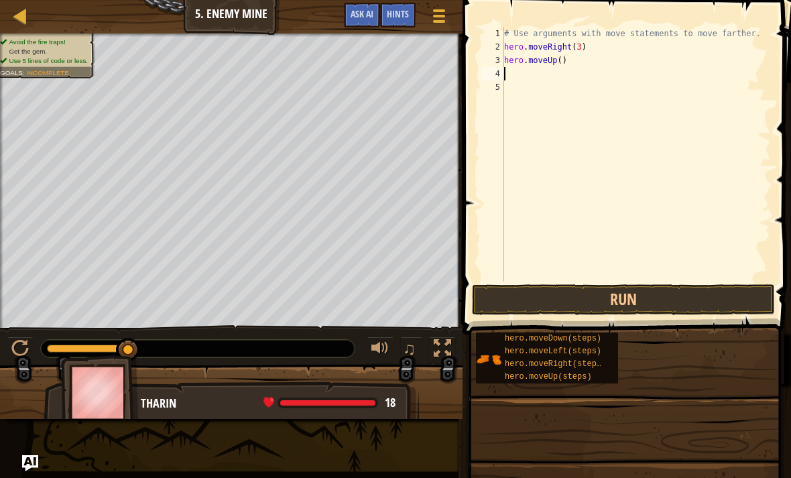
click at [617, 307] on button "Run" at bounding box center [623, 299] width 303 height 31
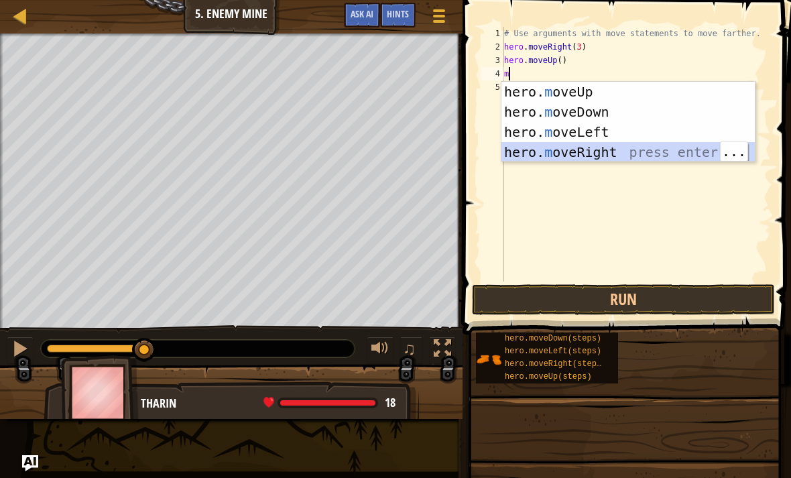
click at [683, 304] on button "Run" at bounding box center [623, 299] width 303 height 31
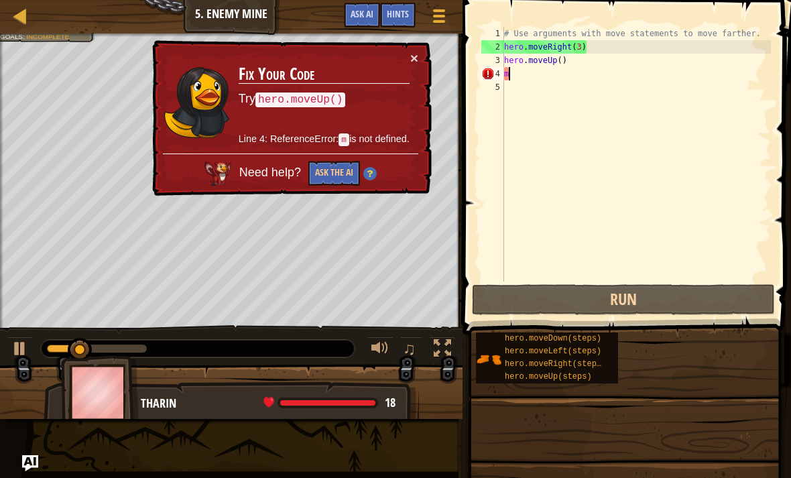
click at [418, 64] on button "×" at bounding box center [414, 58] width 8 height 14
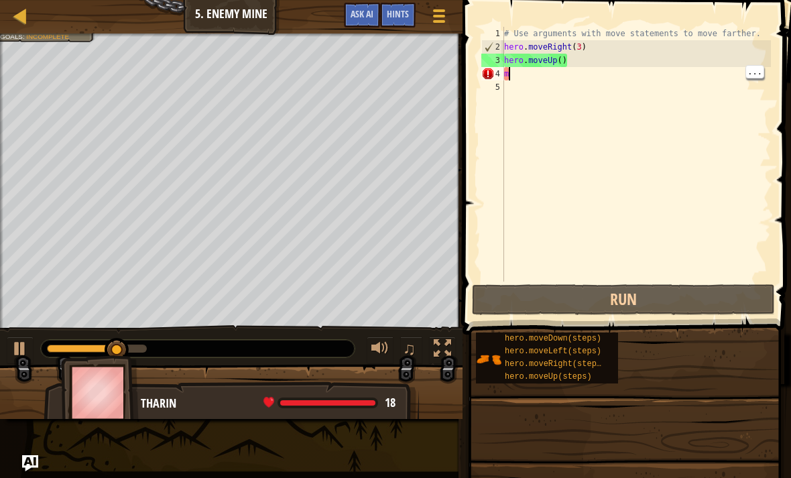
click at [566, 75] on div "# Use arguments with move statements to move farther. hero . moveRight ( 3 ) he…" at bounding box center [635, 168] width 269 height 282
type textarea "mo"
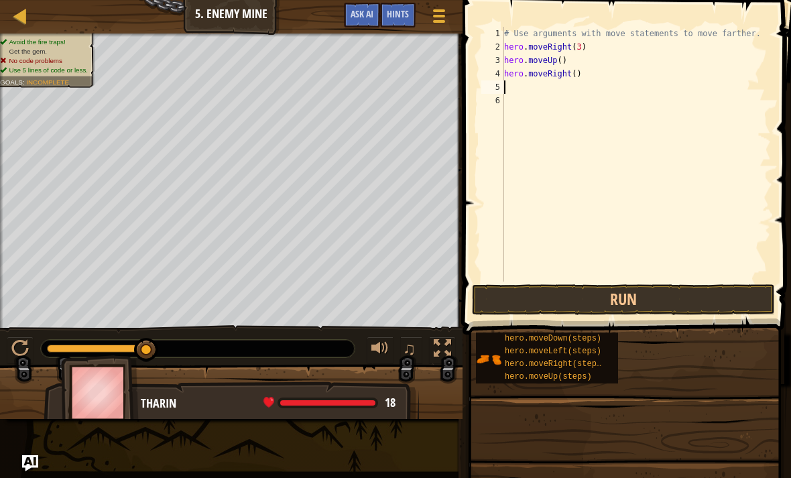
click at [672, 310] on button "Run" at bounding box center [623, 299] width 303 height 31
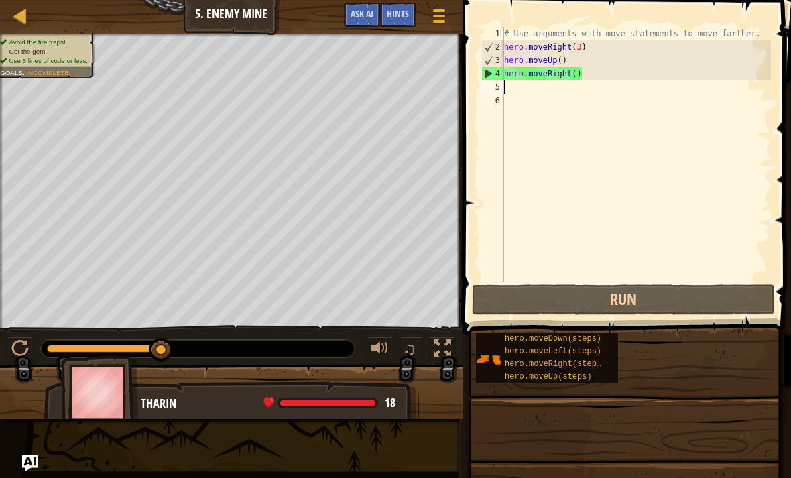
type textarea "m"
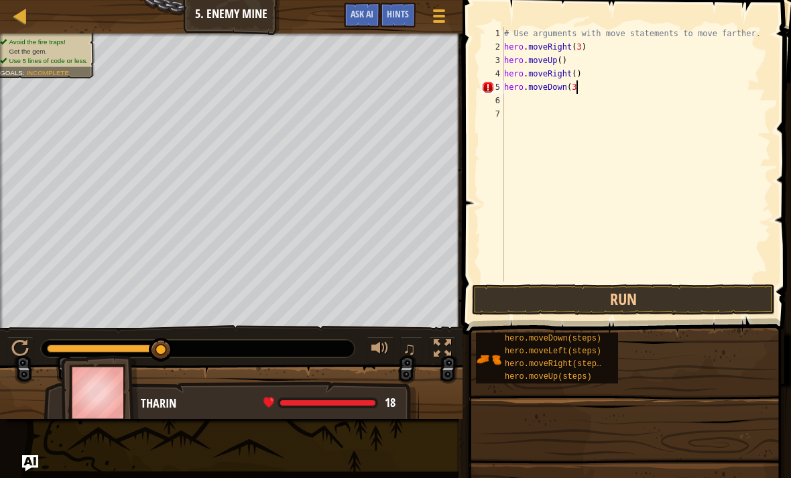
scroll to position [7, 6]
type textarea "hero.moveDown(3)"
click at [642, 314] on button "Run" at bounding box center [623, 299] width 303 height 31
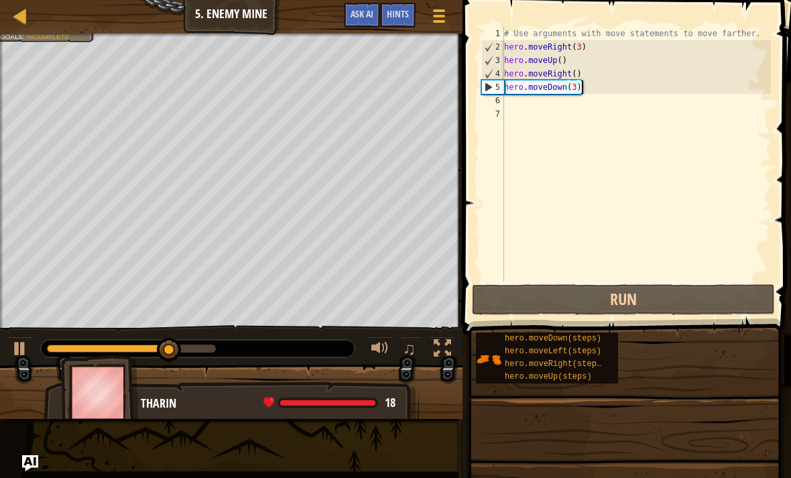
scroll to position [7, 0]
type textarea "m"
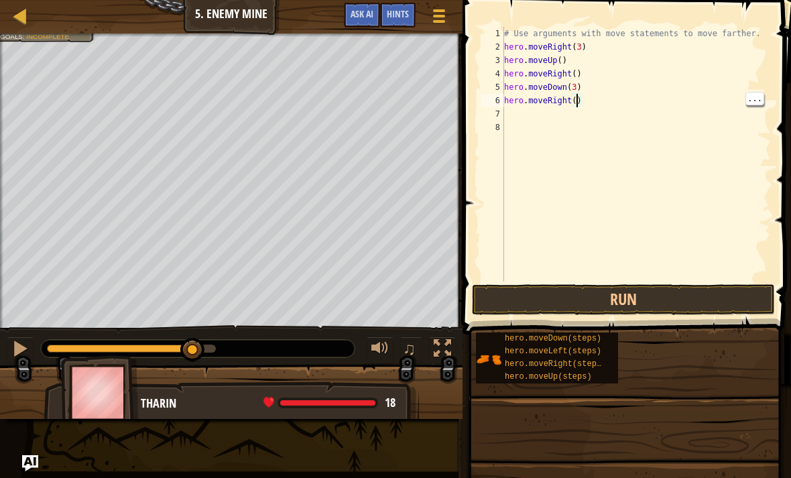
click at [591, 97] on div "# Use arguments with move statements to move farther. hero . moveRight ( 3 ) he…" at bounding box center [635, 168] width 269 height 282
type textarea "hero.moveRight(2)"
click at [661, 301] on button "Run" at bounding box center [623, 299] width 303 height 31
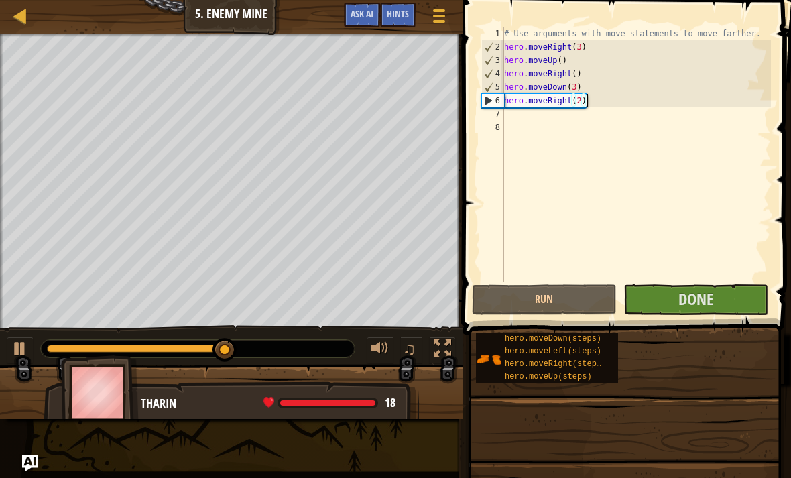
click at [701, 301] on span "Done" at bounding box center [695, 298] width 35 height 21
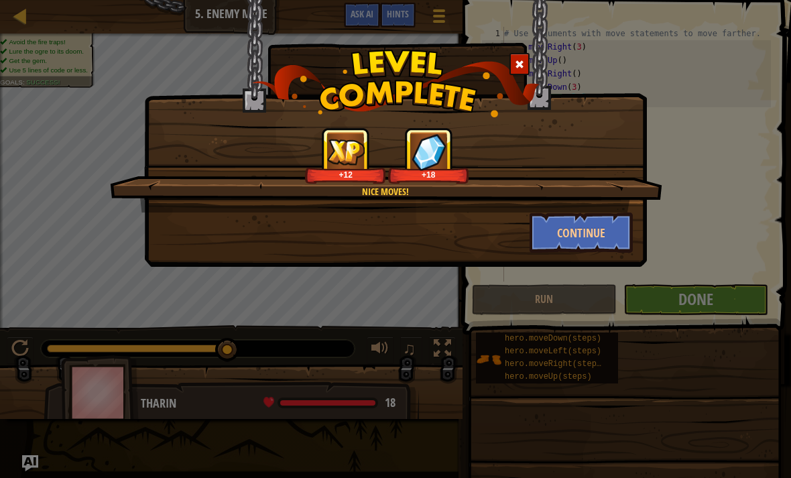
click at [615, 233] on button "Continue" at bounding box center [582, 233] width 104 height 40
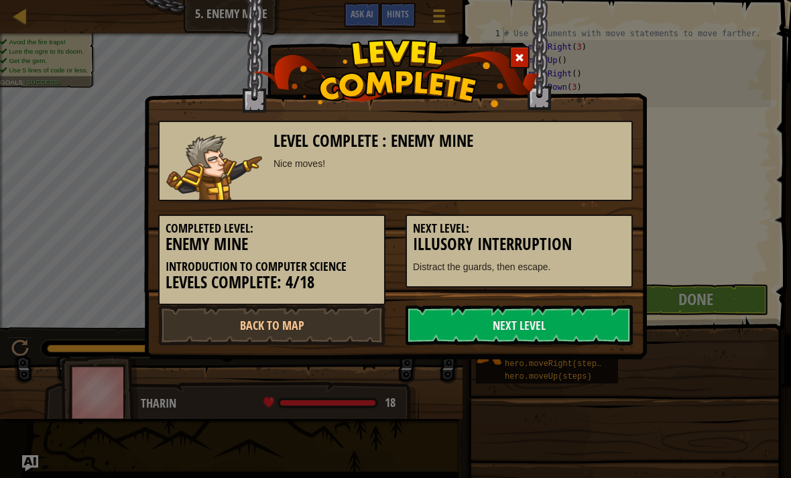
click at [589, 323] on link "Next Level" at bounding box center [519, 325] width 227 height 40
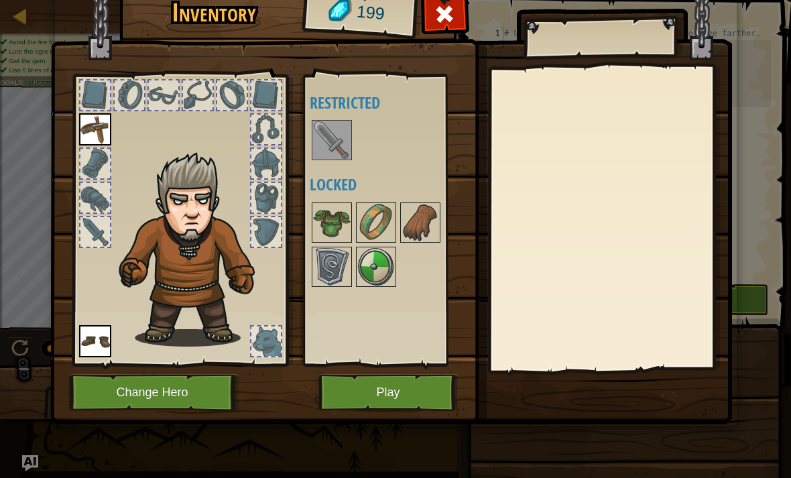
click at [211, 396] on button "Change Hero" at bounding box center [154, 392] width 170 height 37
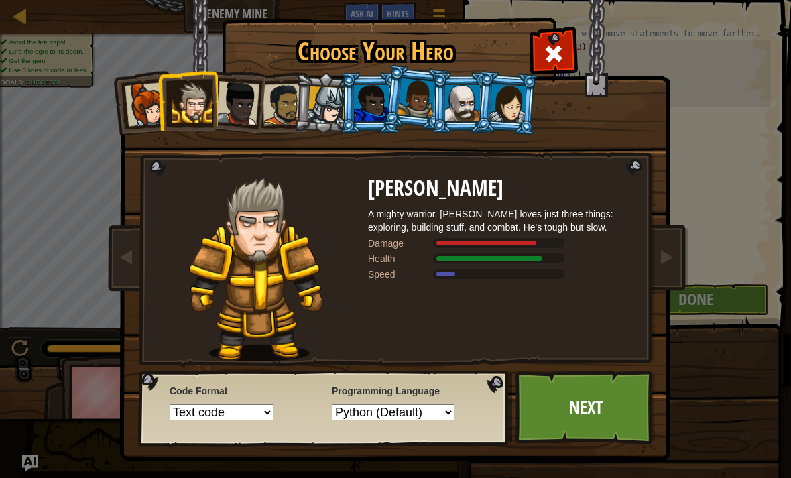
click at [379, 104] on div at bounding box center [371, 103] width 35 height 36
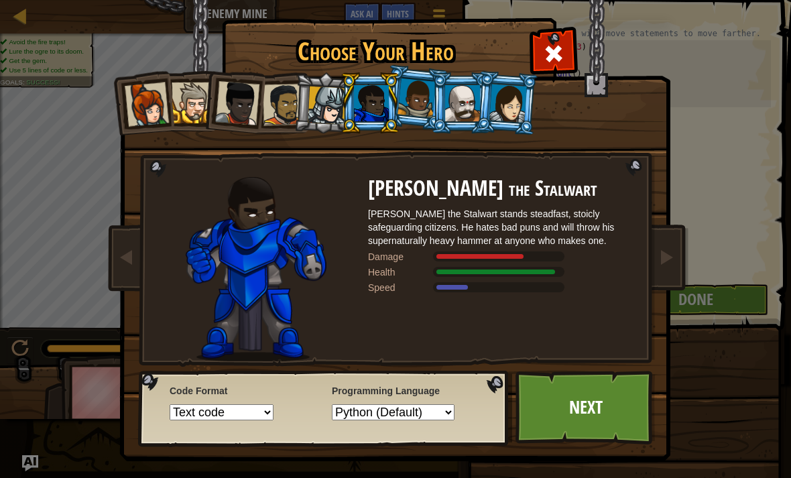
click at [506, 96] on div at bounding box center [508, 103] width 38 height 38
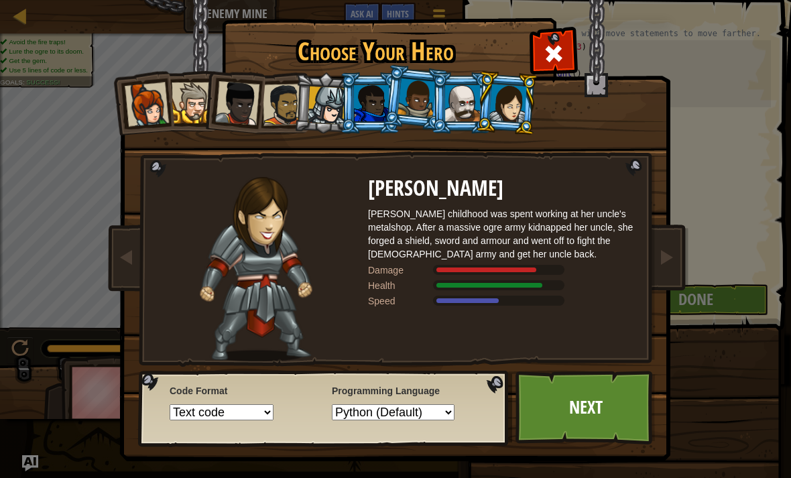
click at [461, 100] on div at bounding box center [462, 103] width 35 height 36
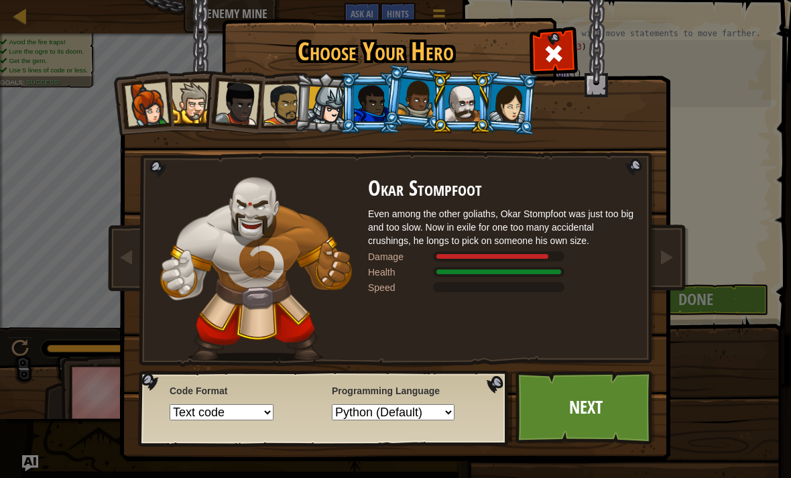
click at [520, 102] on div at bounding box center [508, 103] width 38 height 38
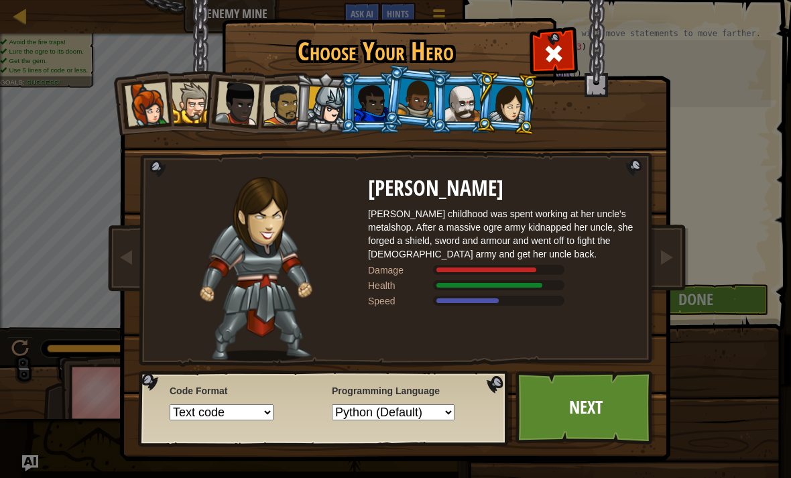
click at [148, 97] on div at bounding box center [147, 104] width 44 height 44
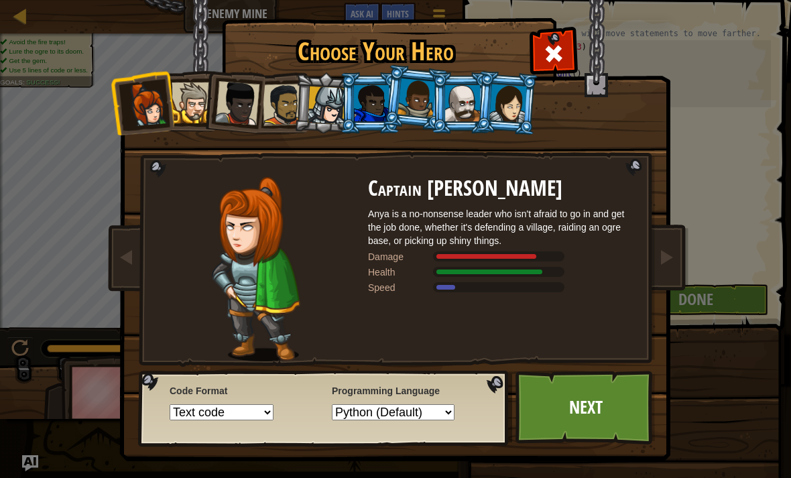
click at [213, 107] on li at bounding box center [233, 101] width 66 height 66
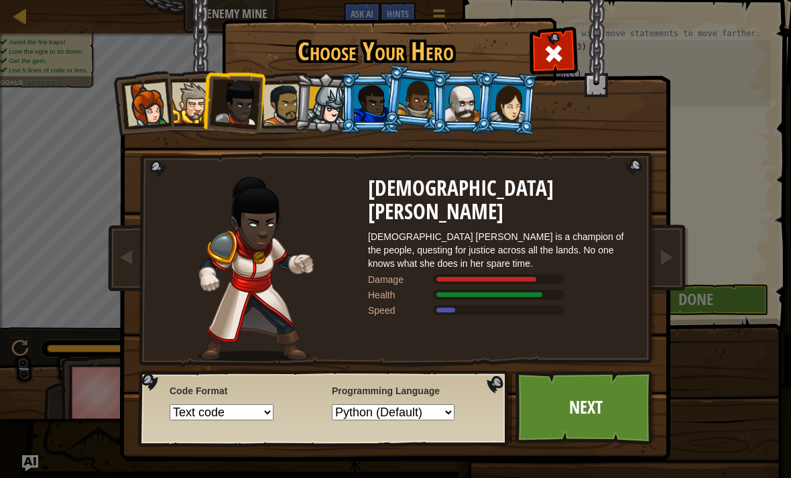
click at [188, 112] on div at bounding box center [192, 102] width 41 height 41
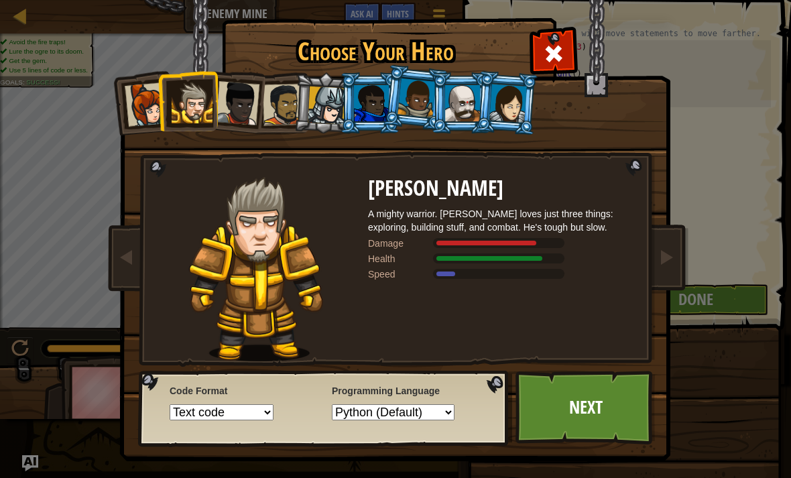
click at [228, 105] on div at bounding box center [237, 103] width 44 height 44
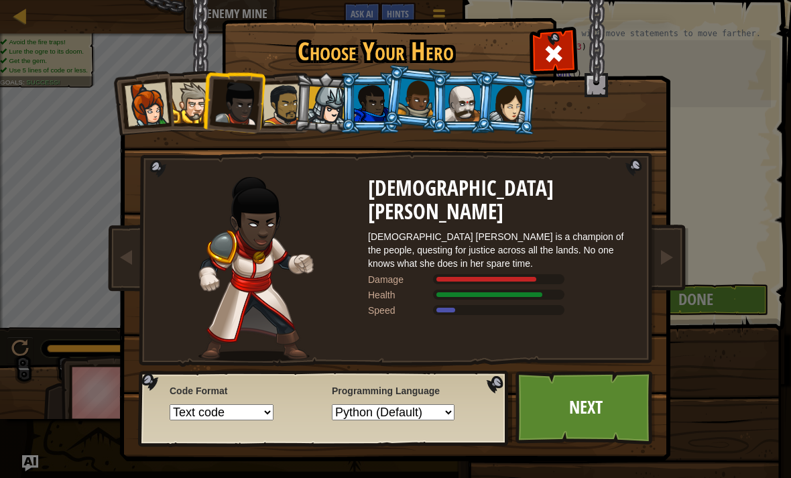
click at [275, 114] on div at bounding box center [284, 105] width 42 height 42
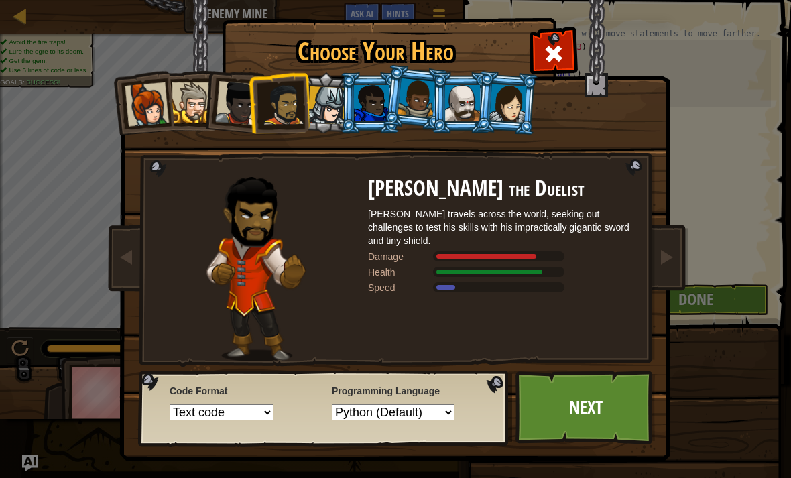
click at [322, 109] on div at bounding box center [327, 105] width 38 height 38
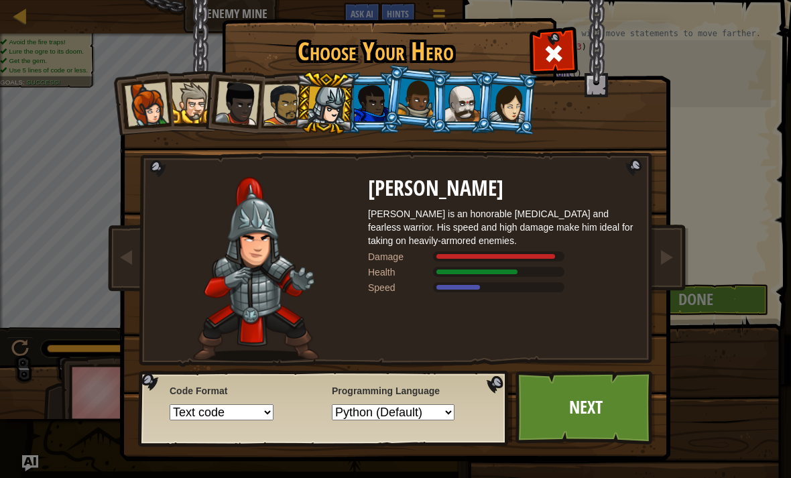
click at [363, 114] on div at bounding box center [371, 103] width 35 height 36
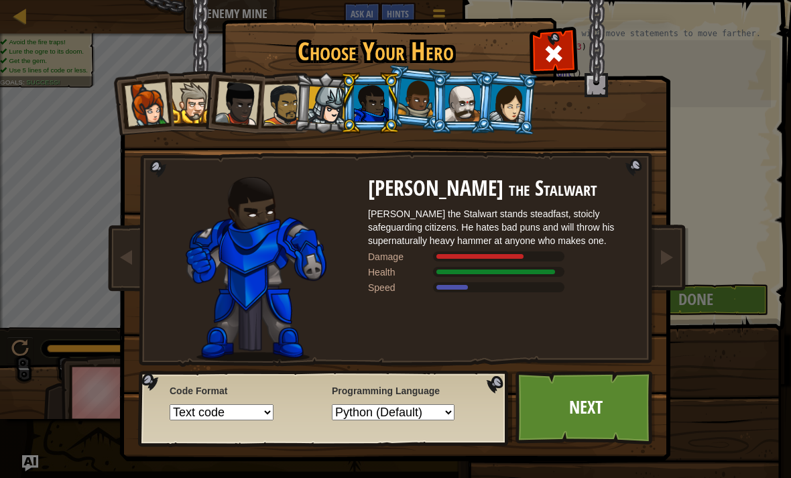
click at [419, 108] on div at bounding box center [417, 98] width 38 height 40
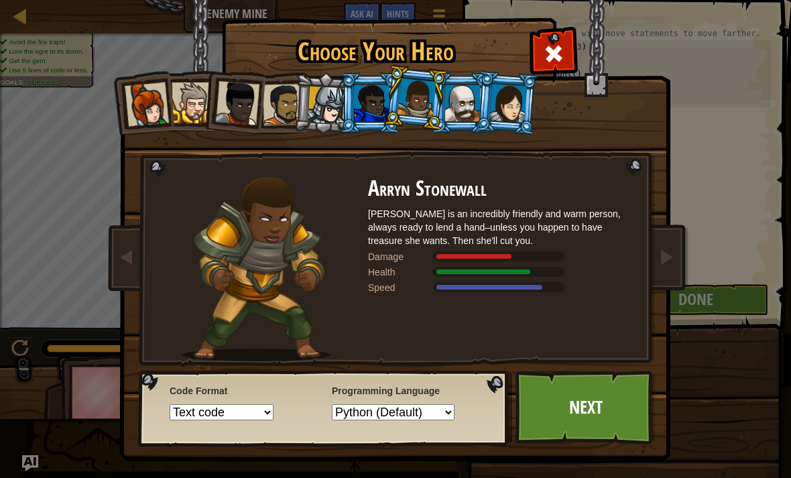
click at [422, 107] on div at bounding box center [417, 98] width 38 height 40
click at [475, 105] on div at bounding box center [462, 103] width 35 height 36
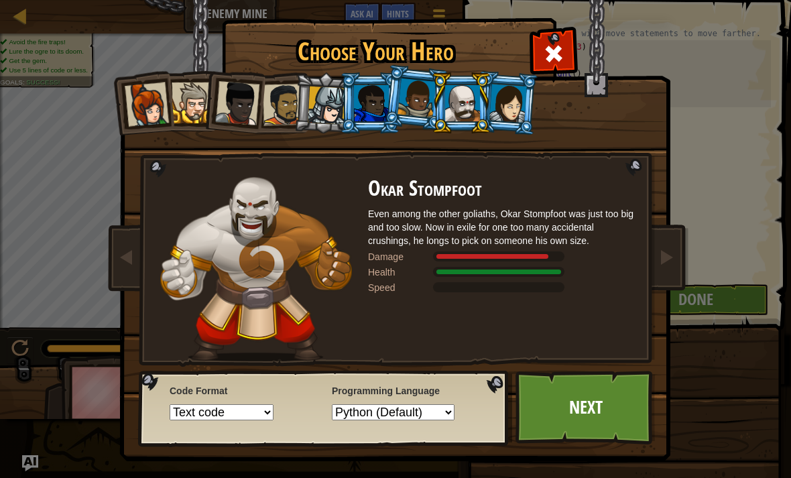
click at [420, 106] on div at bounding box center [417, 98] width 38 height 40
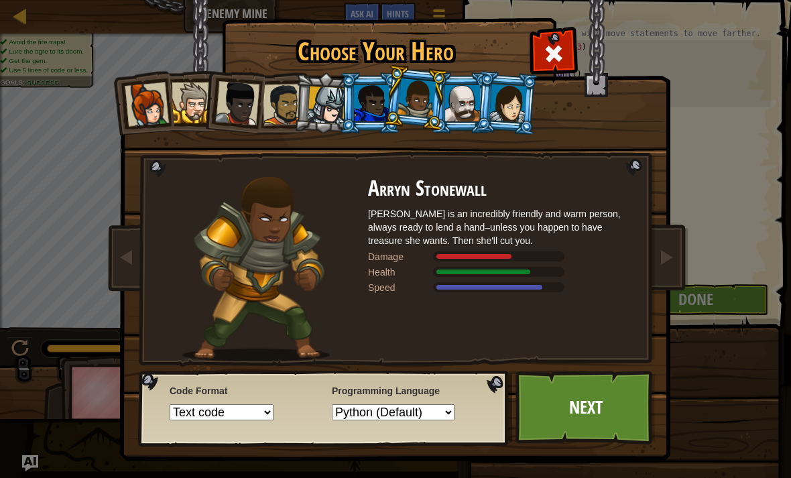
click at [499, 111] on div at bounding box center [508, 103] width 38 height 38
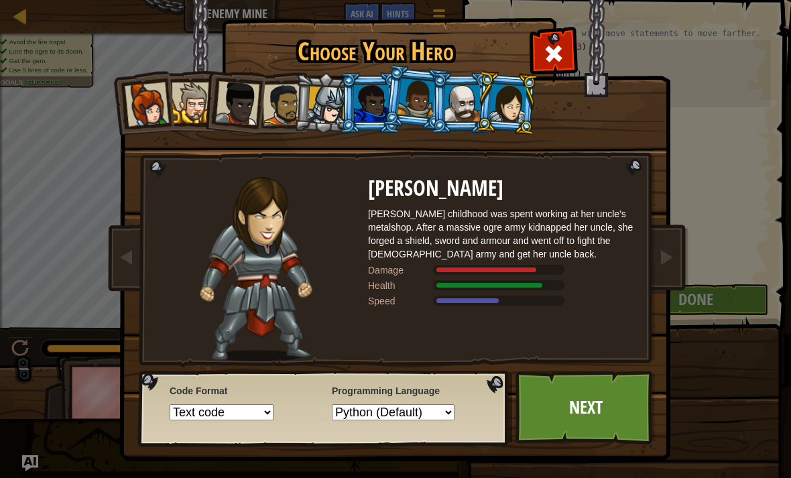
click at [595, 411] on link "Next" at bounding box center [586, 408] width 140 height 74
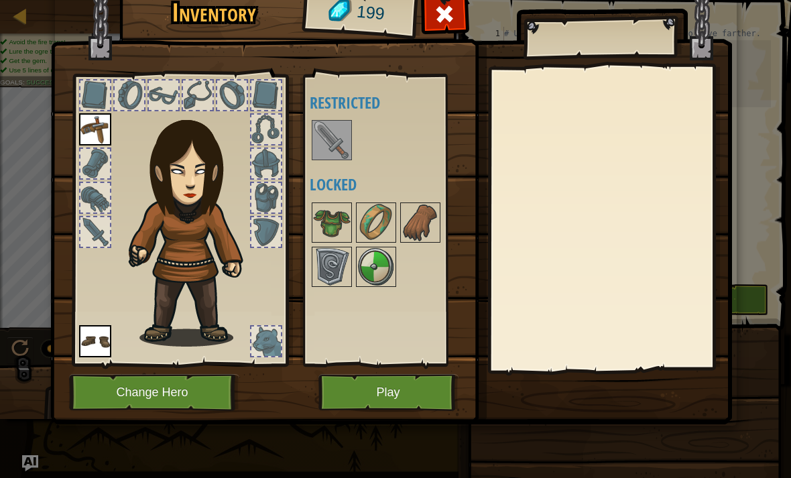
click at [121, 376] on button "Change Hero" at bounding box center [154, 392] width 170 height 37
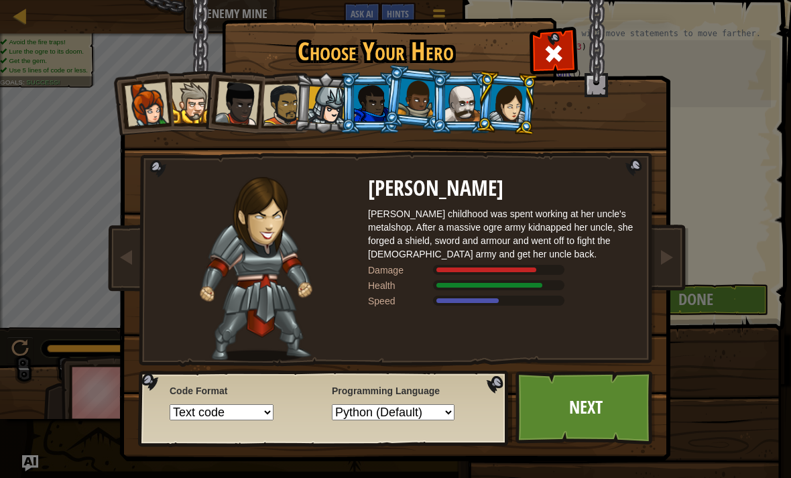
click at [590, 385] on link "Next" at bounding box center [586, 408] width 140 height 74
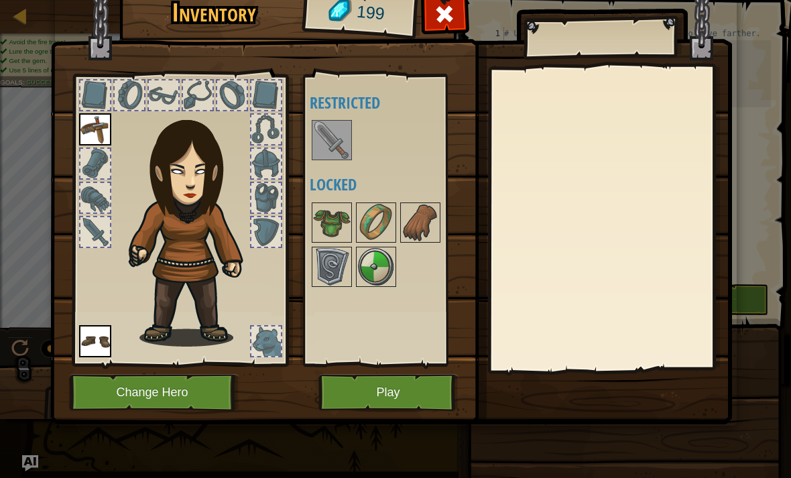
click at [406, 383] on button "Play" at bounding box center [388, 392] width 140 height 37
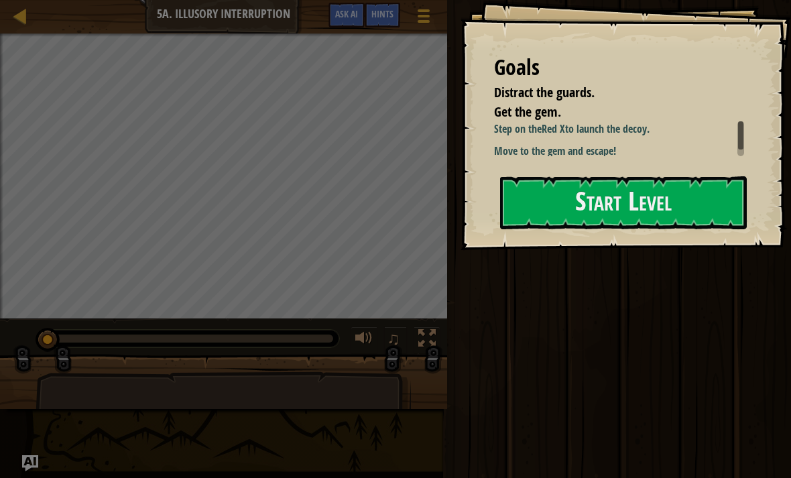
click at [731, 200] on button "Start Level" at bounding box center [623, 202] width 247 height 53
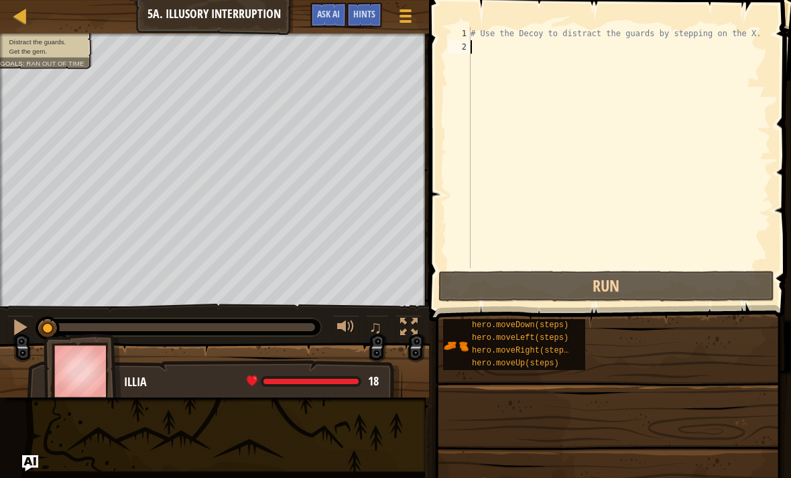
type textarea "m"
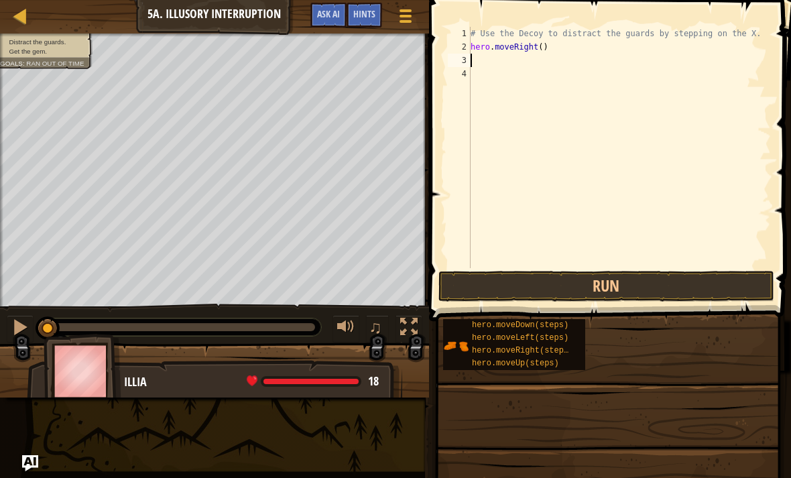
click at [679, 274] on button "Run" at bounding box center [606, 286] width 336 height 31
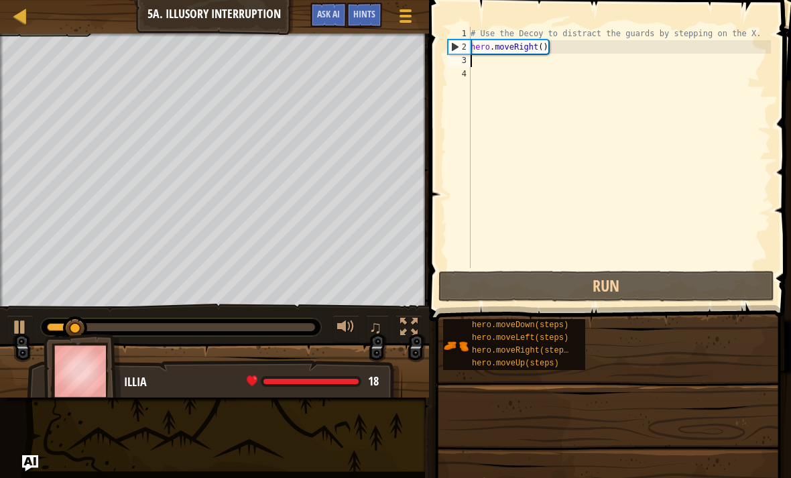
type textarea "m"
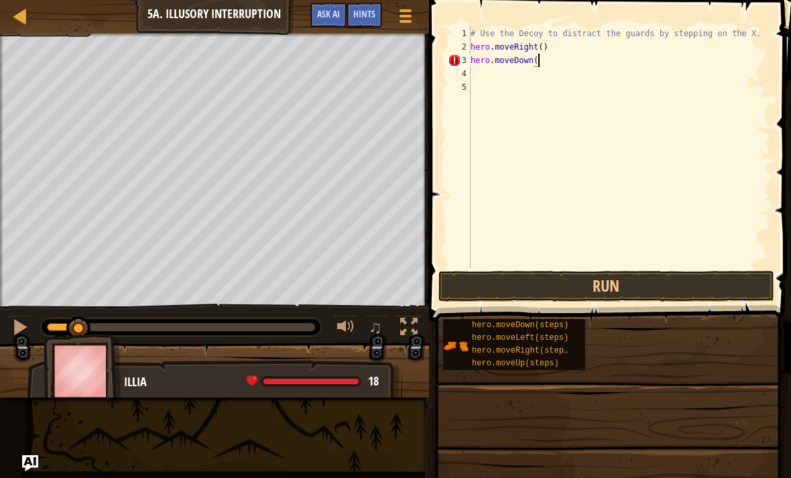
scroll to position [7, 5]
type textarea "hero.moveDown(2)"
type textarea "m"
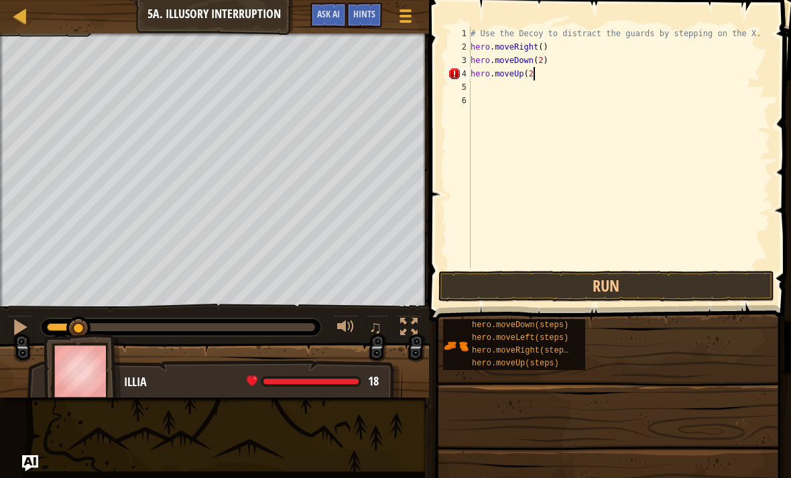
type textarea "hero.moveUp(2)"
click at [479, 83] on div "# Use the Decoy to distract the guards by stepping on the X. hero . moveRight (…" at bounding box center [619, 161] width 303 height 268
type textarea "m"
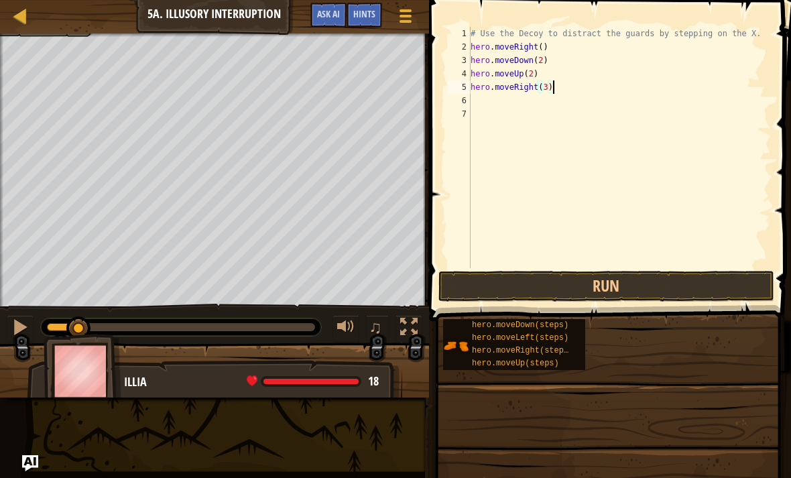
type textarea "hero.moveRight(3)"
click at [669, 280] on button "Run" at bounding box center [606, 286] width 336 height 31
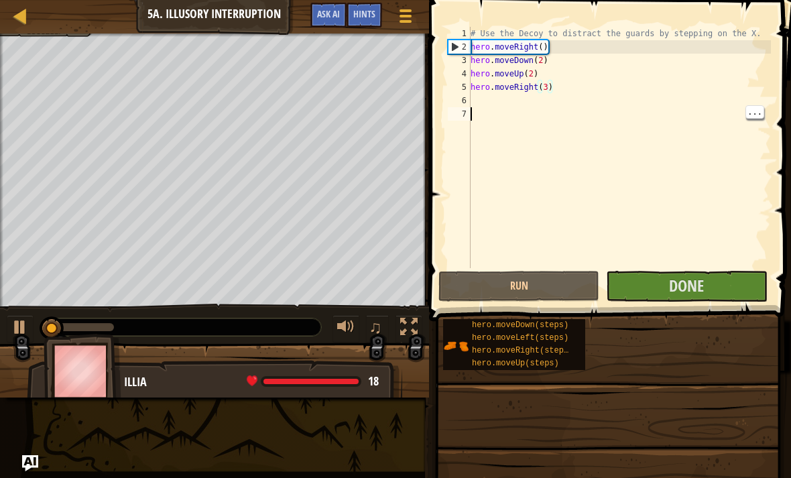
scroll to position [7, 0]
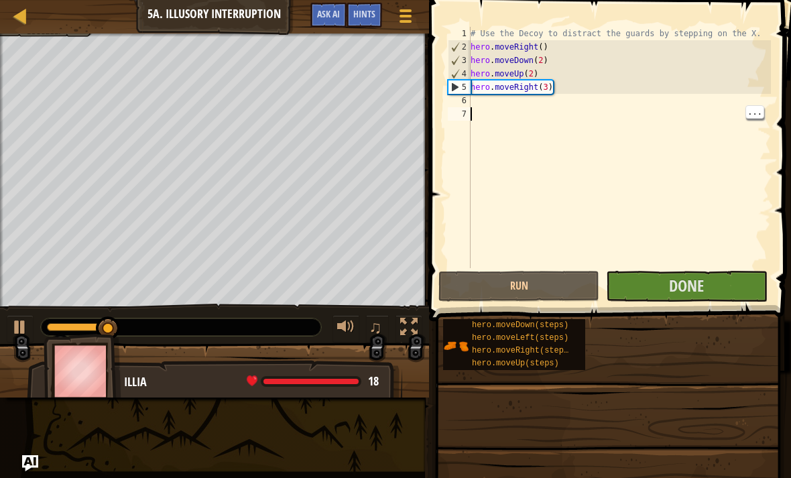
click at [720, 284] on button "Done" at bounding box center [686, 286] width 161 height 31
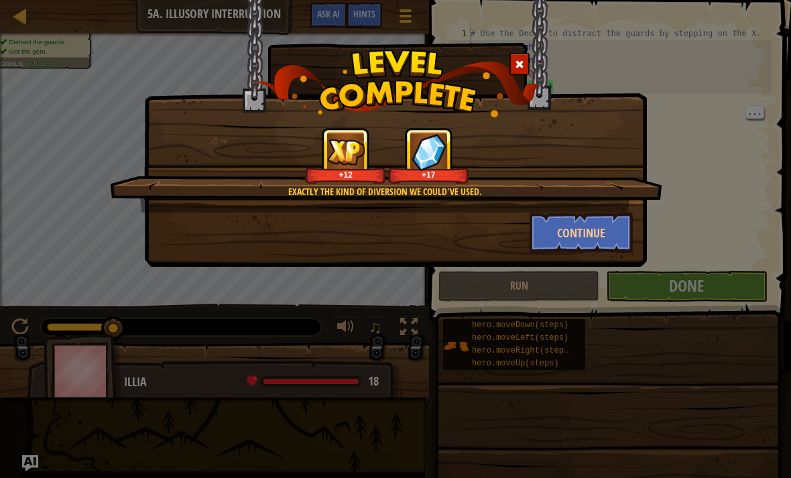
click at [607, 239] on button "Continue" at bounding box center [582, 233] width 104 height 40
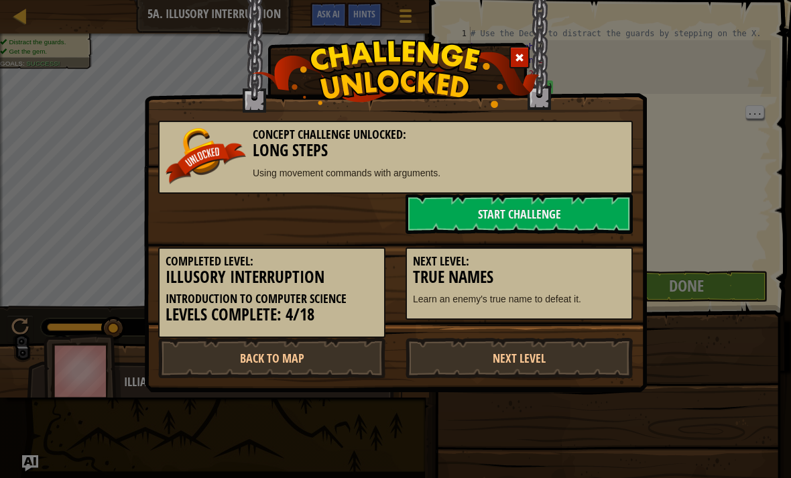
click at [607, 208] on link "Start Challenge" at bounding box center [519, 214] width 227 height 40
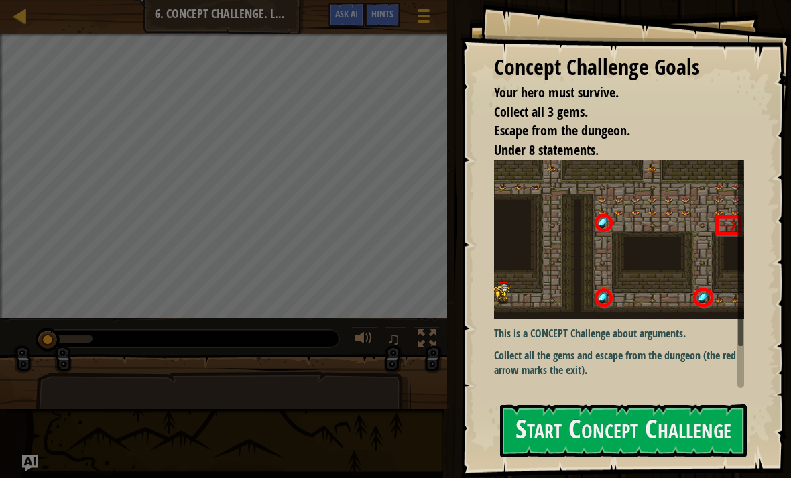
click at [615, 440] on button "Start Concept Challenge" at bounding box center [623, 430] width 247 height 53
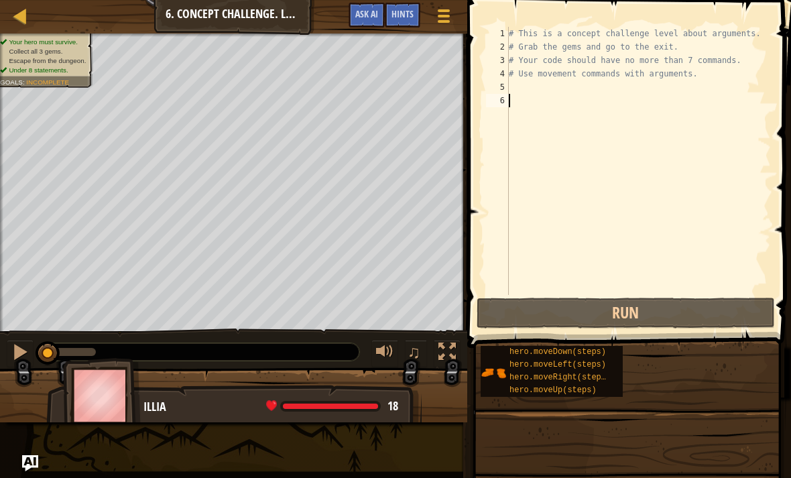
type textarea "m"
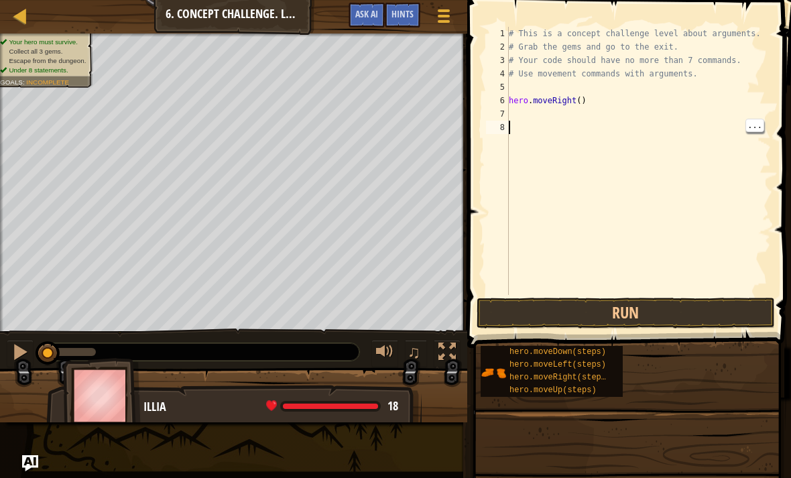
click at [499, 108] on div "7" at bounding box center [497, 113] width 23 height 13
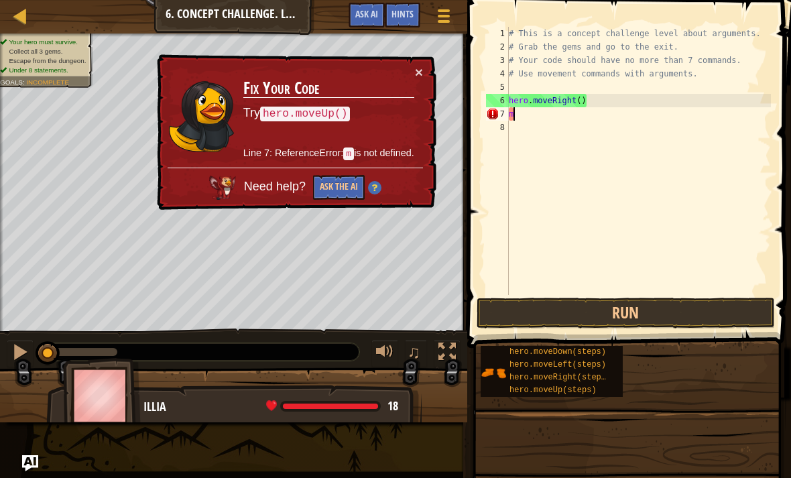
type textarea "mo"
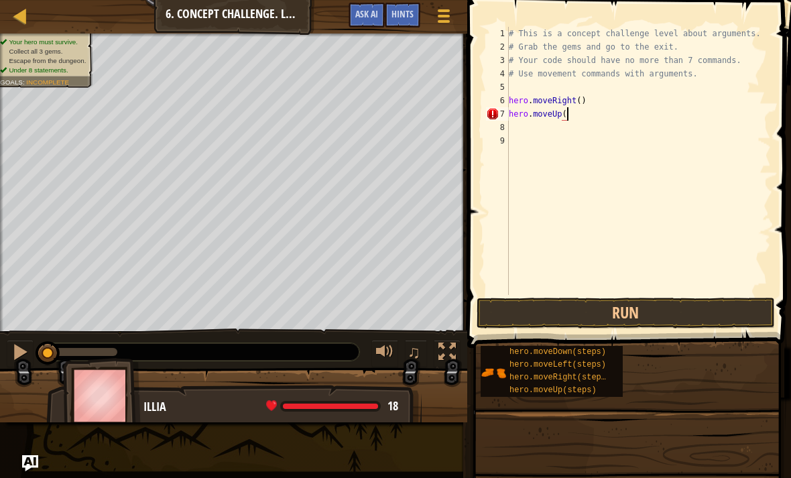
scroll to position [7, 5]
type textarea "hero.moveUp(3)"
type textarea "m"
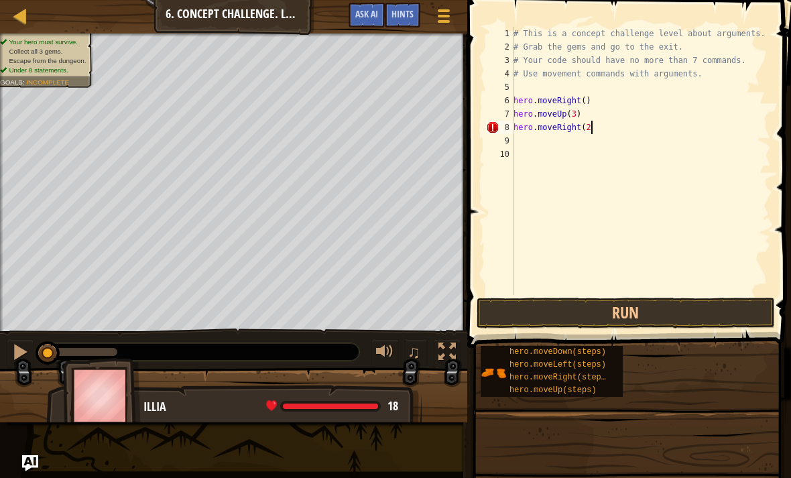
type textarea "hero.moveRight(2)"
click at [658, 300] on button "Run" at bounding box center [626, 313] width 298 height 31
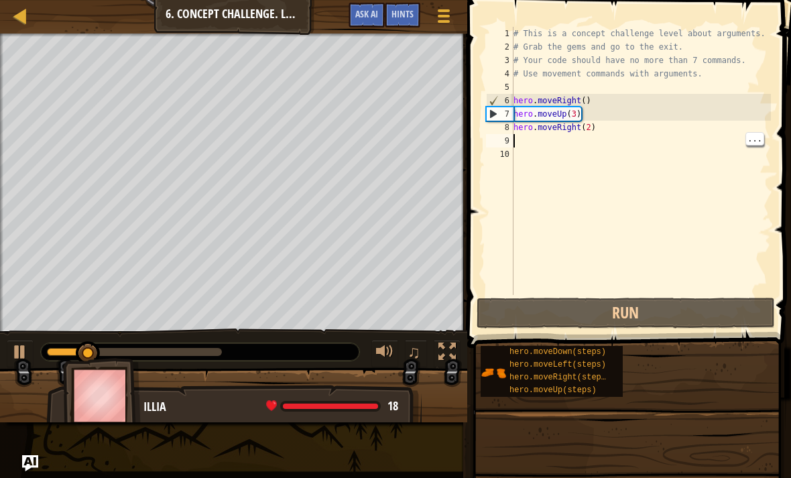
click at [531, 139] on div "# This is a concept challenge level about arguments. # Grab the gems and go to …" at bounding box center [641, 174] width 261 height 295
type textarea "m"
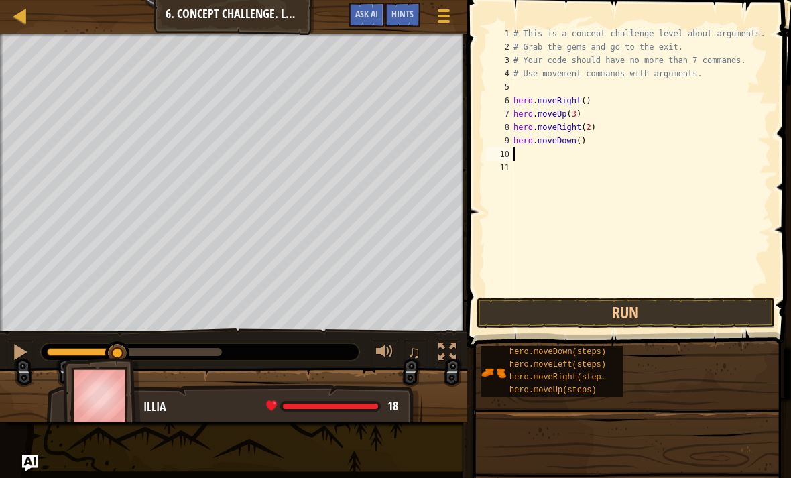
type textarea "hero.moveDown()"
click at [521, 154] on div "# This is a concept challenge level about arguments. # Grab the gems and go to …" at bounding box center [641, 174] width 261 height 295
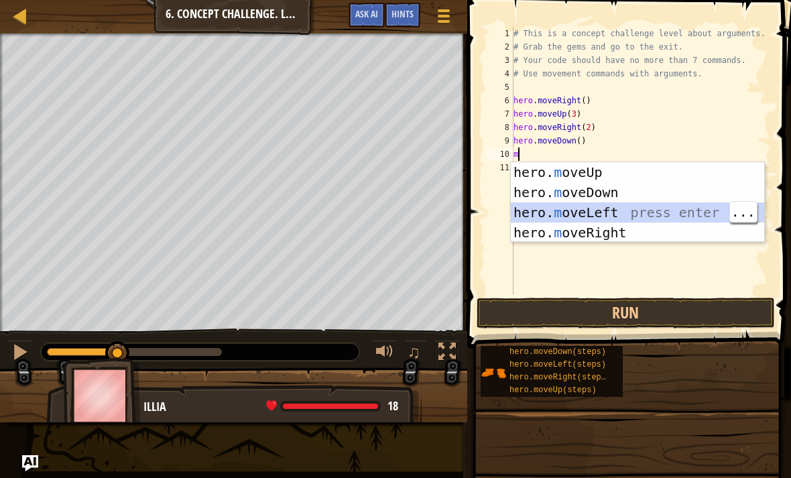
type textarea "mo"
click at [617, 213] on div "hero. mo veUp press enter hero. mo veDown press enter hero. mo veLeft press ent…" at bounding box center [637, 222] width 253 height 121
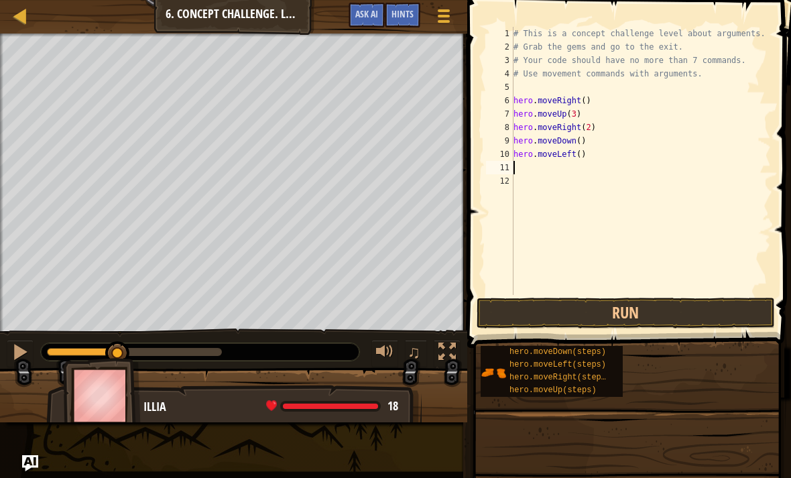
click at [654, 312] on button "Run" at bounding box center [626, 313] width 298 height 31
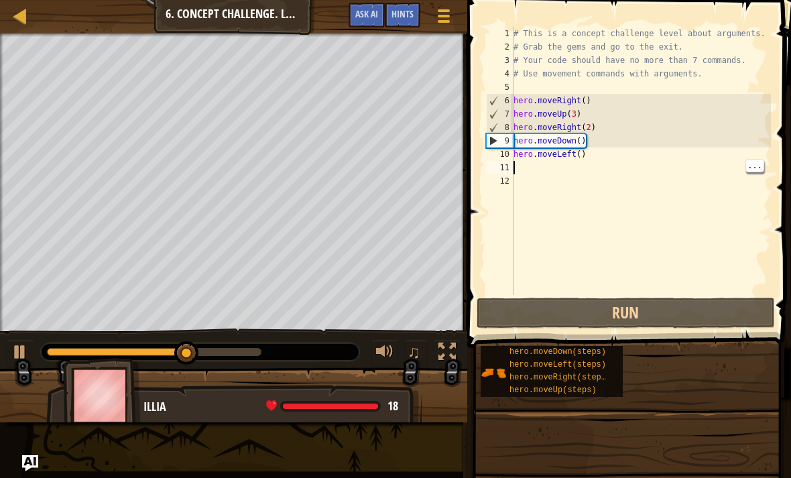
click at [509, 164] on div "11" at bounding box center [499, 167] width 27 height 13
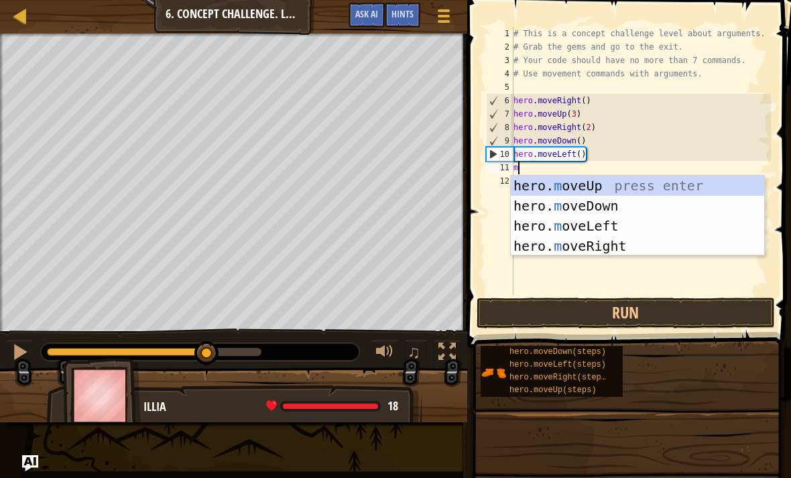
type textarea "mo"
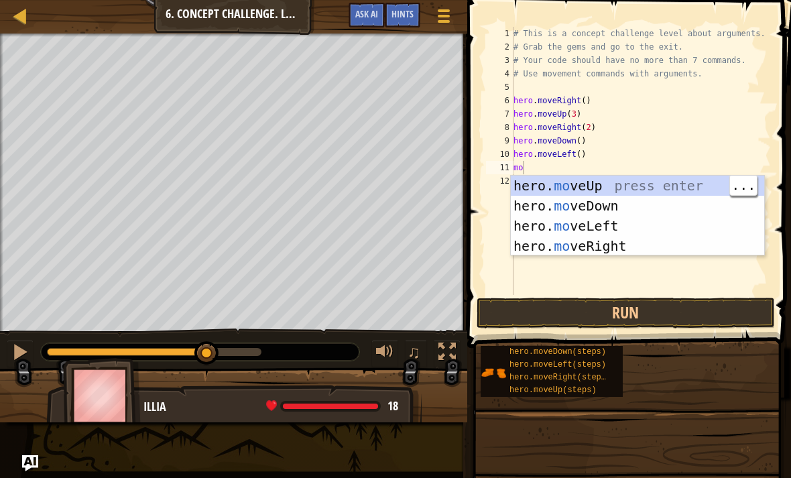
click at [616, 202] on div "hero. mo veUp press enter hero. mo veDown press enter hero. mo veLeft press ent…" at bounding box center [637, 236] width 253 height 121
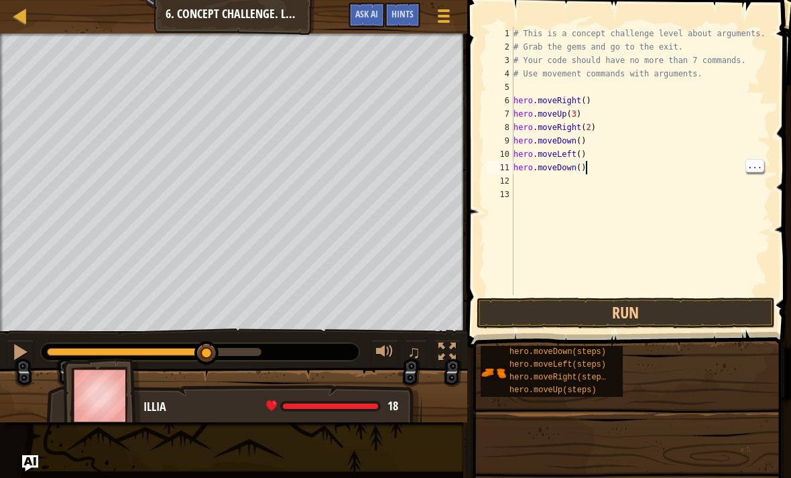
click at [581, 160] on div "# This is a concept challenge level about arguments. # Grab the gems and go to …" at bounding box center [641, 174] width 260 height 295
click at [589, 168] on div "# This is a concept challenge level about arguments. # Grab the gems and go to …" at bounding box center [641, 174] width 260 height 295
type textarea "hero.moveDown(2)"
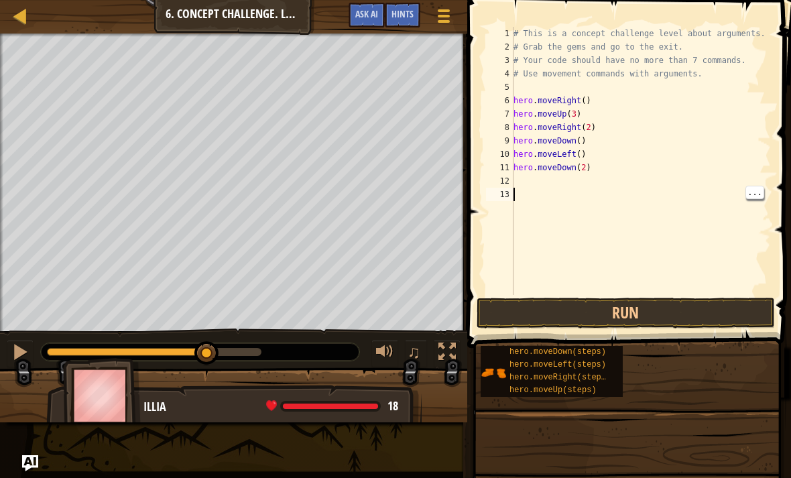
click at [649, 308] on button "Run" at bounding box center [626, 313] width 298 height 31
